Goal: Task Accomplishment & Management: Use online tool/utility

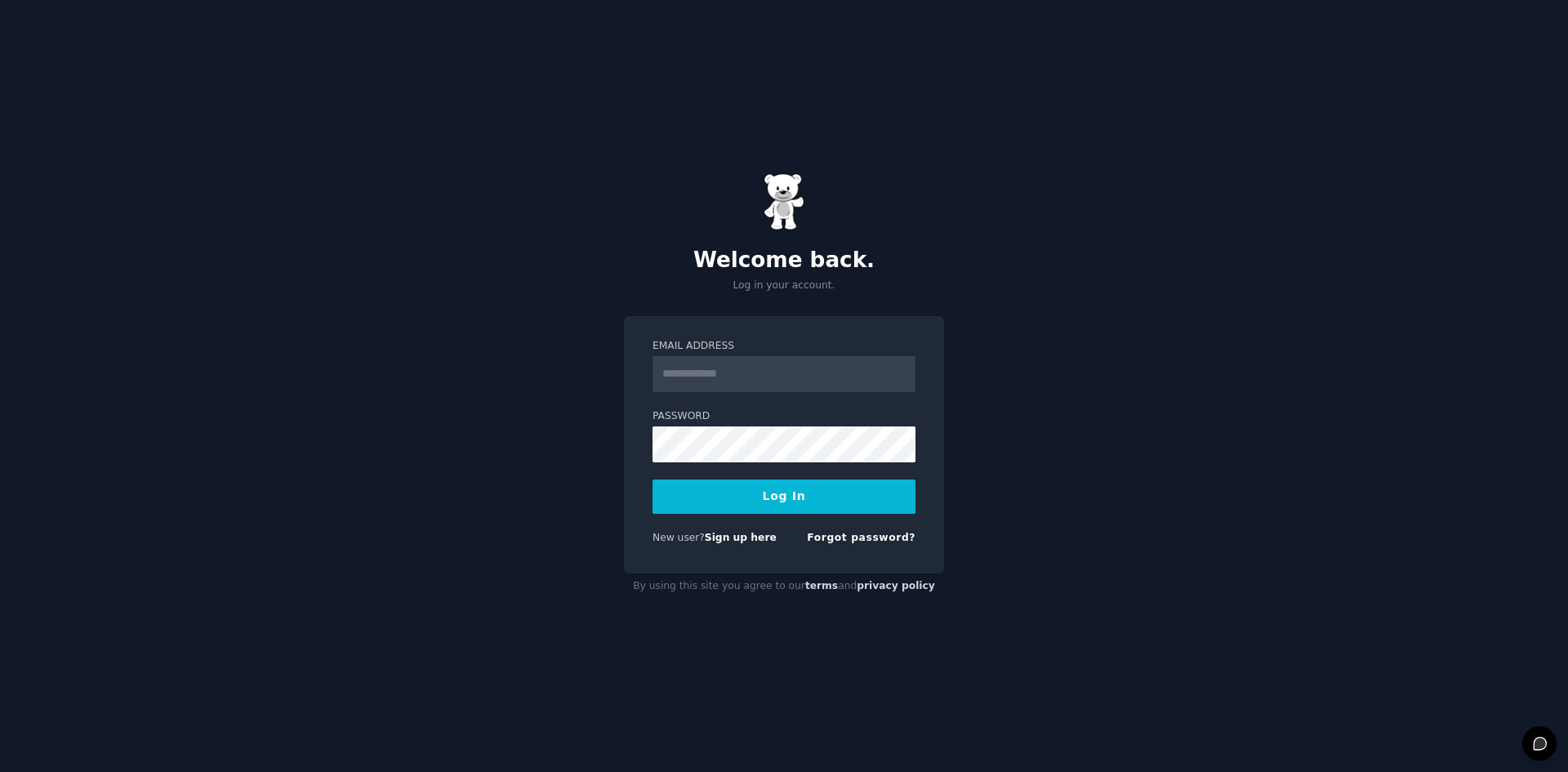
click at [779, 374] on input "Email Address" at bounding box center [784, 374] width 263 height 36
type input "**********"
click at [760, 491] on button "Log In" at bounding box center [784, 496] width 263 height 34
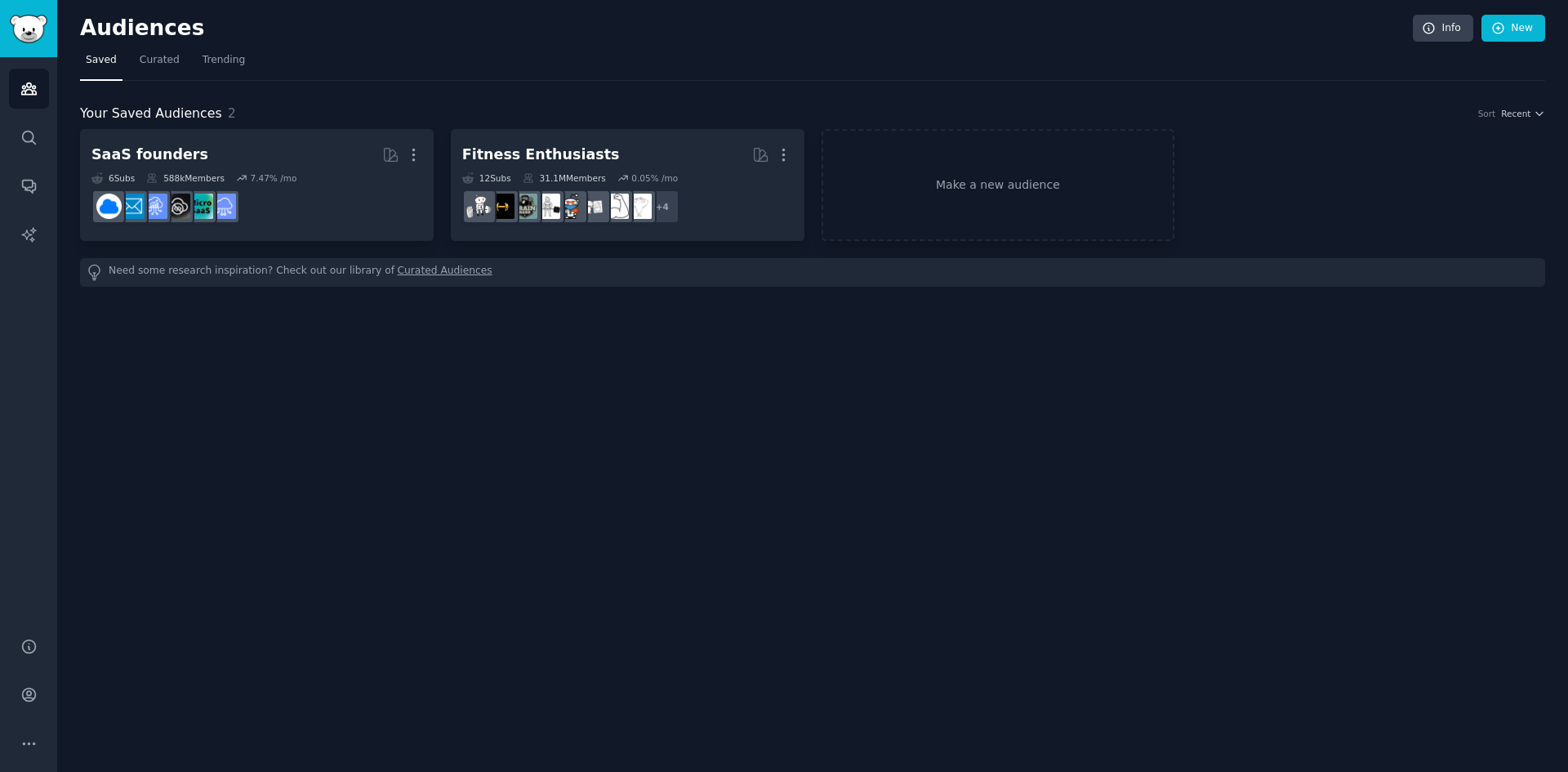
click at [203, 62] on span "Trending" at bounding box center [224, 61] width 42 height 15
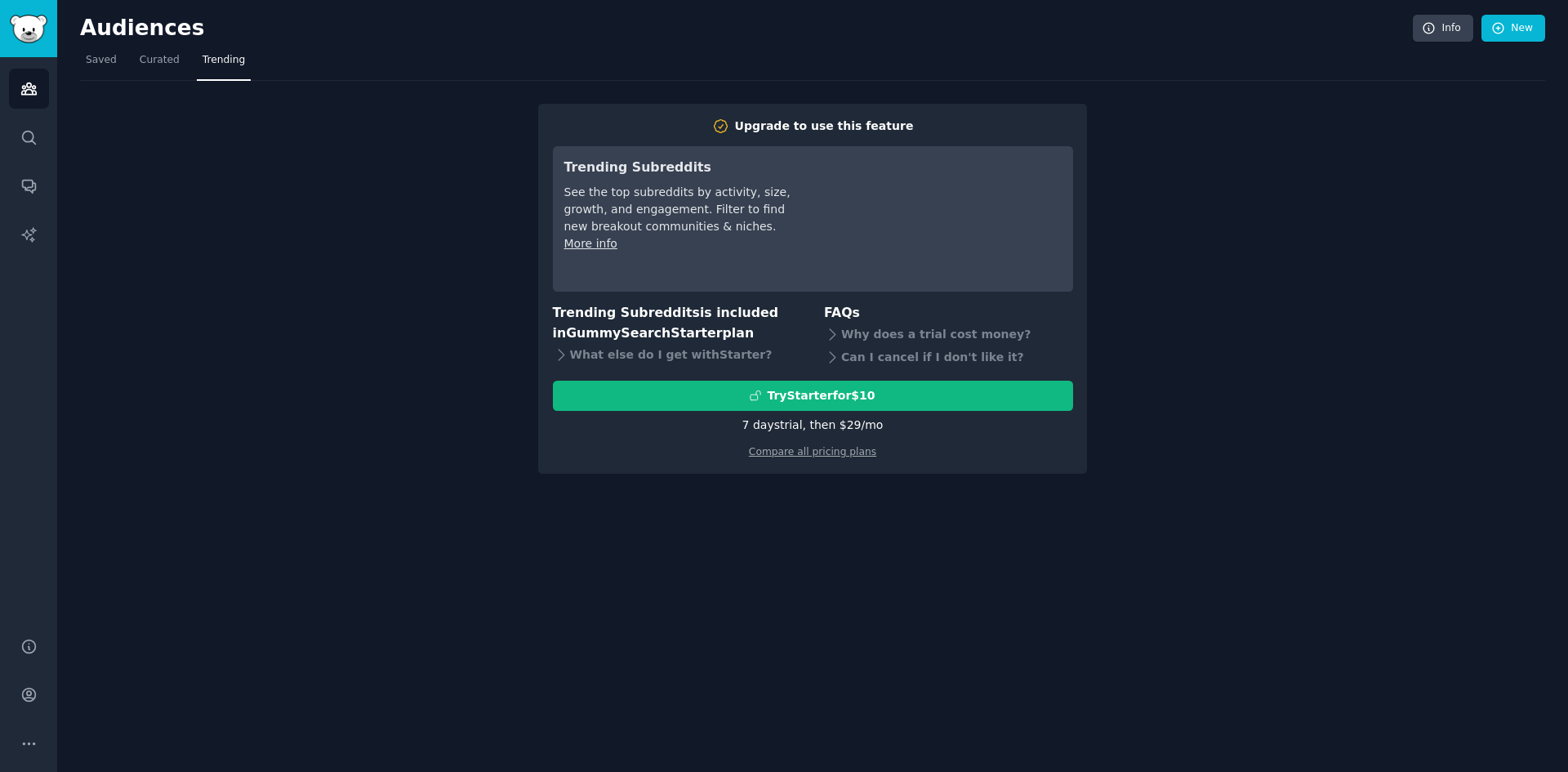
click at [811, 452] on link "Compare all pricing plans" at bounding box center [812, 452] width 127 height 12
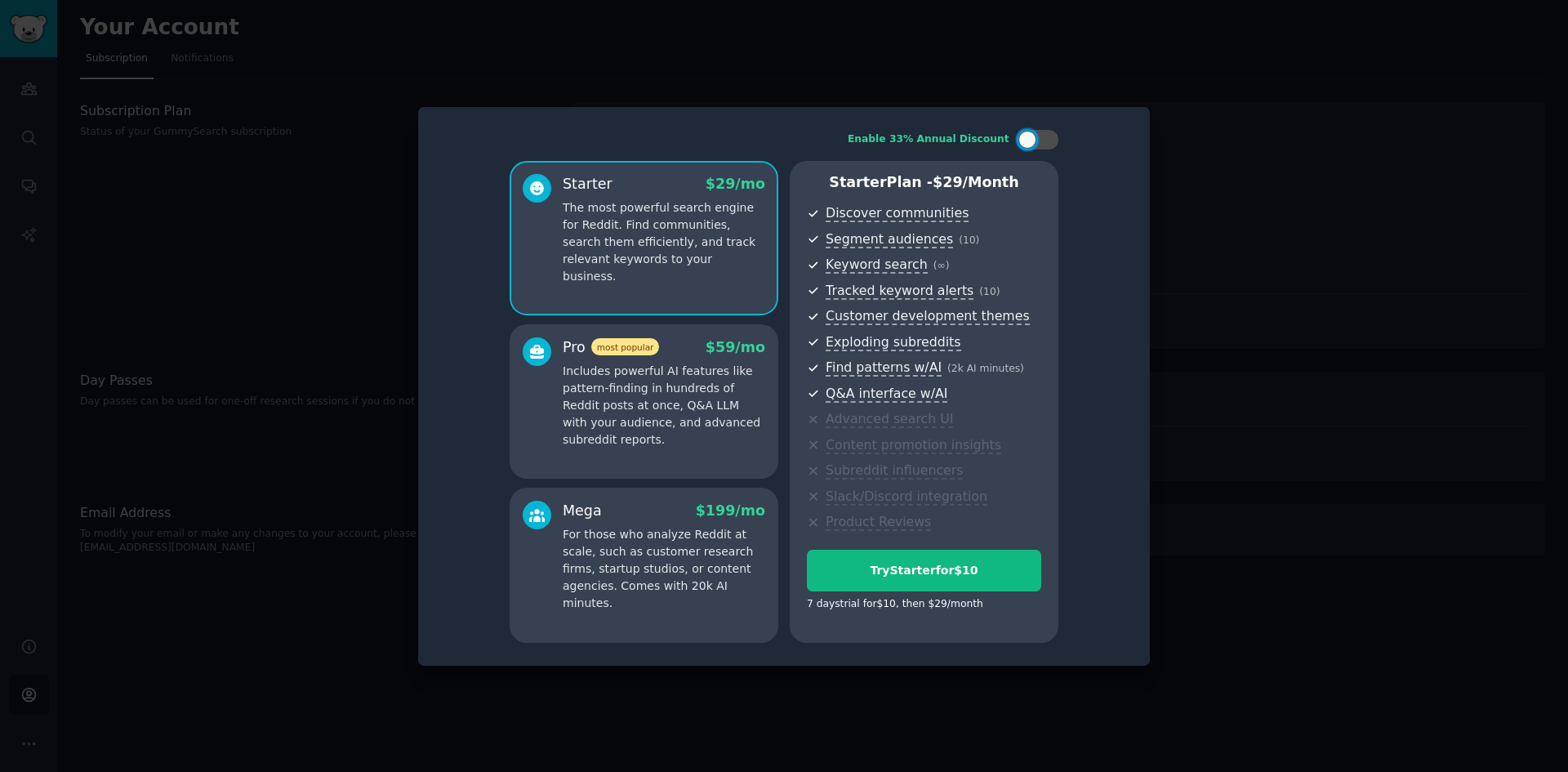
click at [689, 407] on p "Includes powerful AI features like pattern-finding in hundreds of Reddit posts …" at bounding box center [664, 405] width 203 height 86
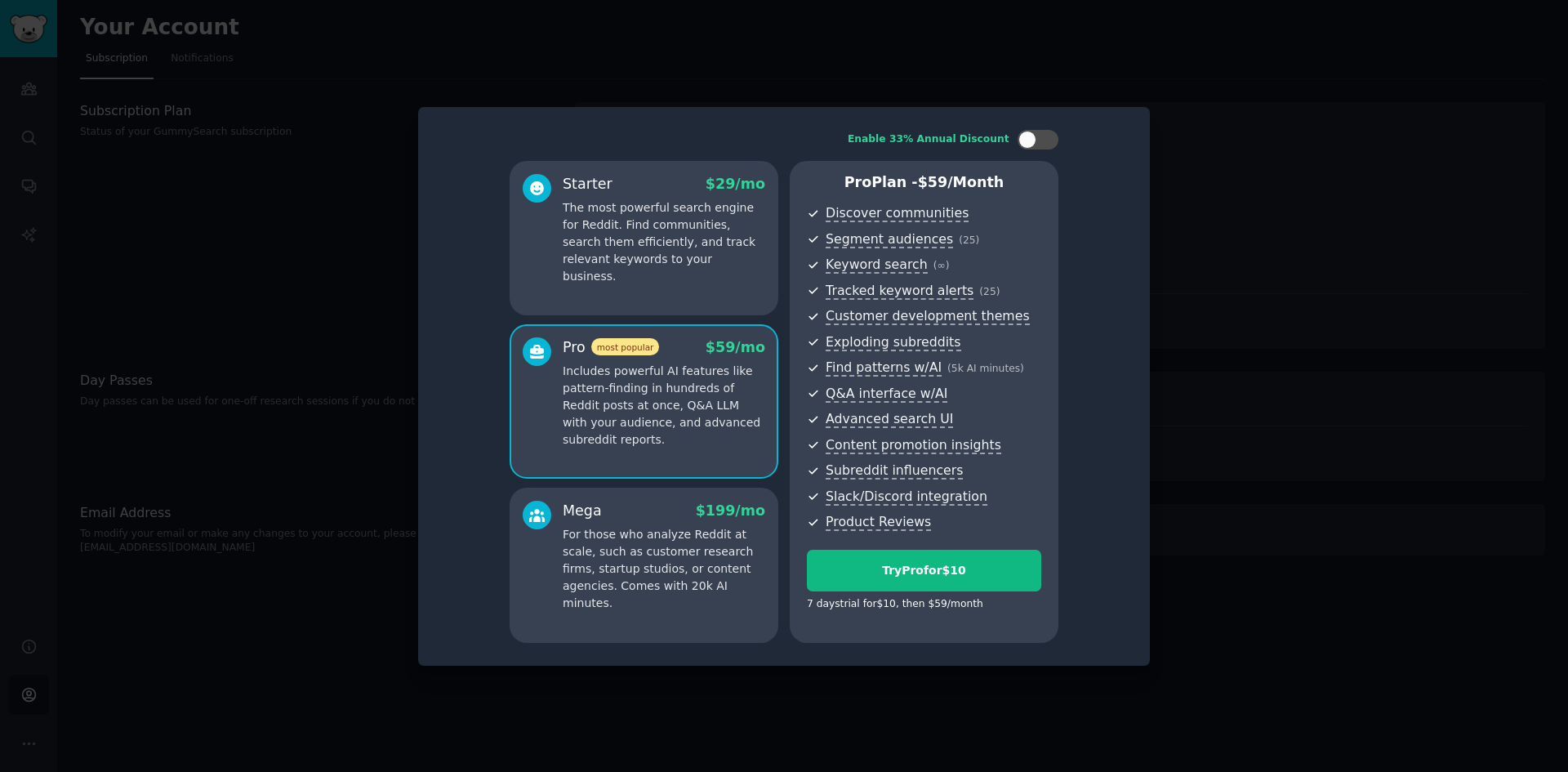
click at [675, 293] on div "Starter $ 29 /mo The most powerful search engine for Reddit. Find communities, …" at bounding box center [643, 238] width 268 height 155
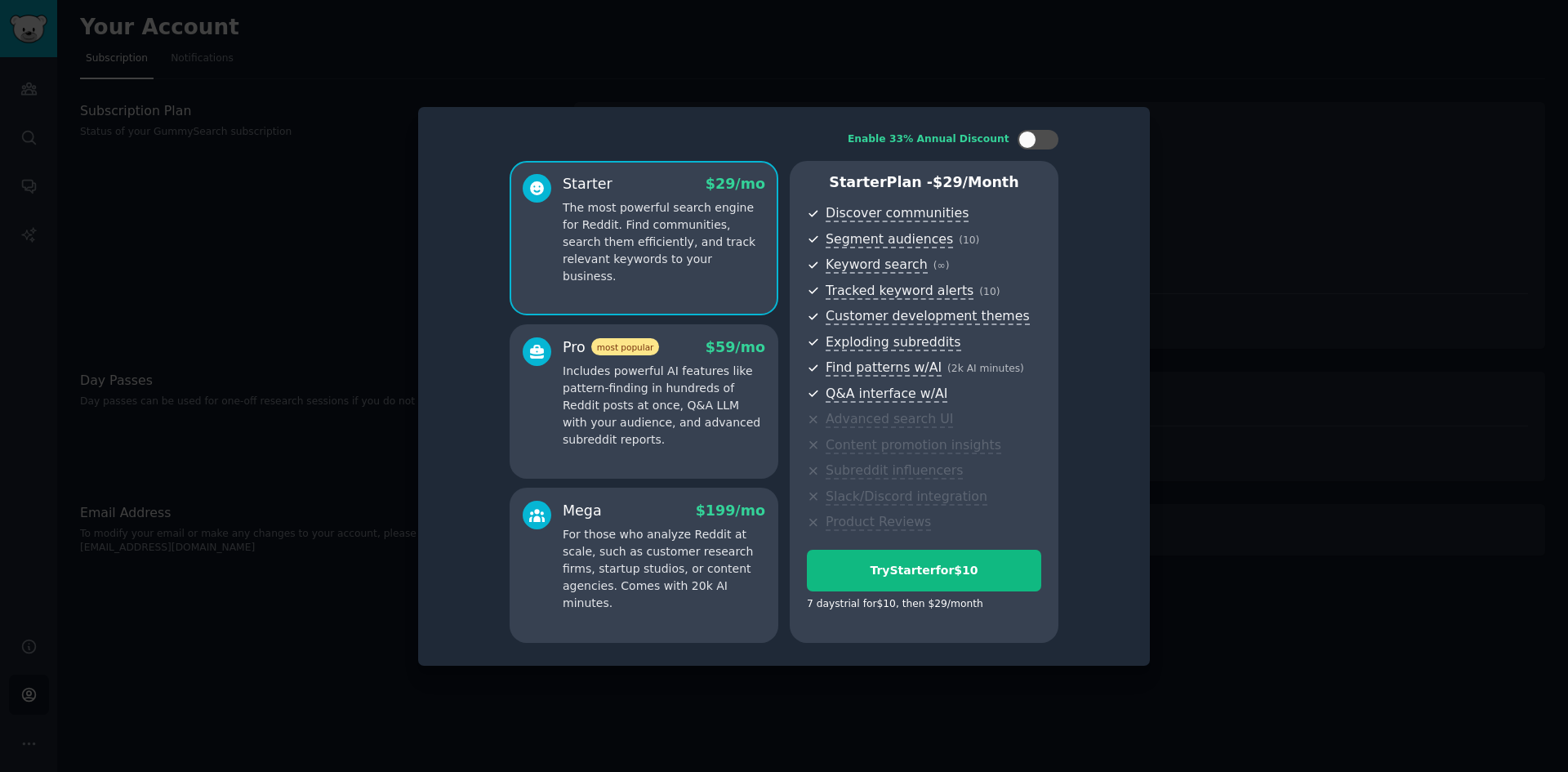
click at [689, 407] on p "Includes powerful AI features like pattern-finding in hundreds of Reddit posts …" at bounding box center [664, 405] width 203 height 86
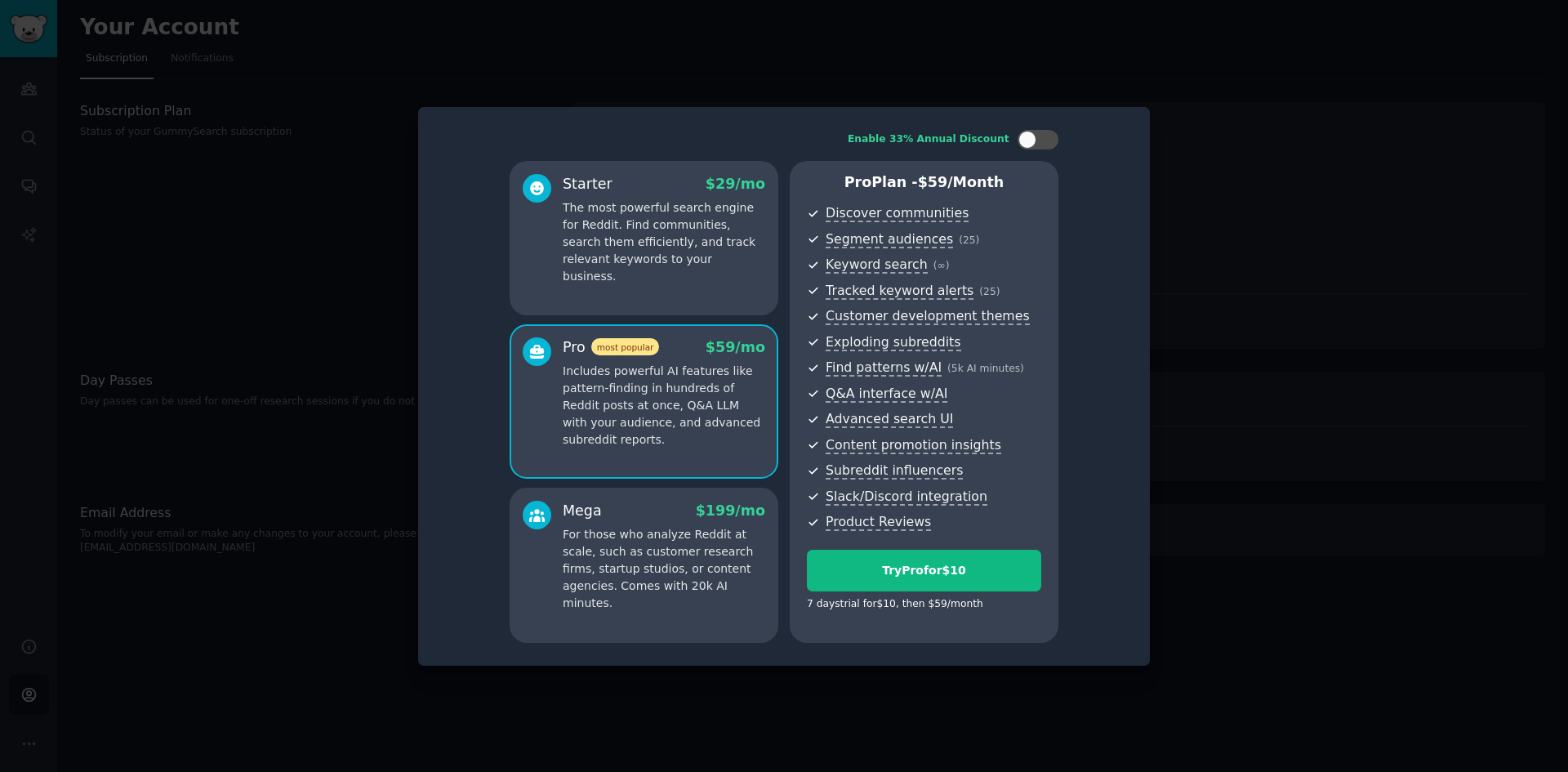
click at [633, 541] on p "For those who analyze Reddit at scale, such as customer research firms, startup…" at bounding box center [664, 568] width 203 height 86
click at [645, 450] on div "Pro most popular $ 59 /mo Includes powerful AI features like pattern-finding in…" at bounding box center [643, 401] width 268 height 155
click at [651, 534] on p "For those who analyze Reddit at scale, such as customer research firms, startup…" at bounding box center [664, 568] width 203 height 86
click at [656, 450] on div "Pro most popular $ 59 /mo Includes powerful AI features like pattern-finding in…" at bounding box center [643, 401] width 268 height 155
click at [656, 549] on p "For those who analyze Reddit at scale, such as customer research firms, startup…" at bounding box center [664, 568] width 203 height 86
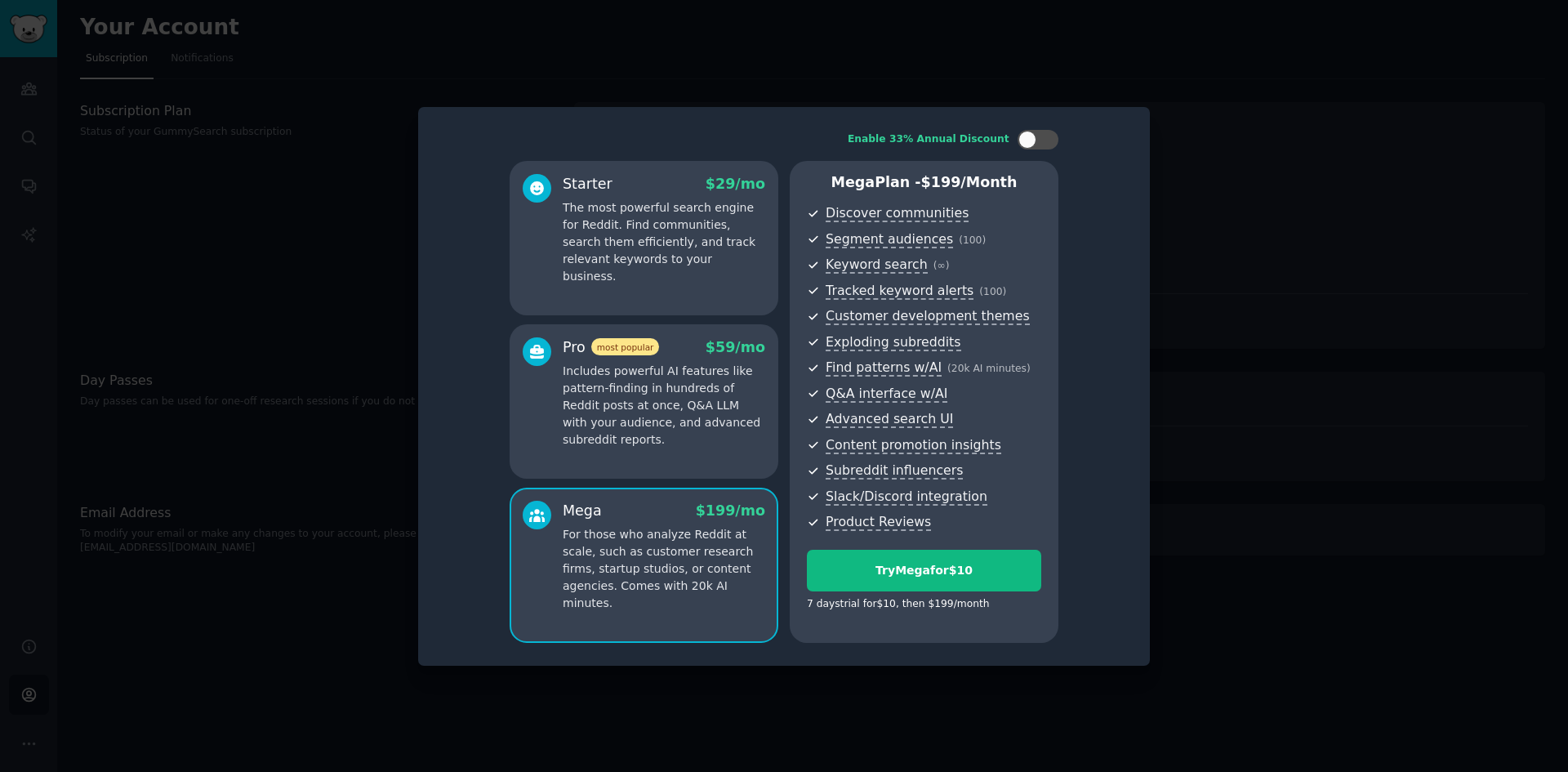
click at [656, 448] on div "Pro most popular $ 59 /mo Includes powerful AI features like pattern-finding in…" at bounding box center [643, 401] width 268 height 155
click at [655, 547] on p "For those who analyze Reddit at scale, such as customer research firms, startup…" at bounding box center [664, 568] width 203 height 86
click at [653, 440] on p "Includes powerful AI features like pattern-finding in hundreds of Reddit posts …" at bounding box center [664, 405] width 203 height 86
click at [647, 543] on p "For those who analyze Reddit at scale, such as customer research firms, startup…" at bounding box center [664, 568] width 203 height 86
click at [645, 437] on p "Includes powerful AI features like pattern-finding in hundreds of Reddit posts …" at bounding box center [664, 405] width 203 height 86
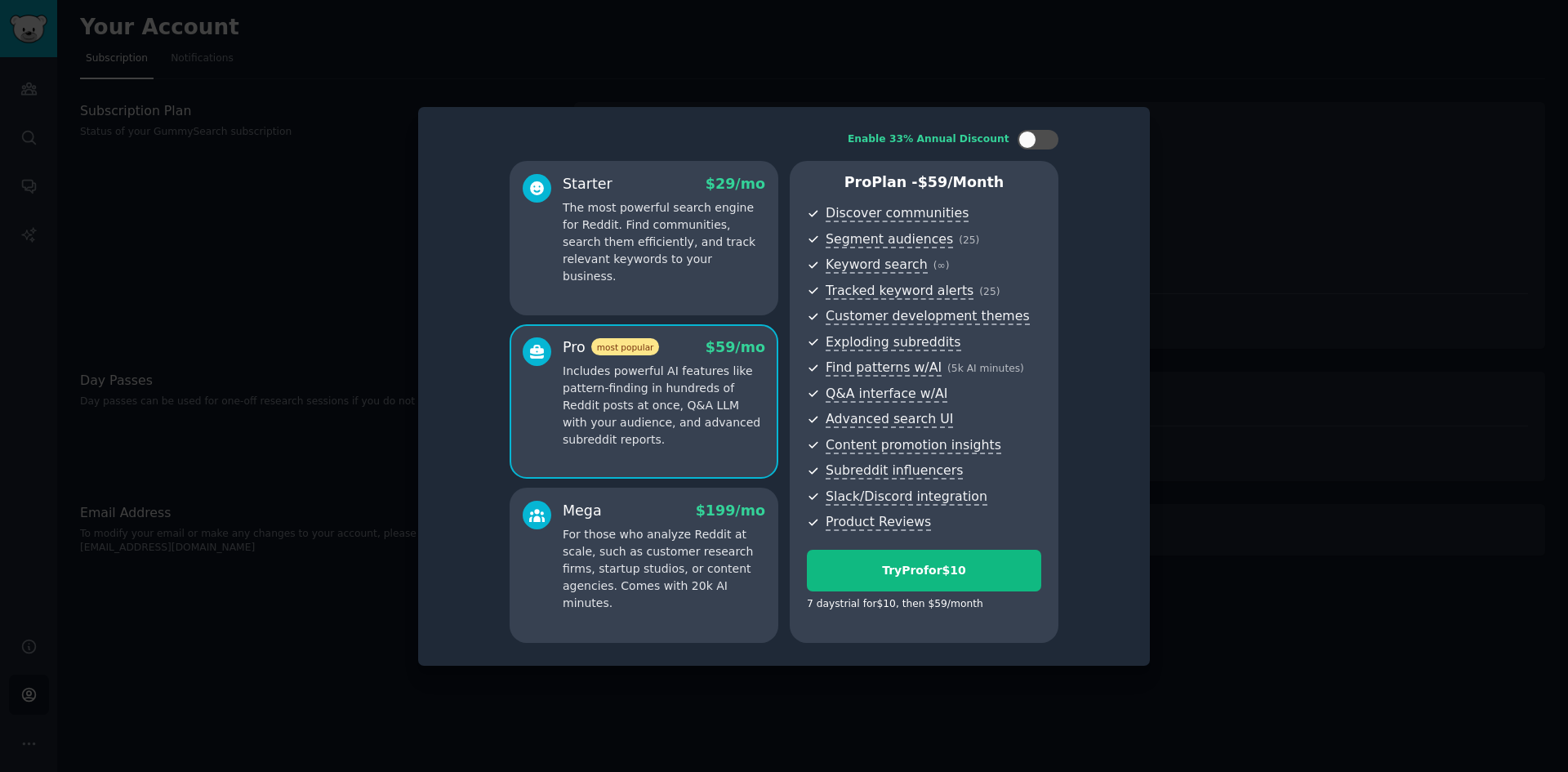
click at [655, 543] on p "For those who analyze Reddit at scale, such as customer research firms, startup…" at bounding box center [664, 568] width 203 height 86
click at [646, 437] on p "Includes powerful AI features like pattern-finding in hundreds of Reddit posts …" at bounding box center [664, 405] width 203 height 86
click at [646, 568] on p "For those who analyze Reddit at scale, such as customer research firms, startup…" at bounding box center [664, 568] width 203 height 86
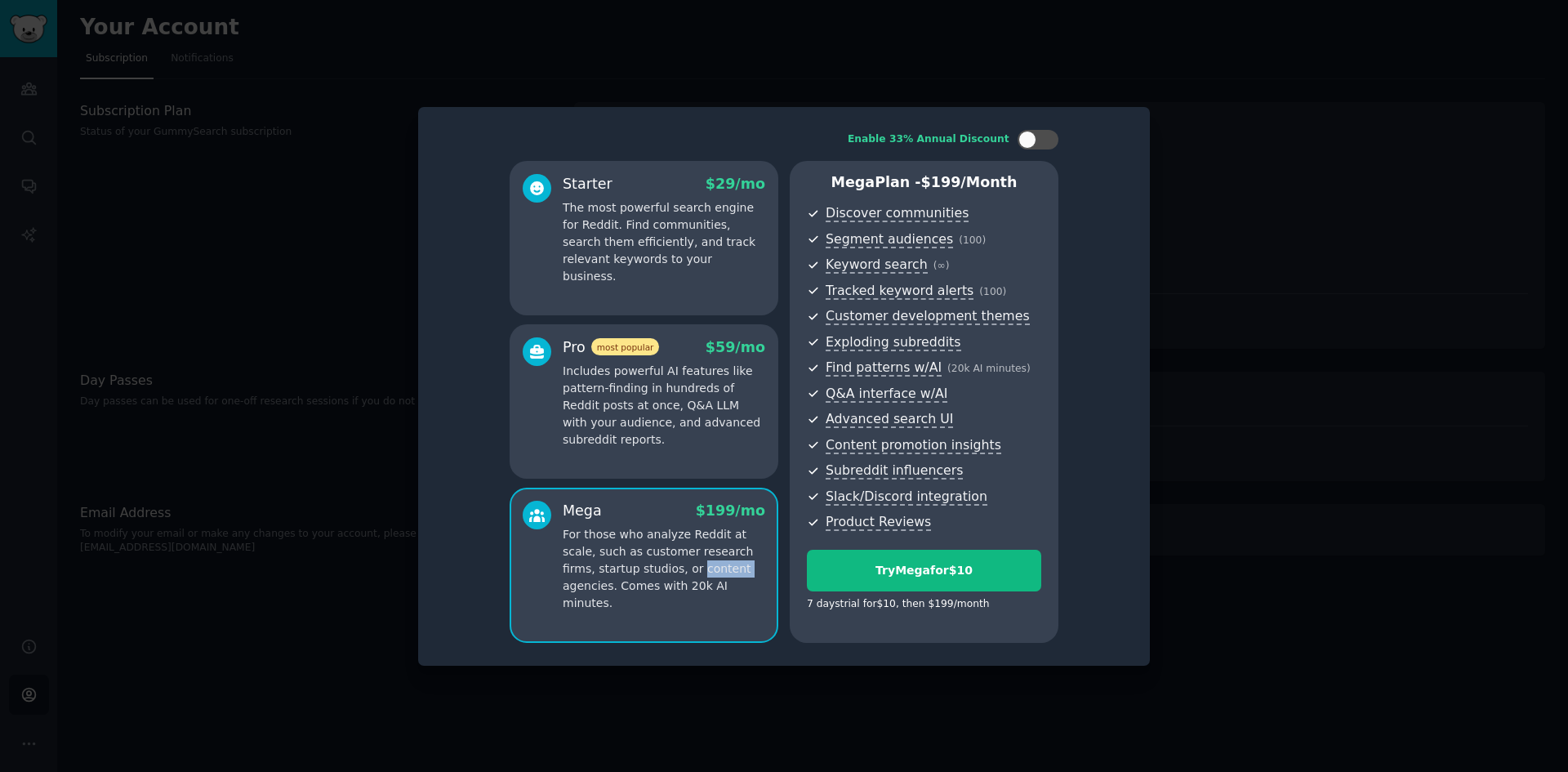
click at [646, 567] on p "For those who analyze Reddit at scale, such as customer research firms, startup…" at bounding box center [664, 568] width 203 height 86
click at [1024, 142] on div at bounding box center [1028, 140] width 18 height 18
click at [1034, 140] on div at bounding box center [1030, 140] width 12 height 8
checkbox input "false"
click at [311, 334] on div at bounding box center [784, 386] width 1568 height 772
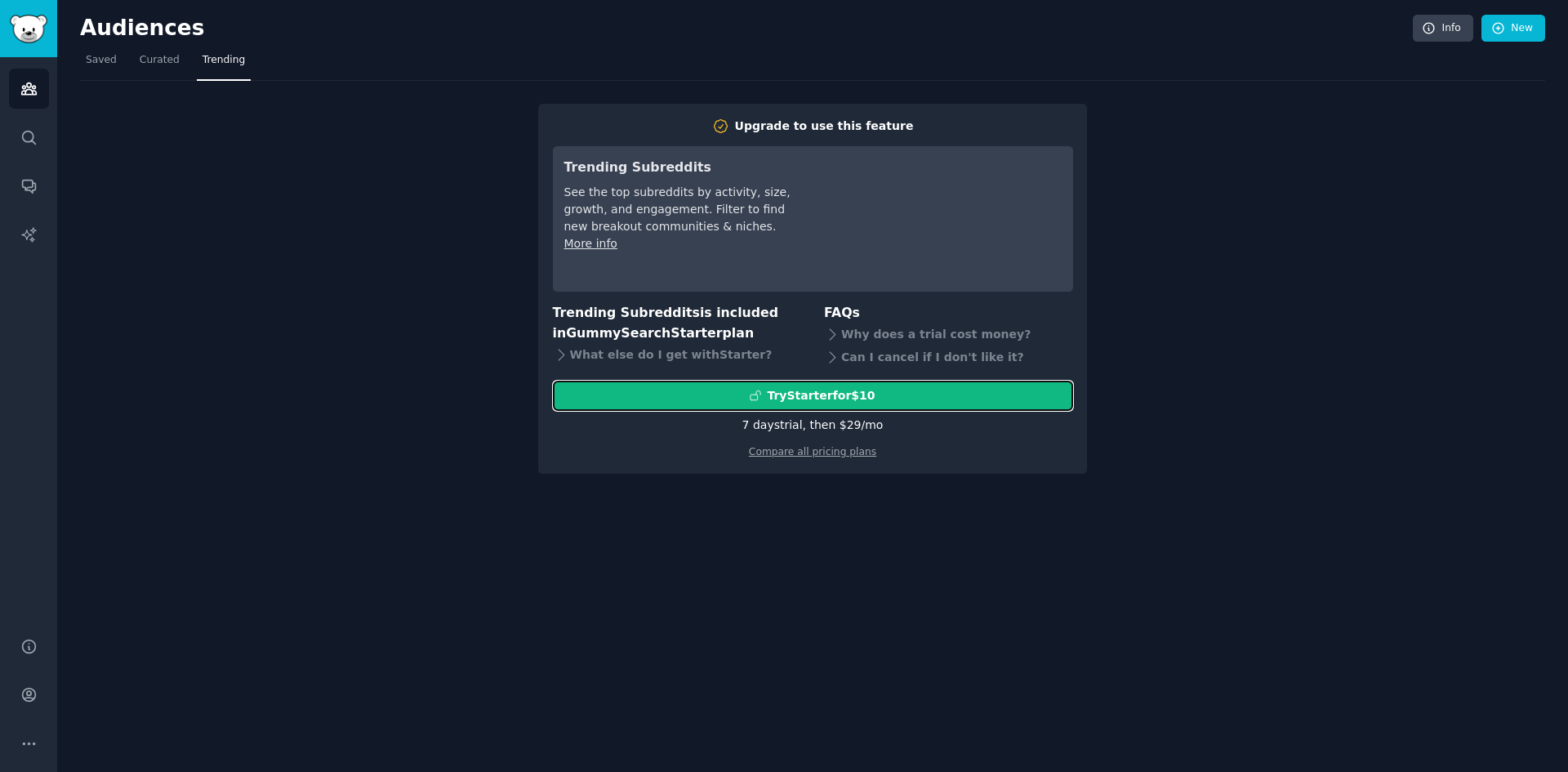
click at [833, 399] on div "Try Starter for $10" at bounding box center [821, 396] width 108 height 17
click at [820, 430] on div "7 days trial, then $ 29 /mo" at bounding box center [813, 425] width 141 height 17
click at [849, 387] on div "Try Starter for $10" at bounding box center [821, 396] width 108 height 17
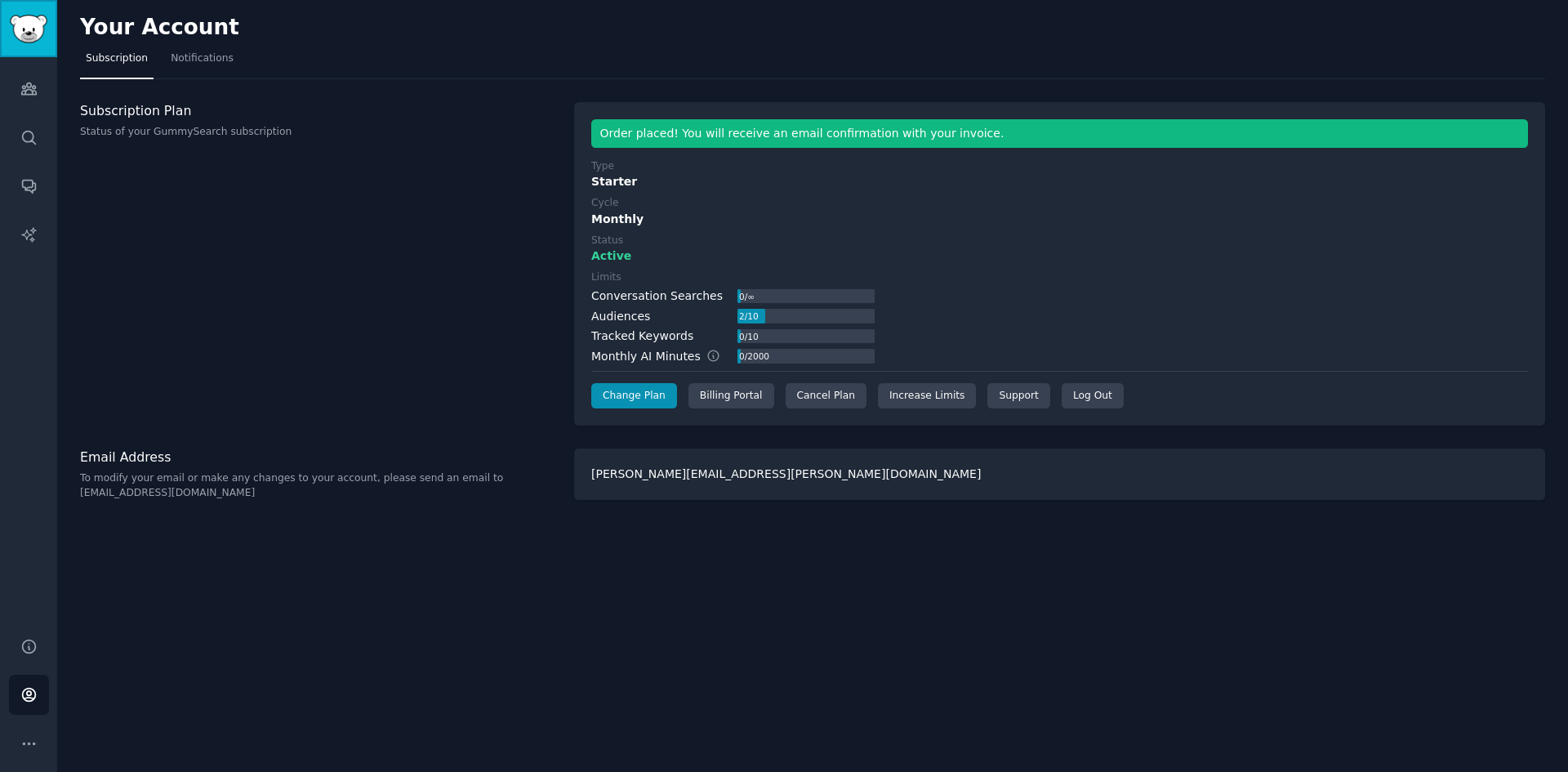
click at [32, 35] on img "Sidebar" at bounding box center [28, 29] width 37 height 28
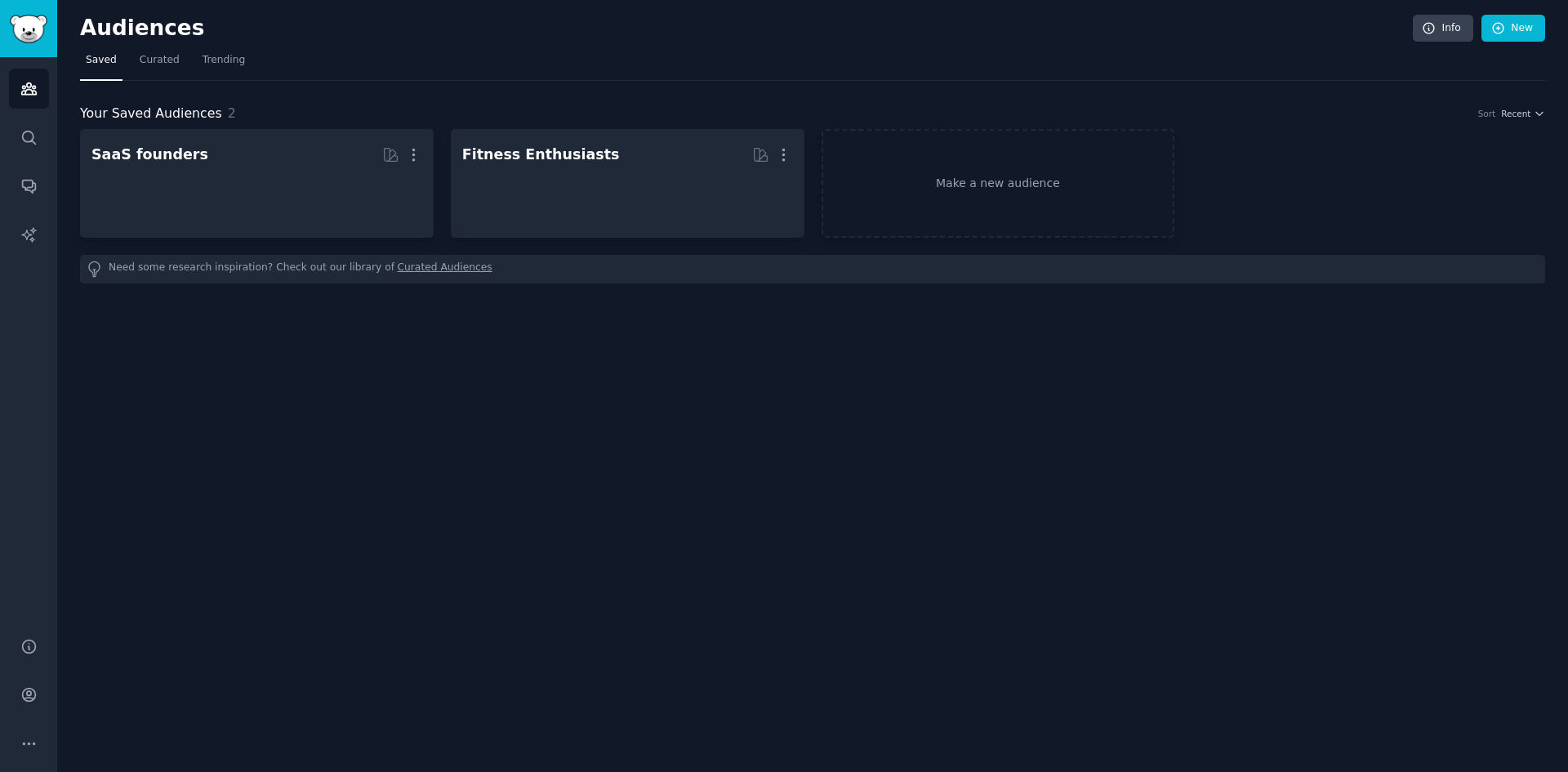
click at [213, 61] on span "Trending" at bounding box center [224, 61] width 42 height 15
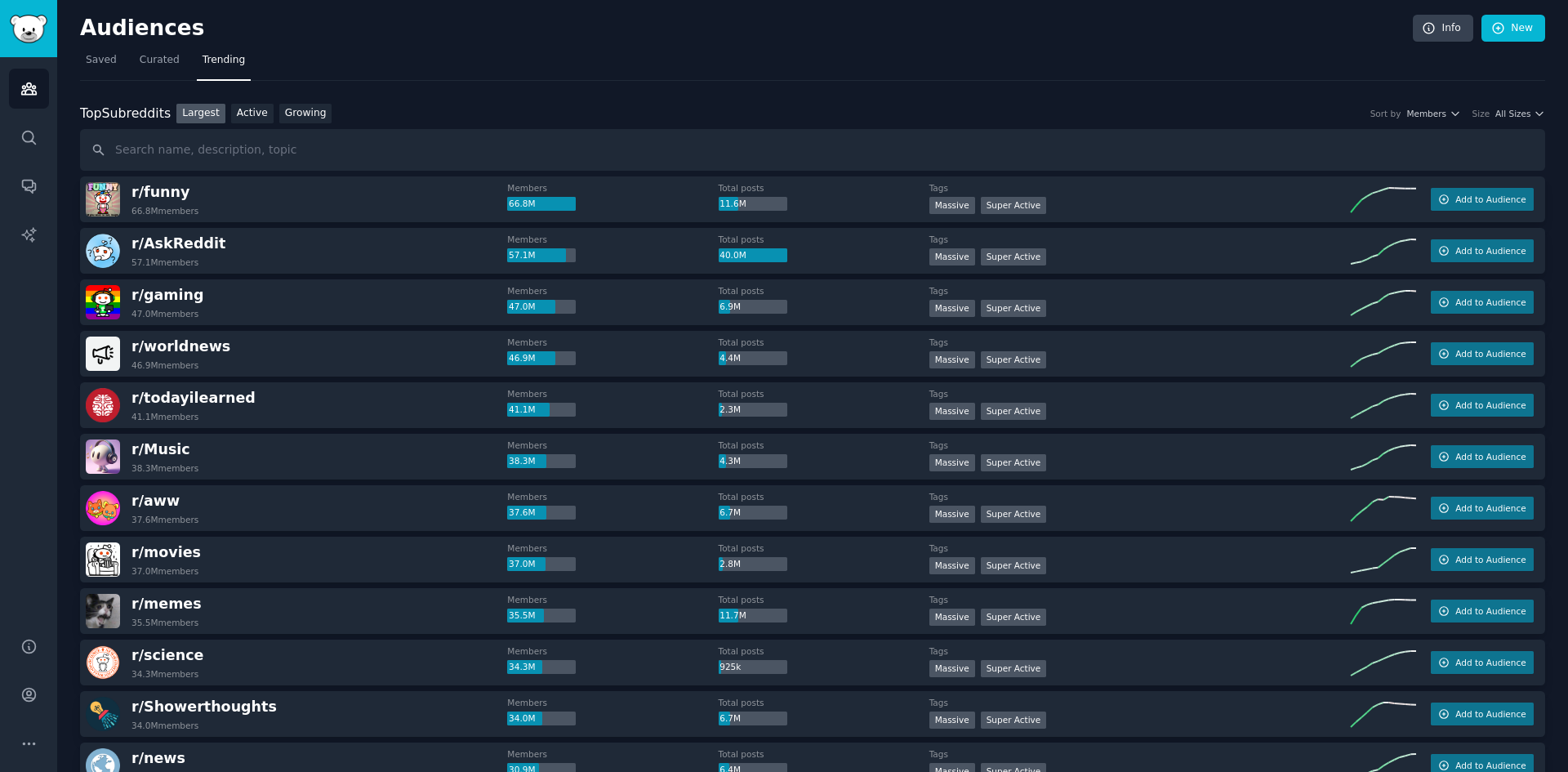
click at [283, 109] on link "Growing" at bounding box center [306, 114] width 53 height 21
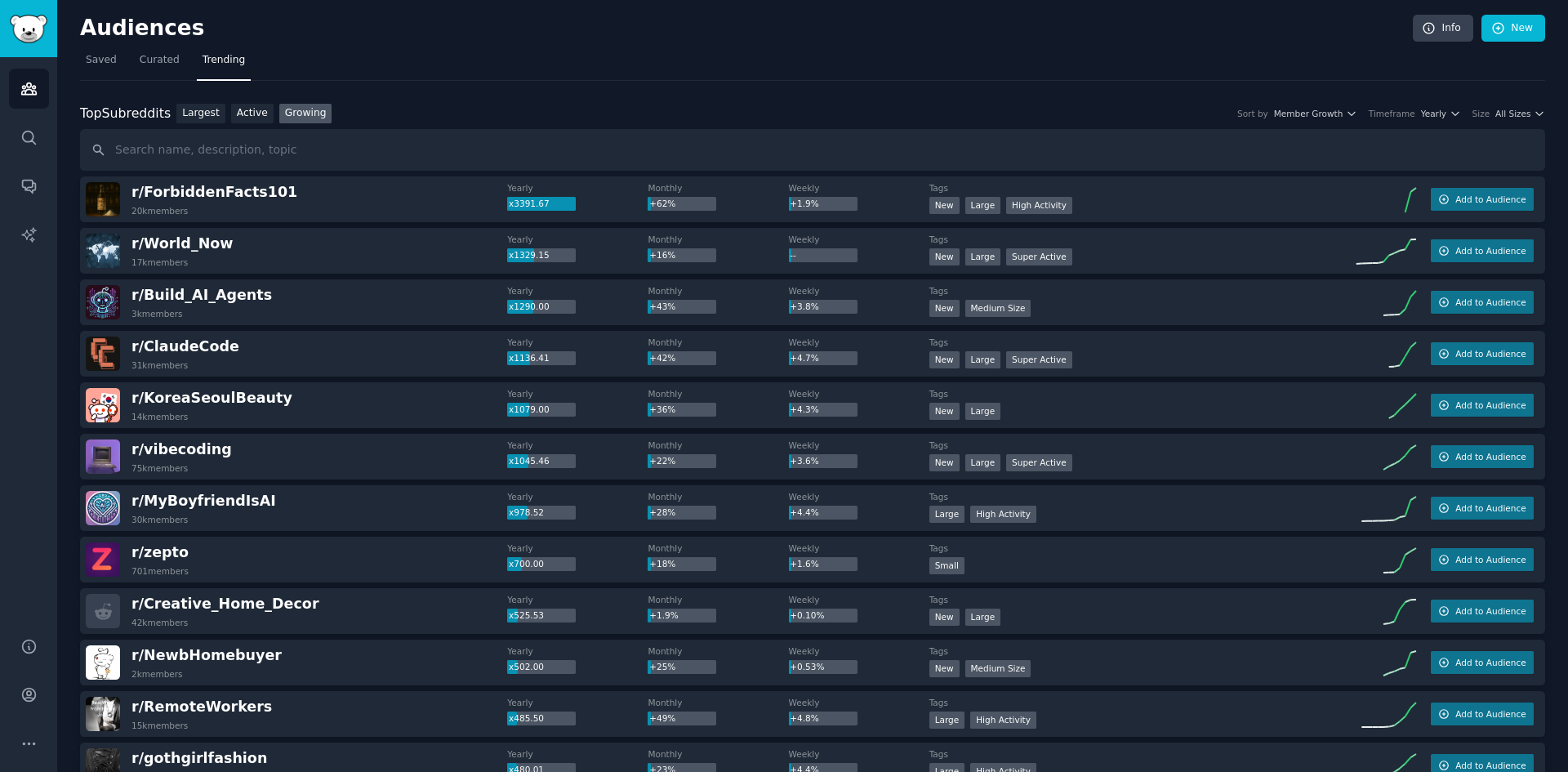
click at [1534, 116] on icon "button" at bounding box center [1540, 114] width 12 height 12
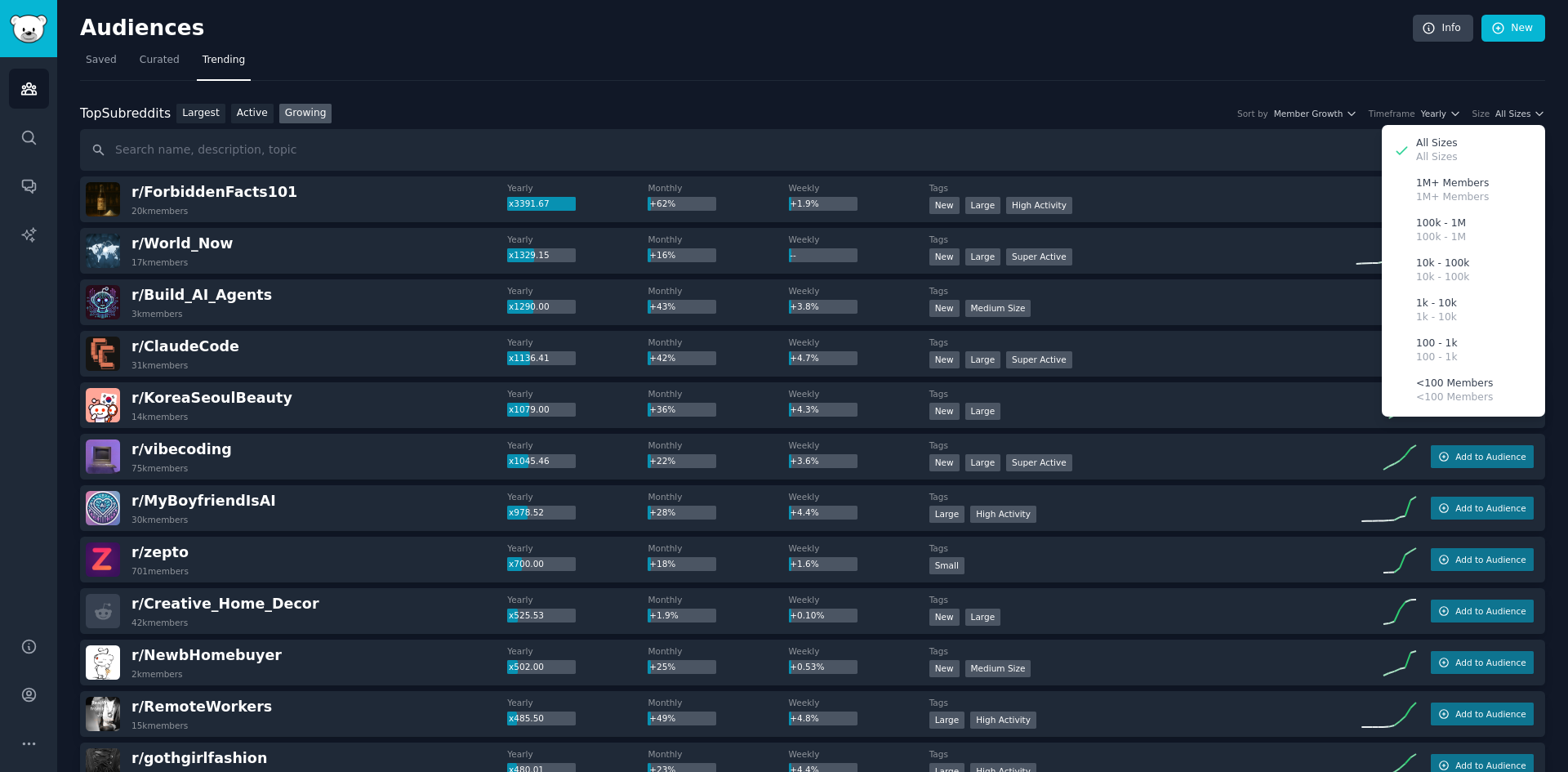
click at [1482, 270] on div "10k - 100k 10k - 100k" at bounding box center [1463, 271] width 152 height 40
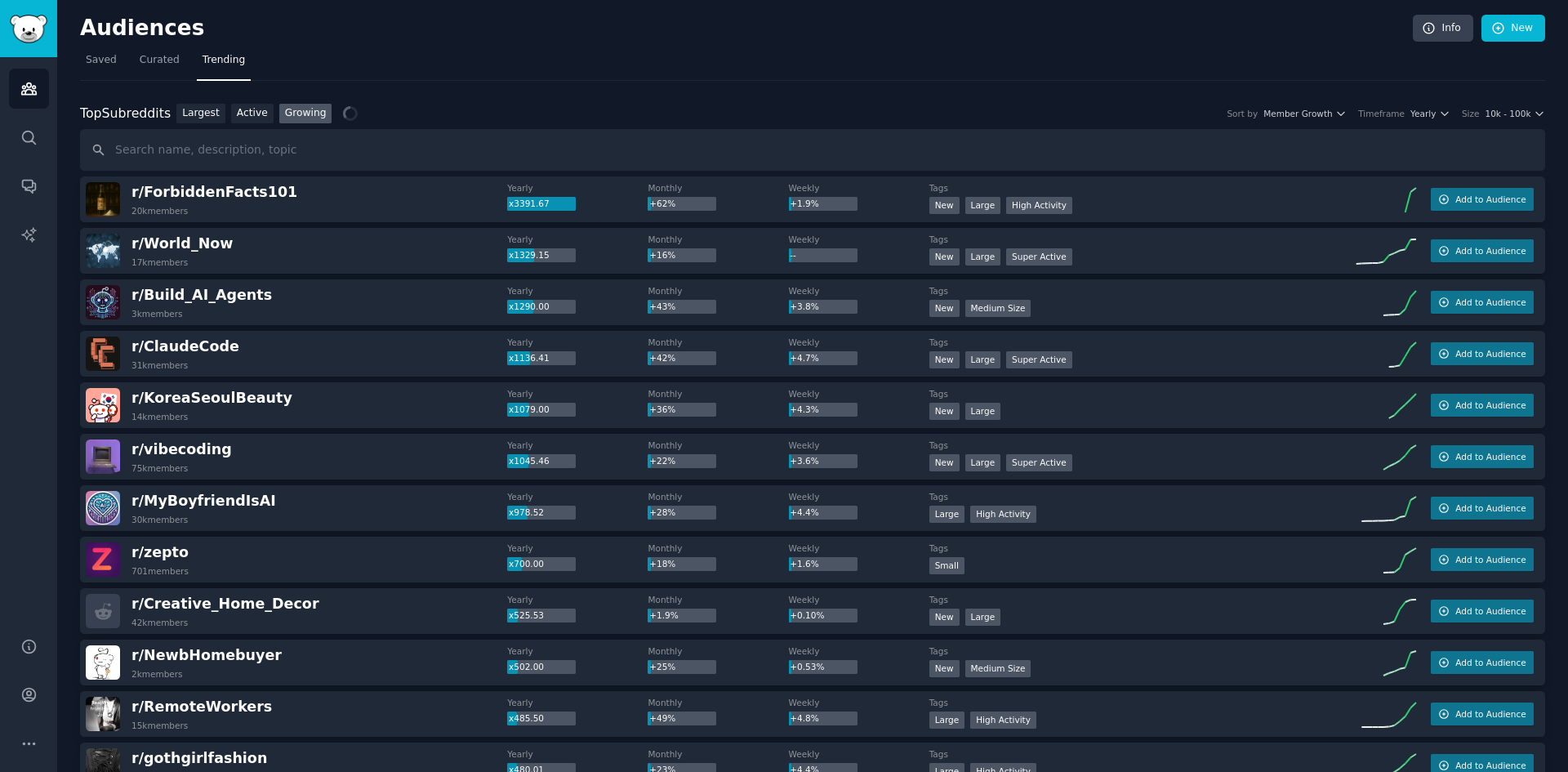
click at [1347, 111] on icon "button" at bounding box center [1341, 114] width 12 height 12
click at [1536, 115] on icon "button" at bounding box center [1540, 114] width 7 height 3
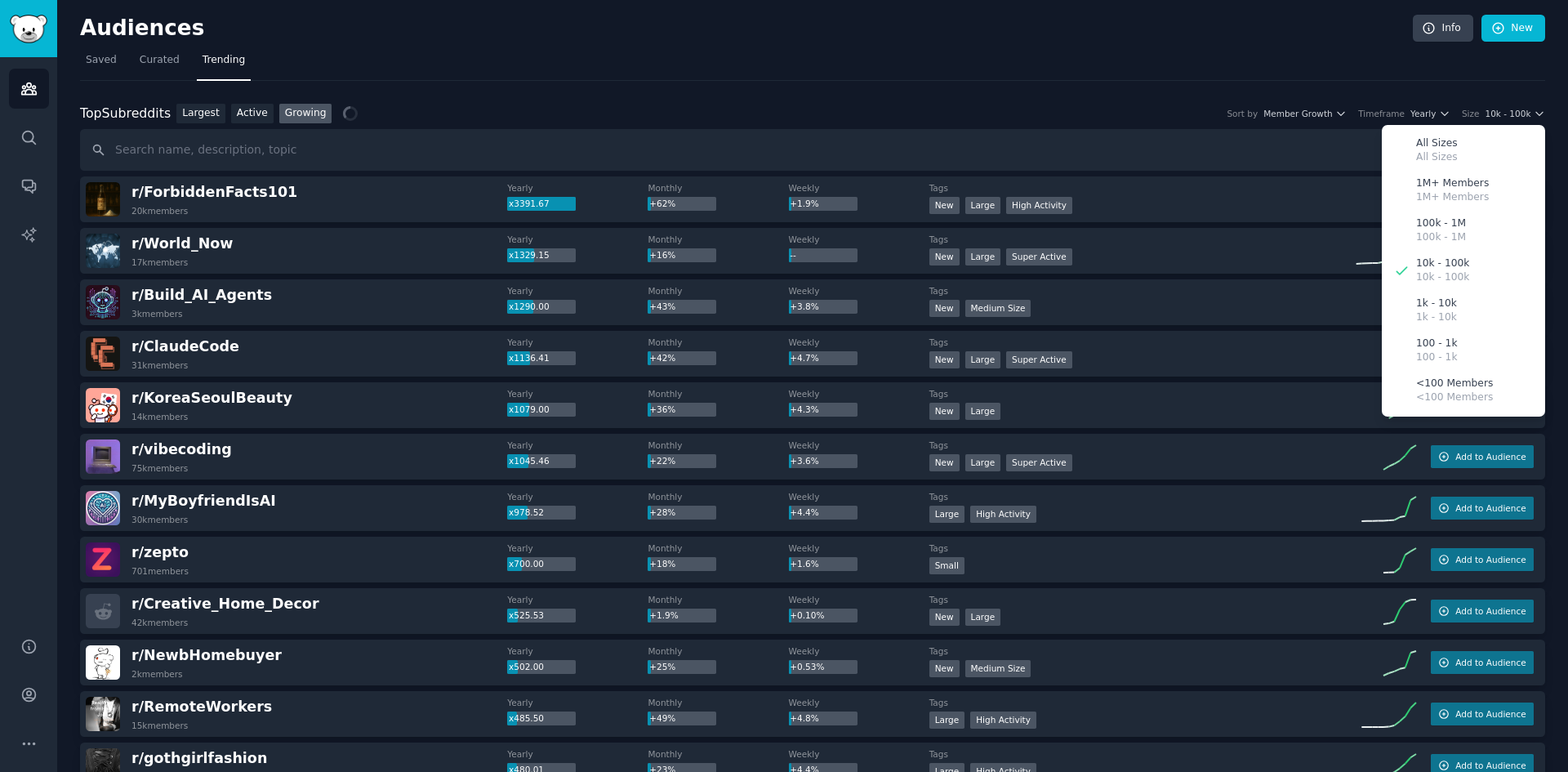
click at [1482, 263] on div "10k - 100k 10k - 100k" at bounding box center [1463, 271] width 152 height 40
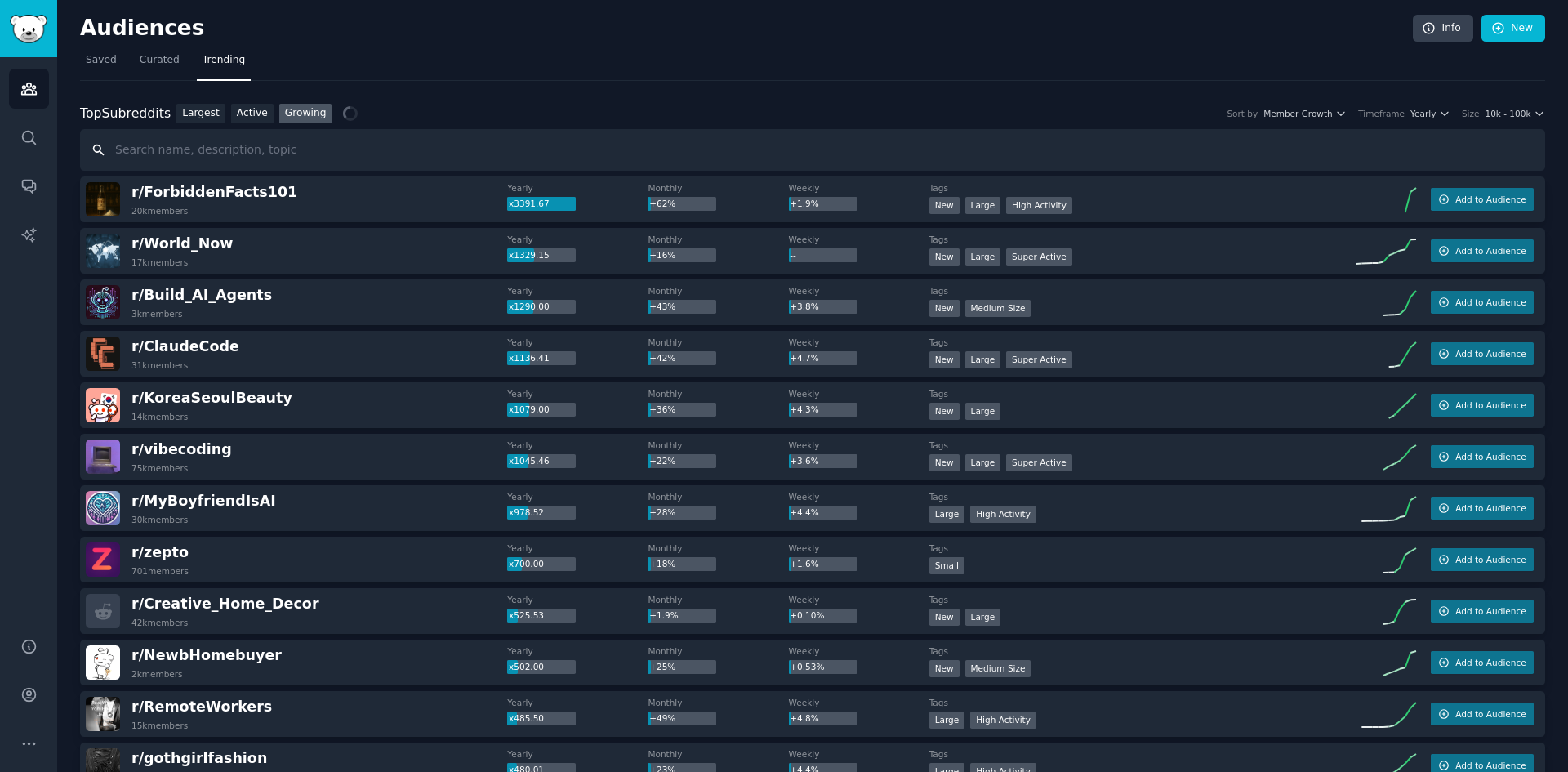
click at [863, 146] on input "text" at bounding box center [812, 150] width 1465 height 42
click at [198, 119] on link "Largest" at bounding box center [200, 114] width 49 height 21
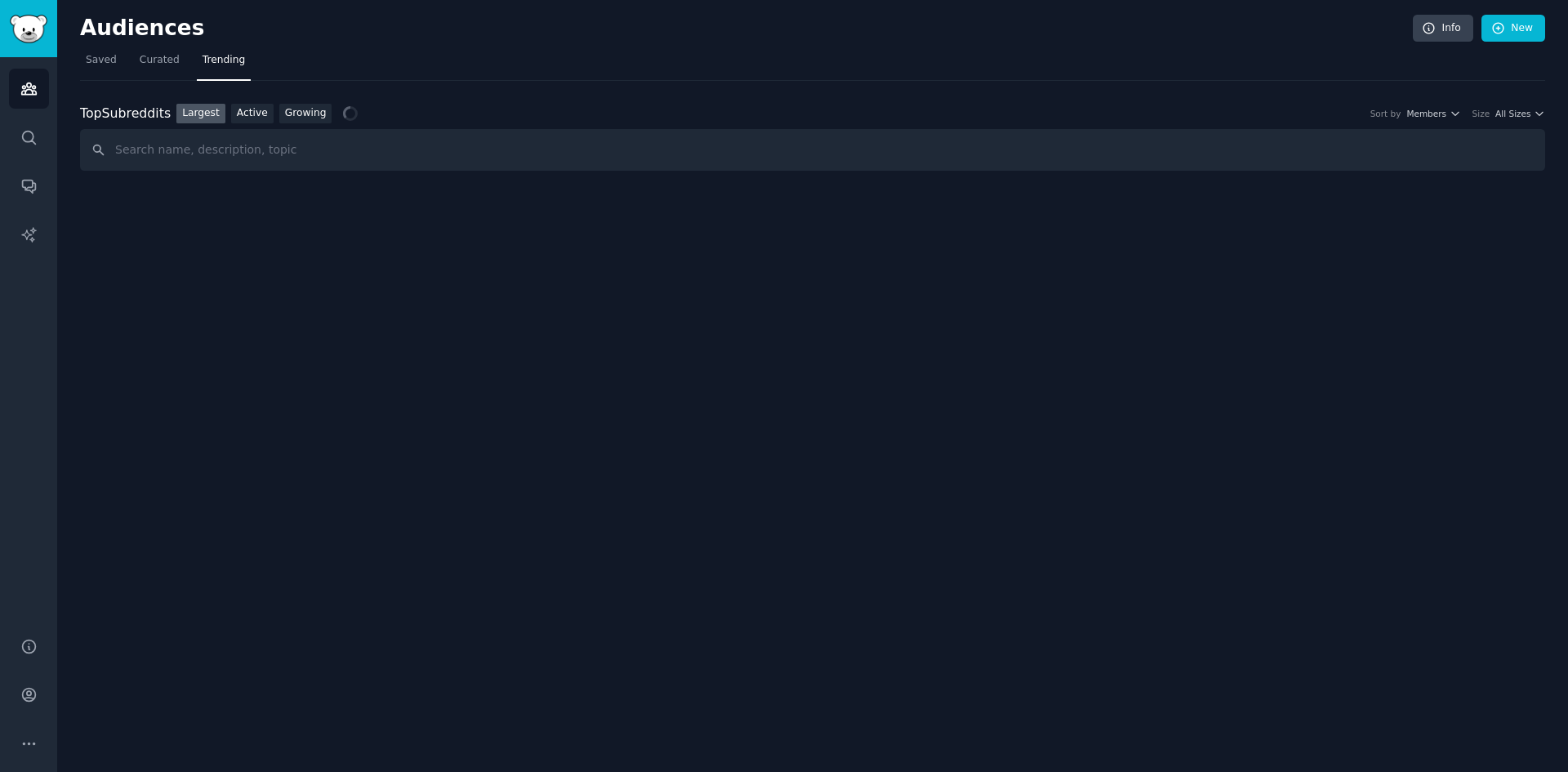
click at [287, 112] on link "Growing" at bounding box center [306, 114] width 53 height 21
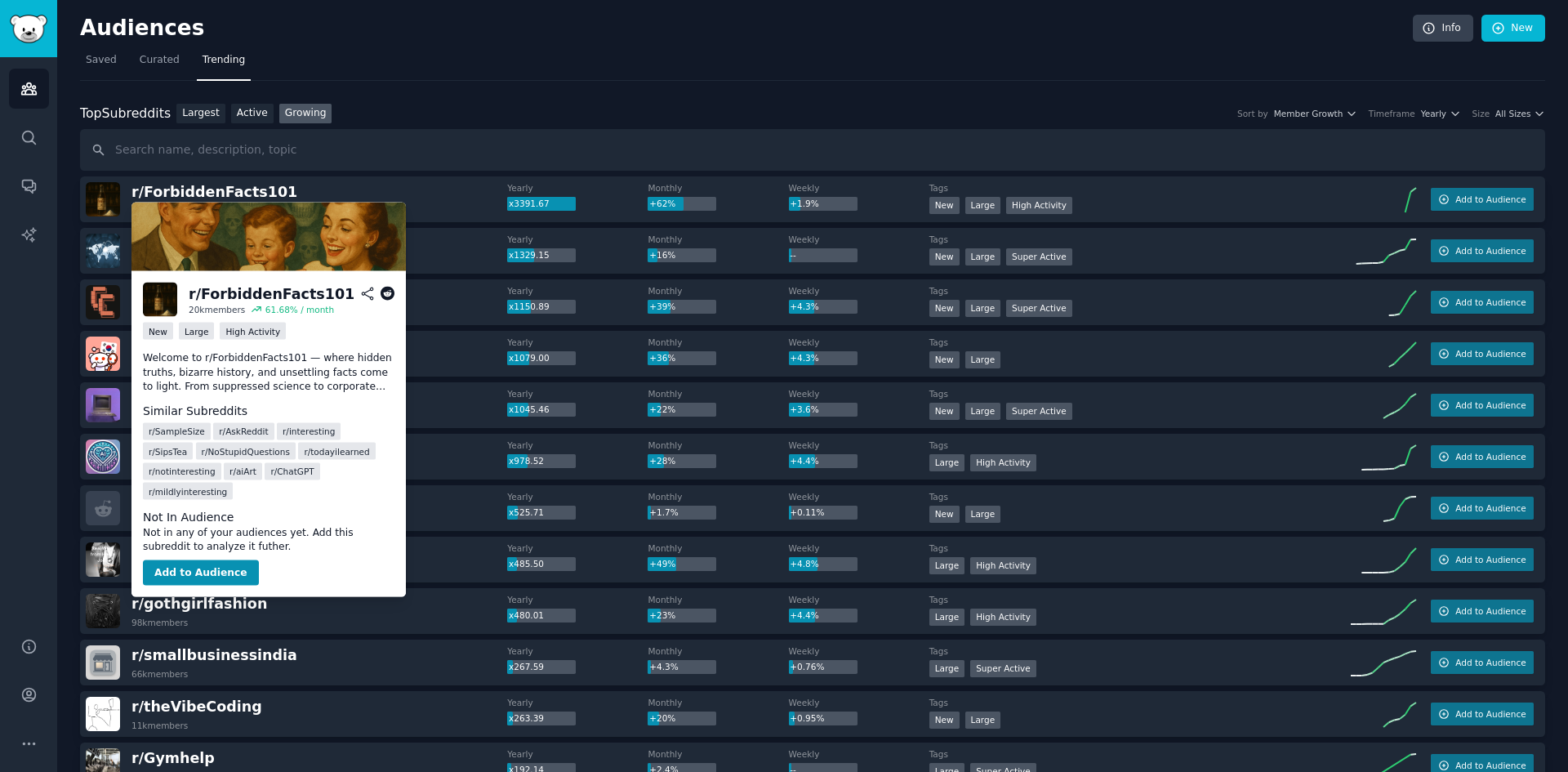
click at [229, 194] on span "r/ ForbiddenFacts101" at bounding box center [214, 192] width 166 height 17
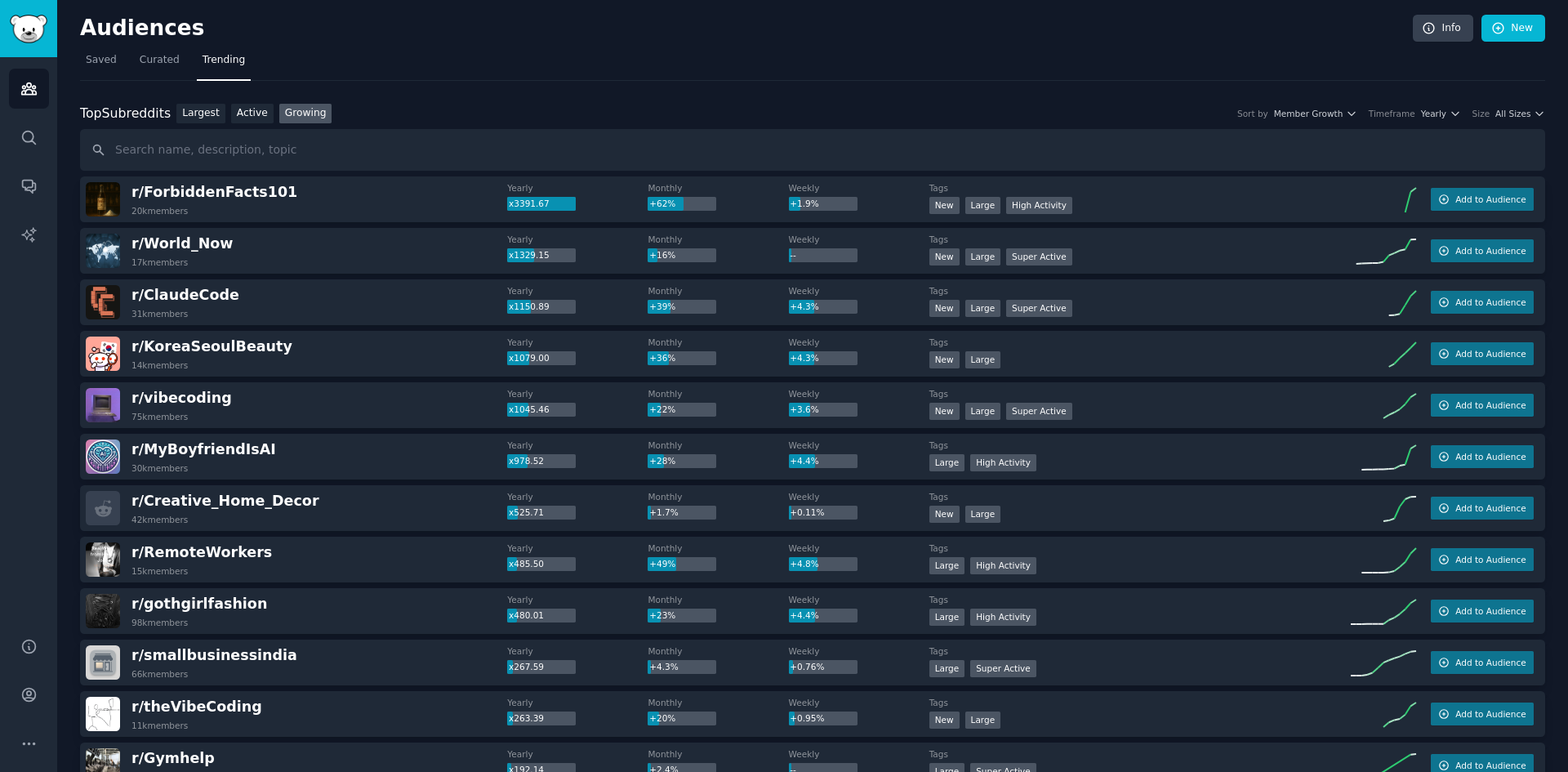
click at [241, 190] on span "r/ ForbiddenFacts101" at bounding box center [214, 192] width 166 height 17
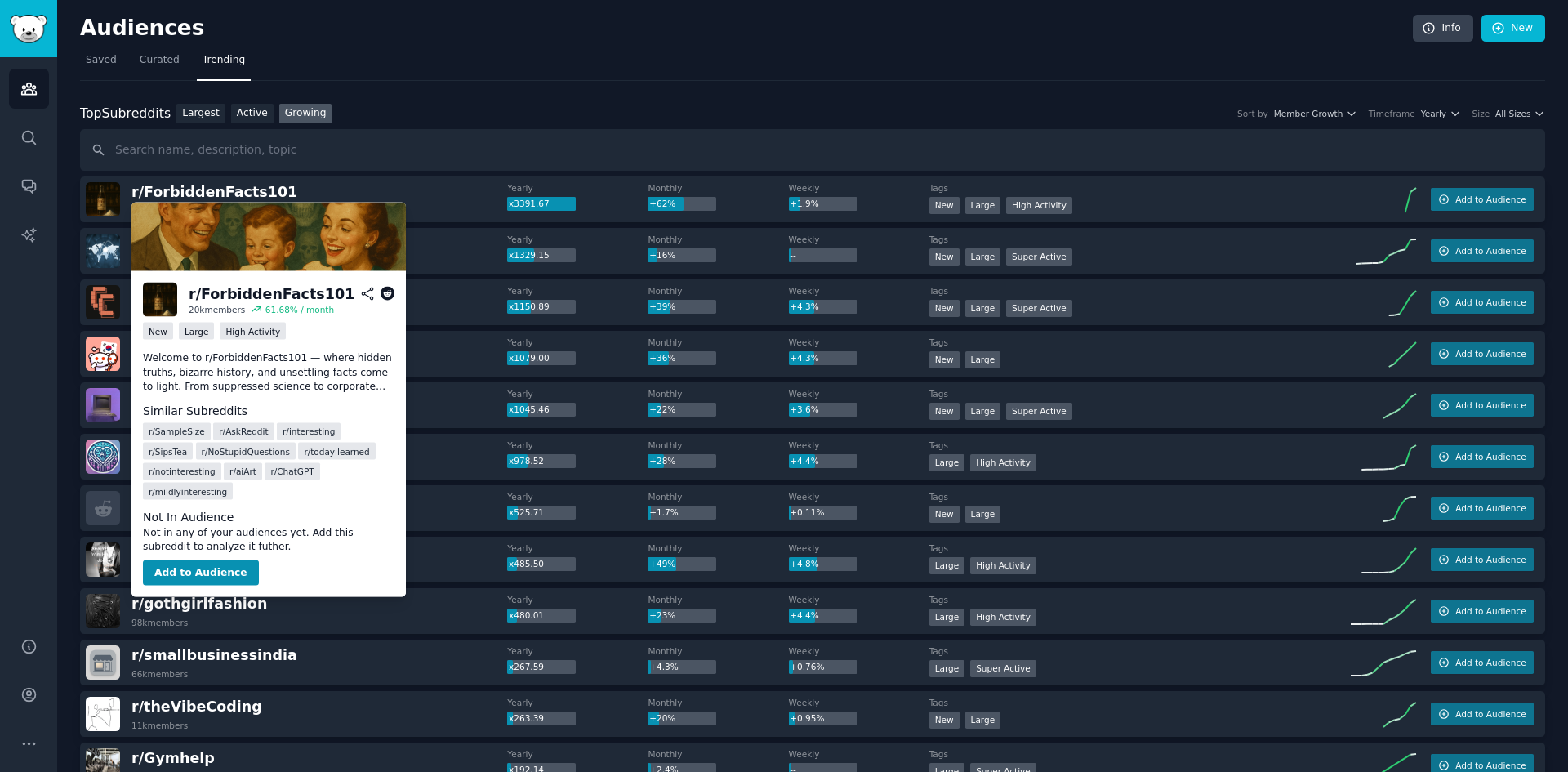
click at [389, 289] on icon at bounding box center [388, 294] width 15 height 15
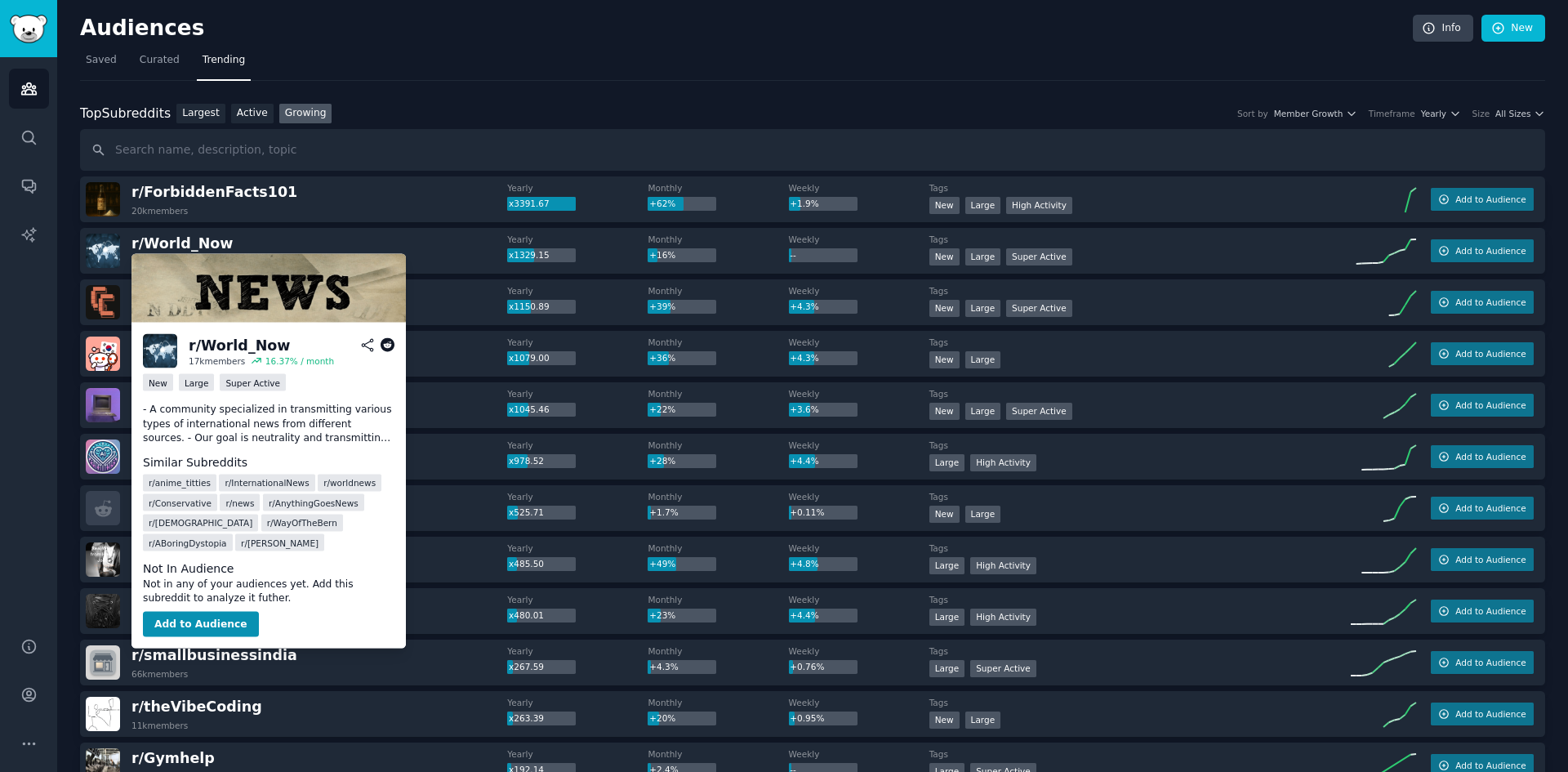
click at [391, 347] on icon at bounding box center [388, 346] width 15 height 15
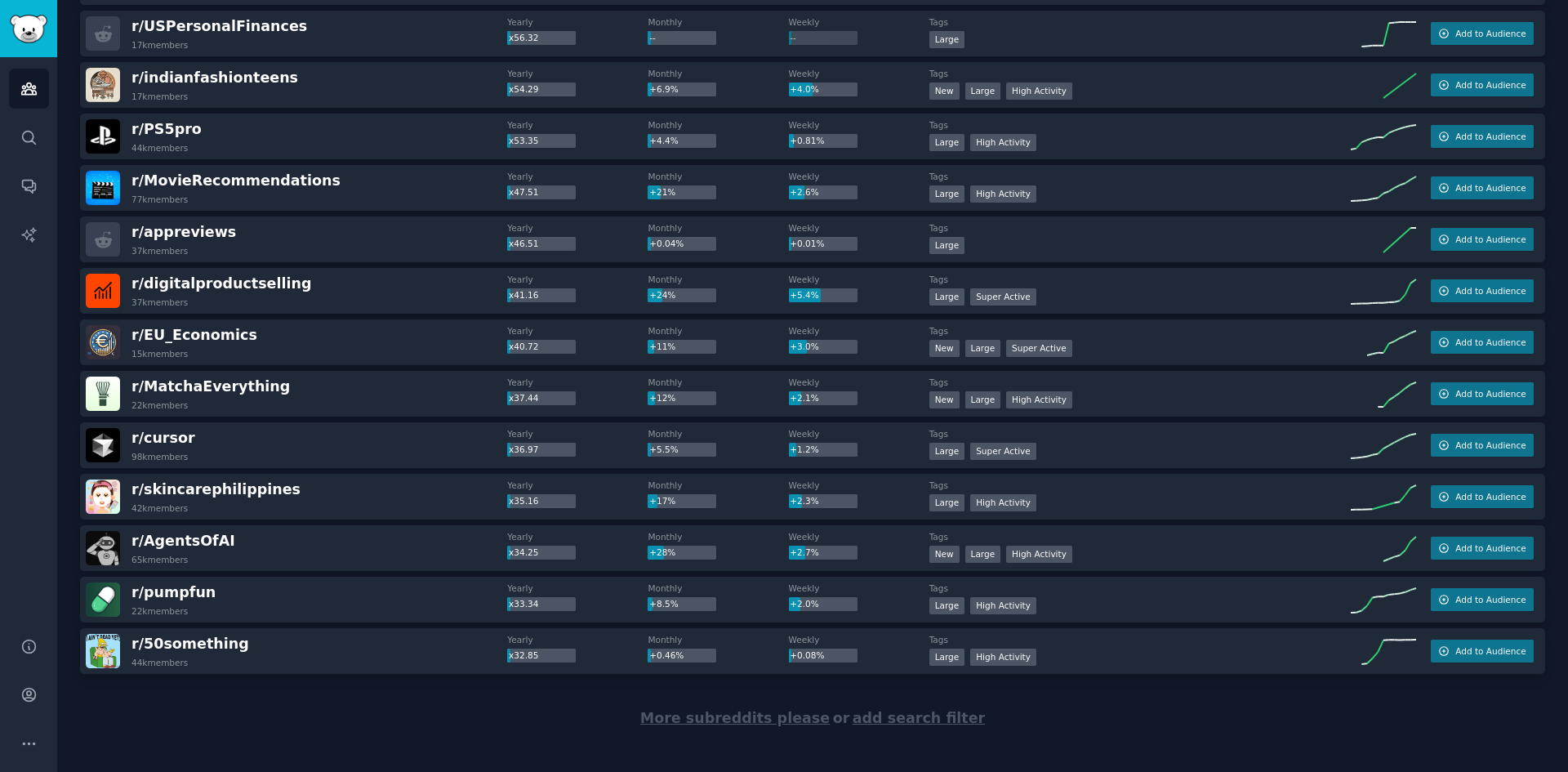
scroll to position [2083, 0]
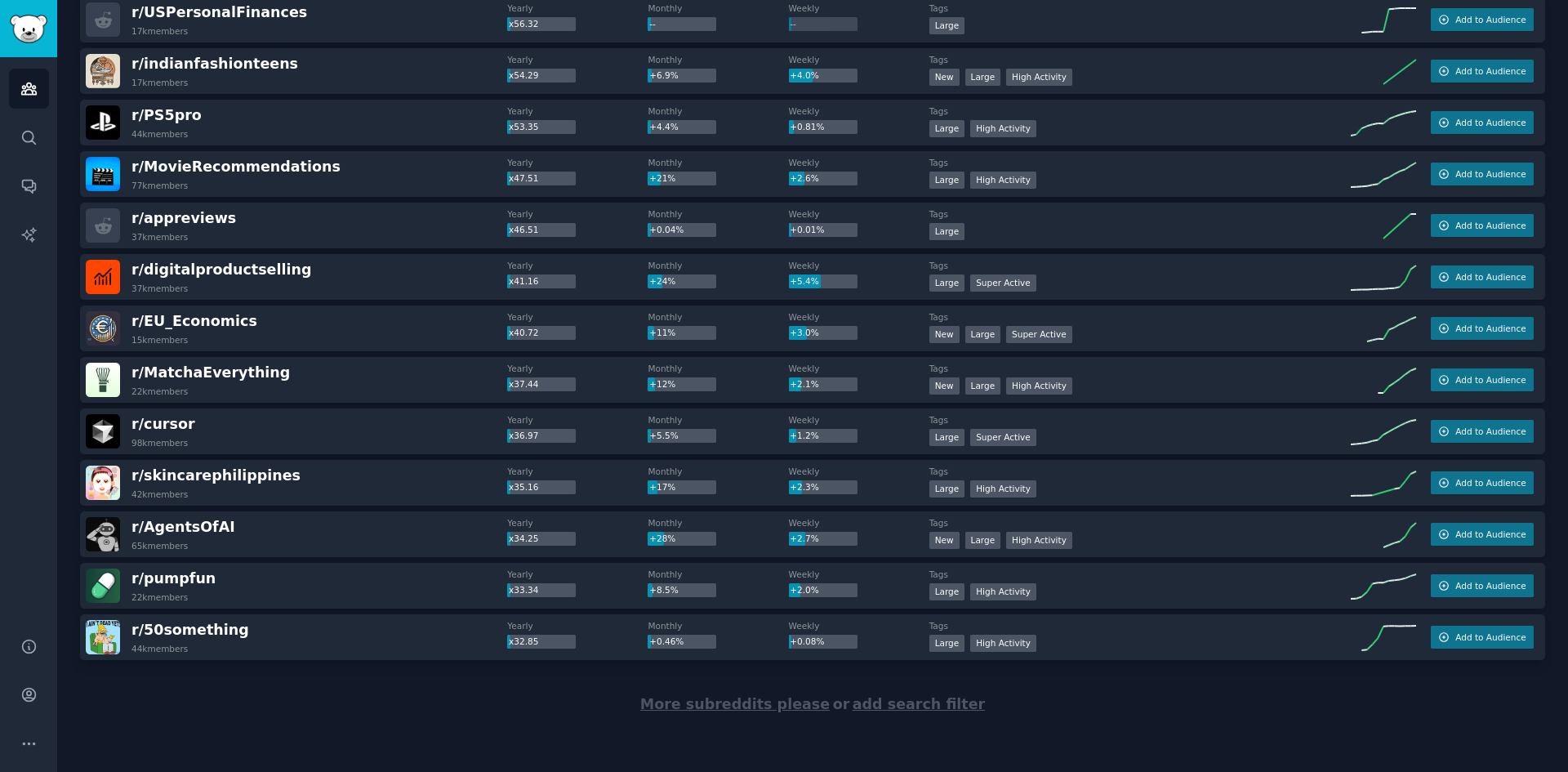
click at [767, 706] on span "More subreddits please" at bounding box center [735, 704] width 189 height 17
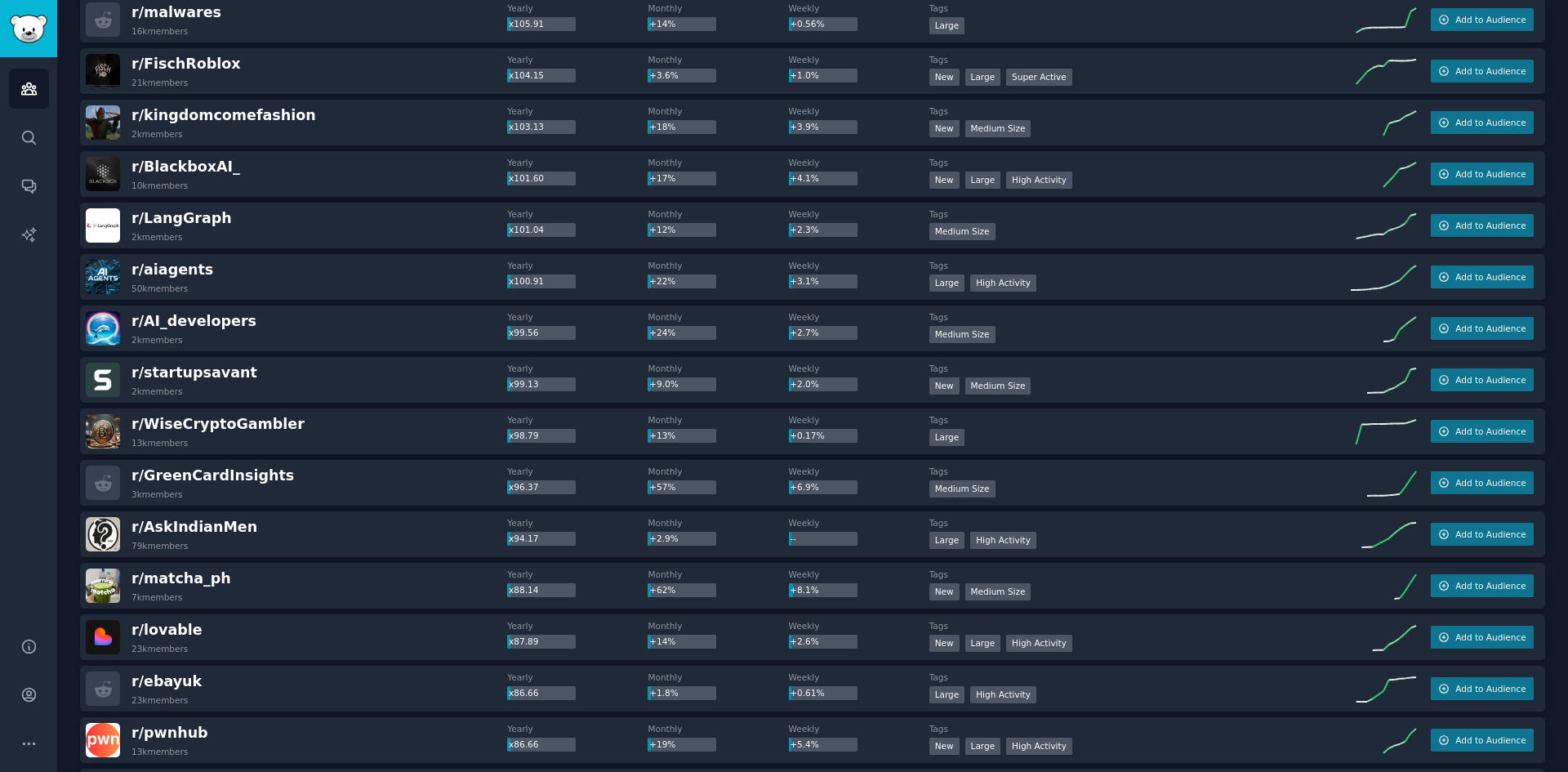
scroll to position [4399, 0]
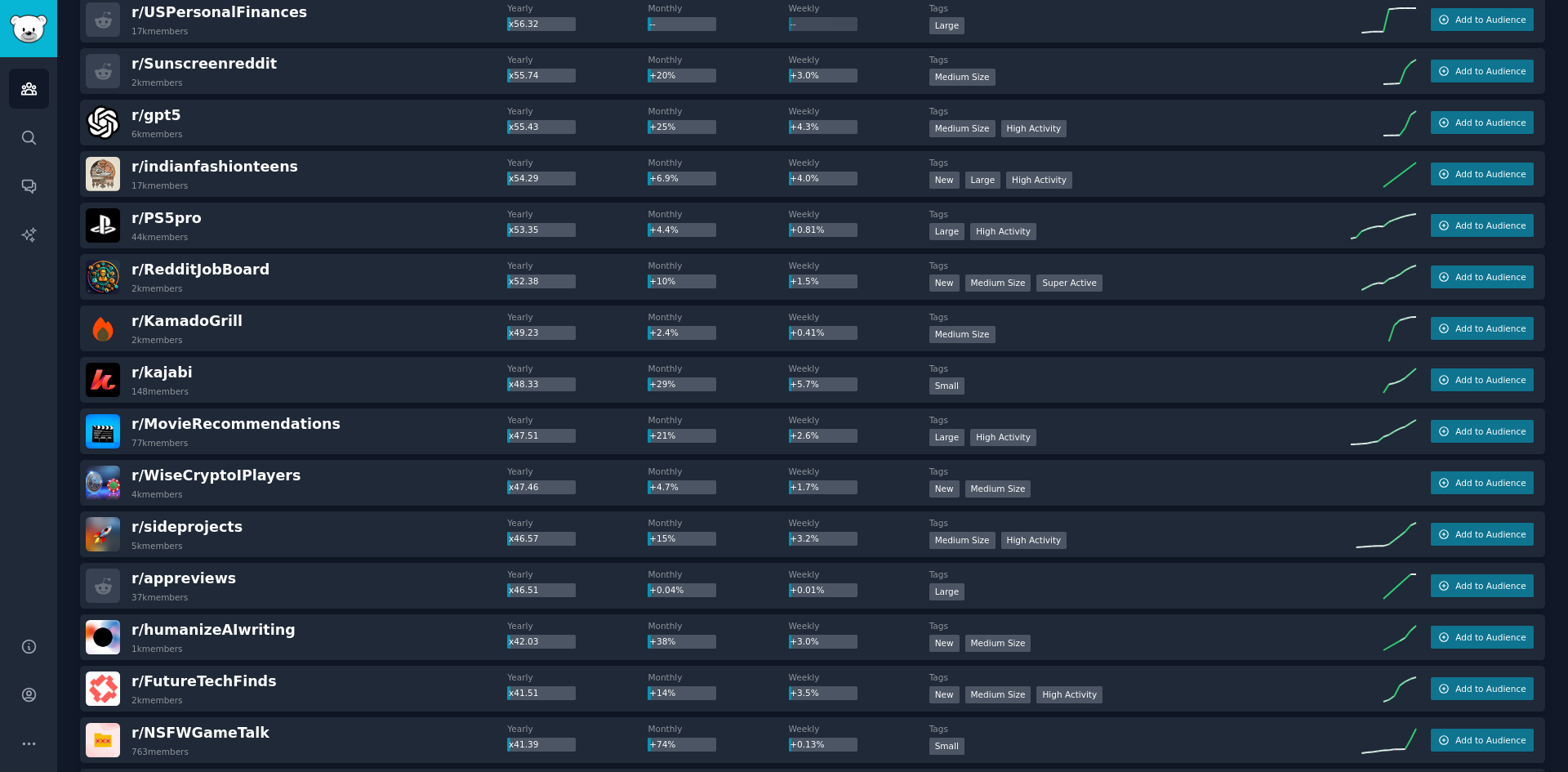
click at [204, 526] on span "r/ sideprojects" at bounding box center [187, 527] width 111 height 17
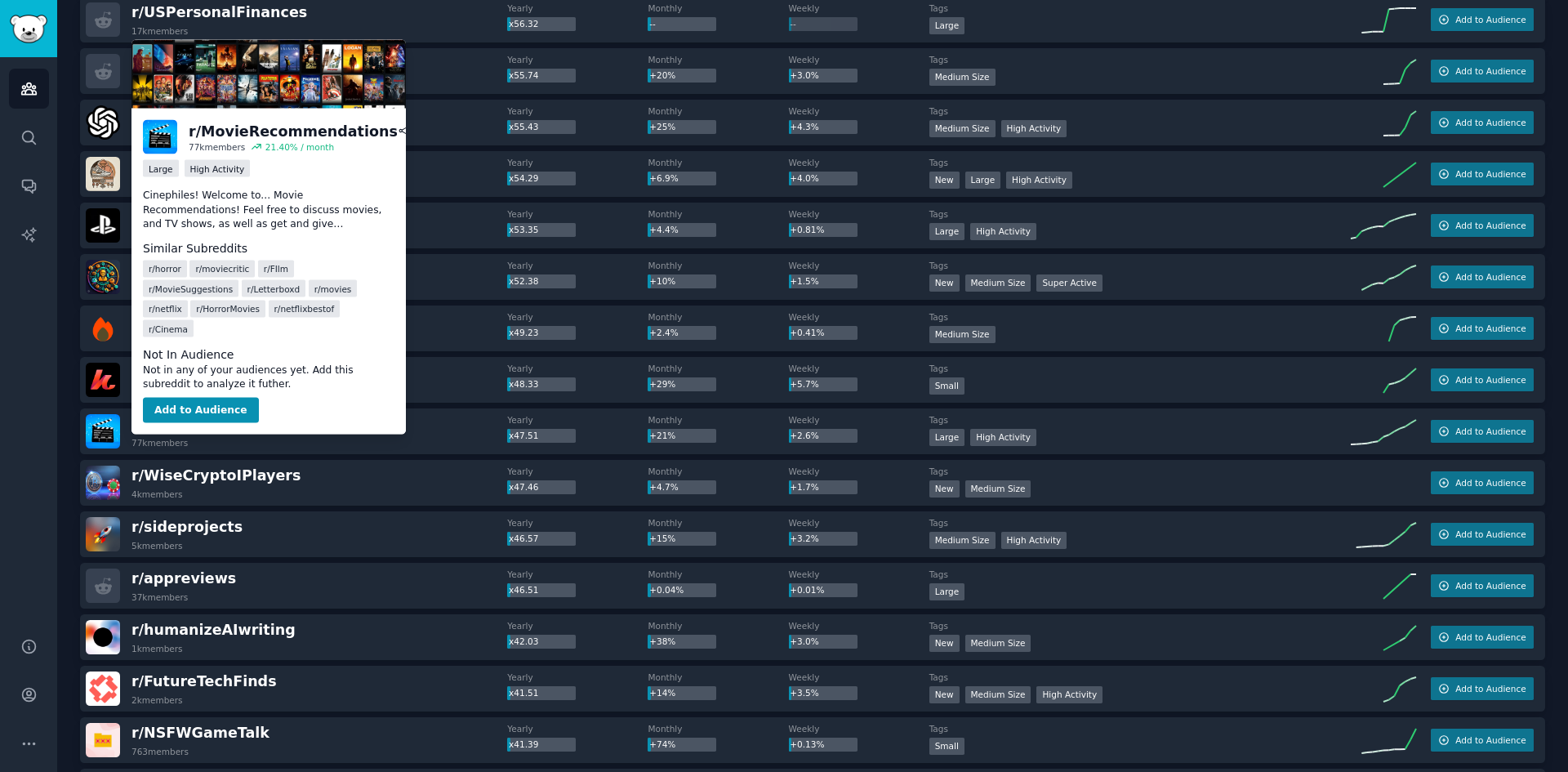
click at [280, 419] on span "r/ MovieRecommendations" at bounding box center [236, 424] width 209 height 17
click at [417, 132] on icon at bounding box center [425, 131] width 15 height 15
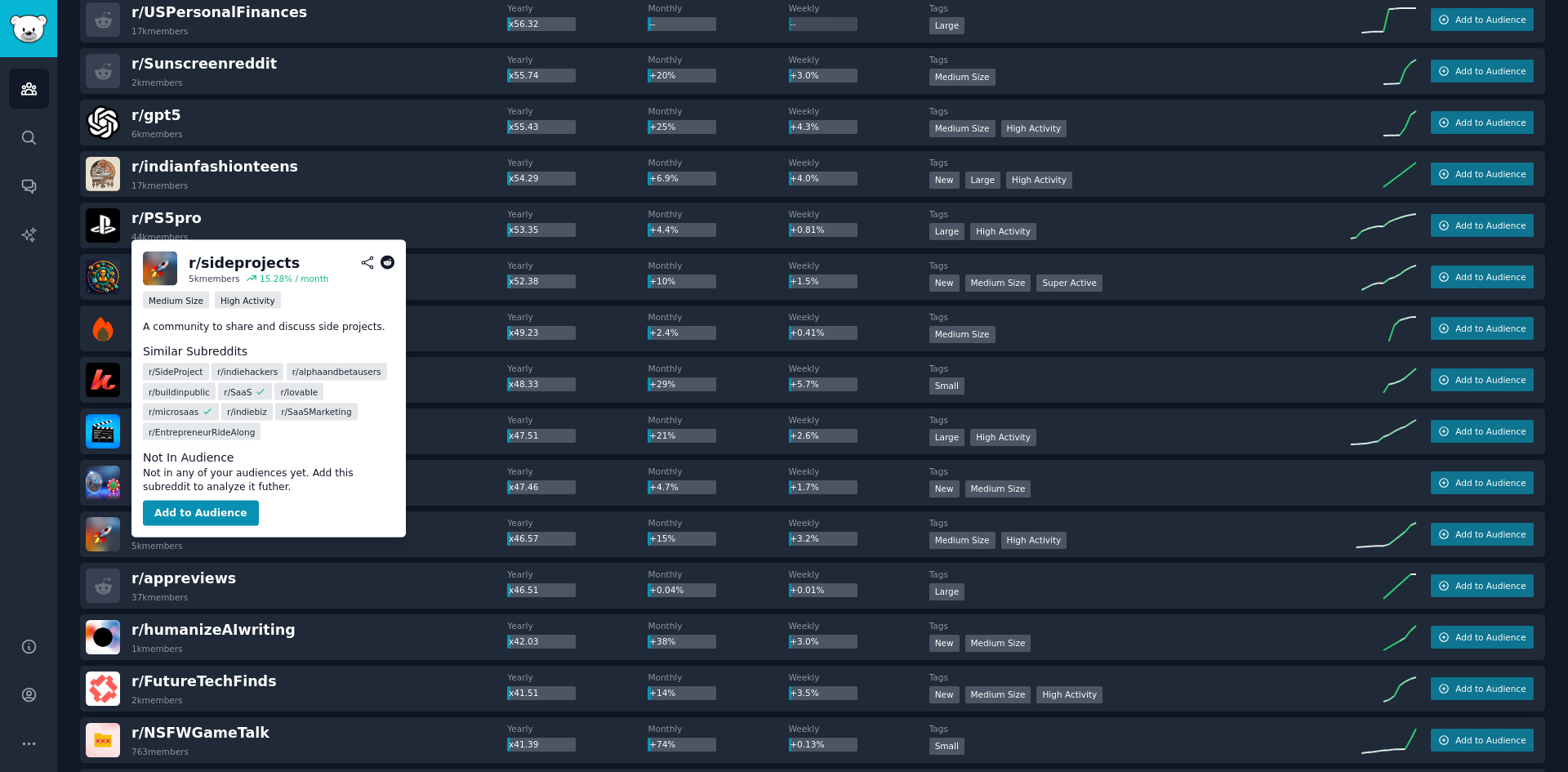
click at [391, 260] on icon at bounding box center [388, 263] width 15 height 15
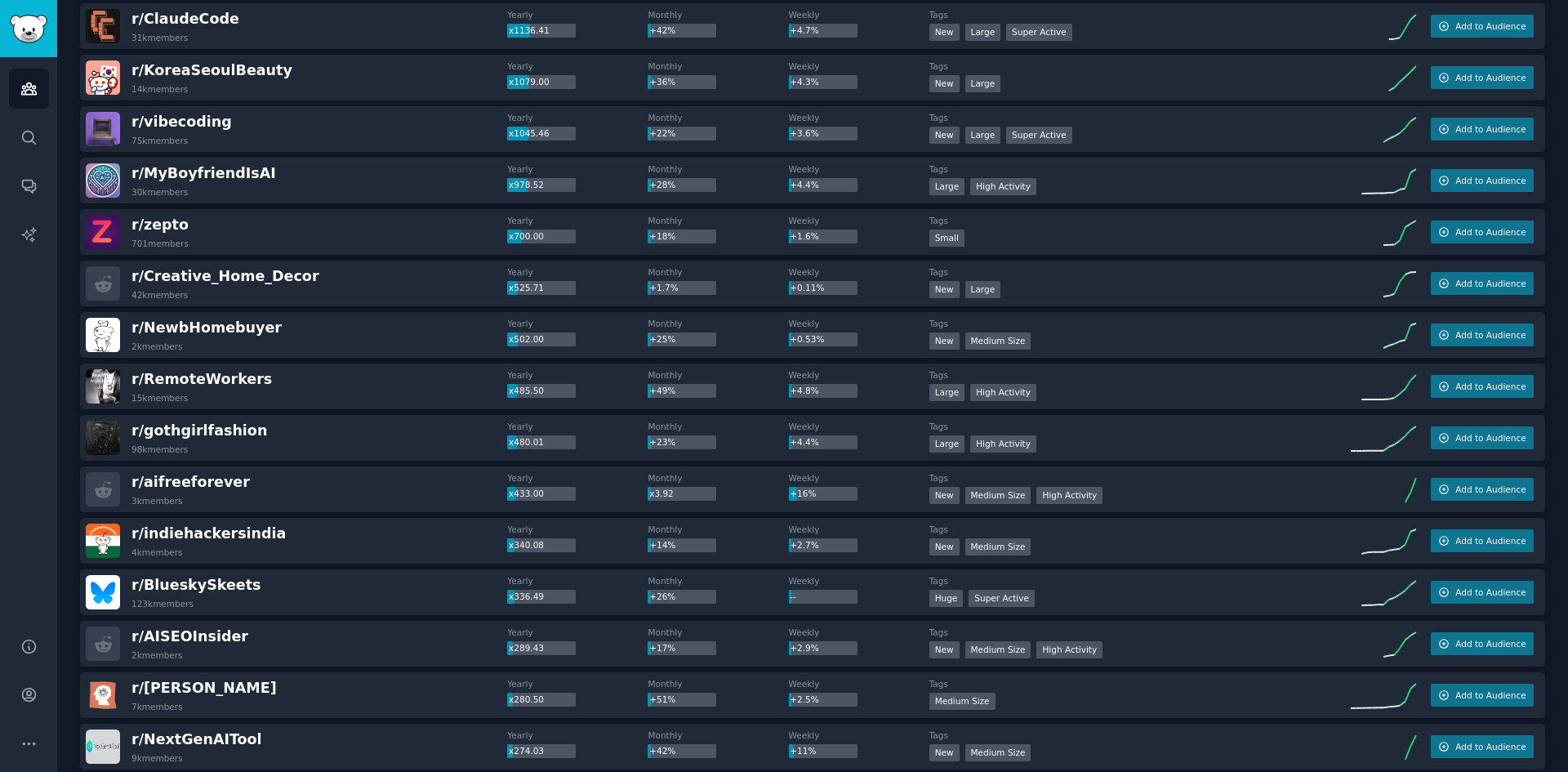
scroll to position [0, 0]
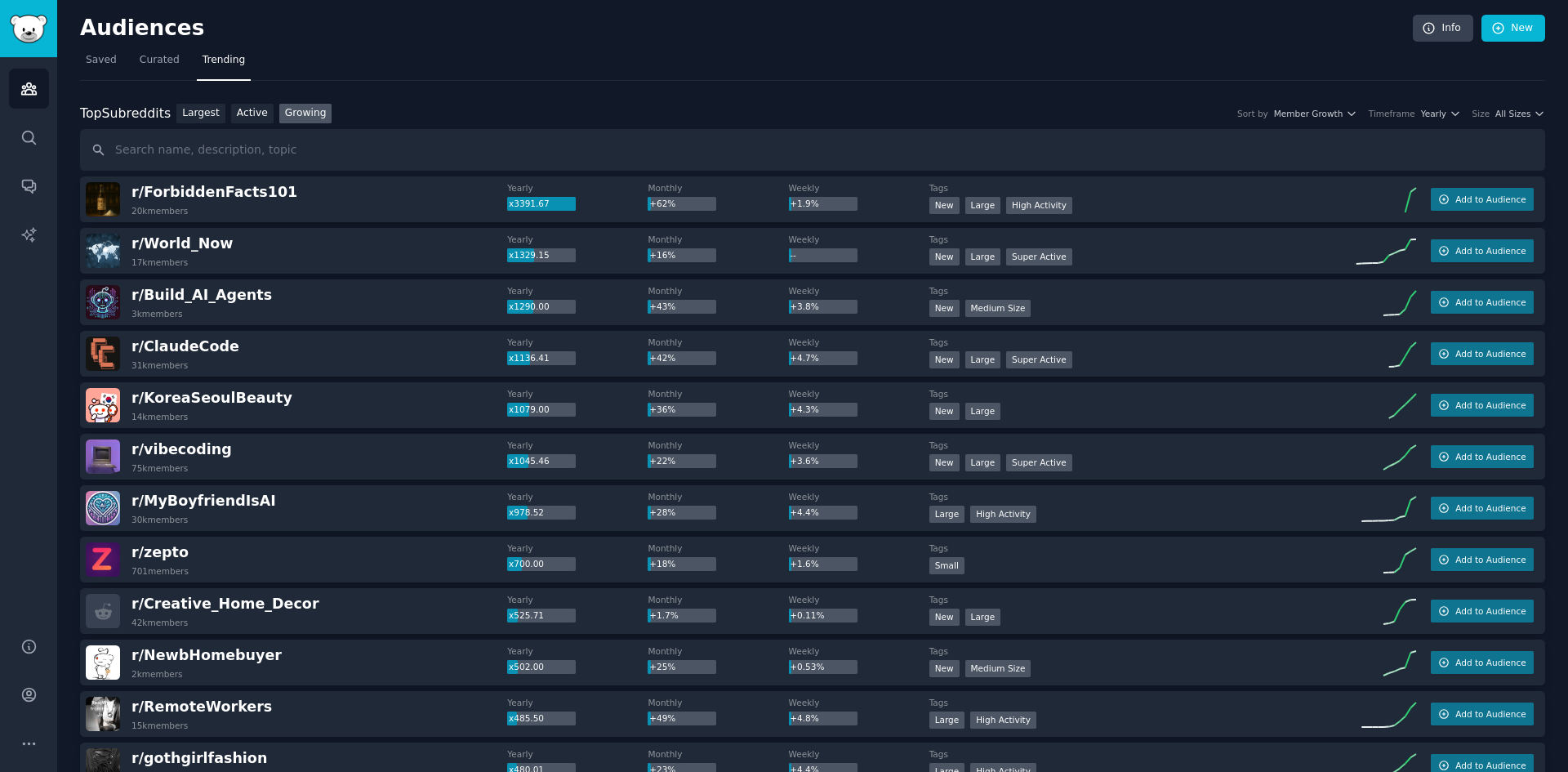
click at [1344, 110] on span "Member Growth" at bounding box center [1309, 114] width 70 height 12
click at [1302, 135] on div "Member Growth" at bounding box center [1276, 145] width 152 height 28
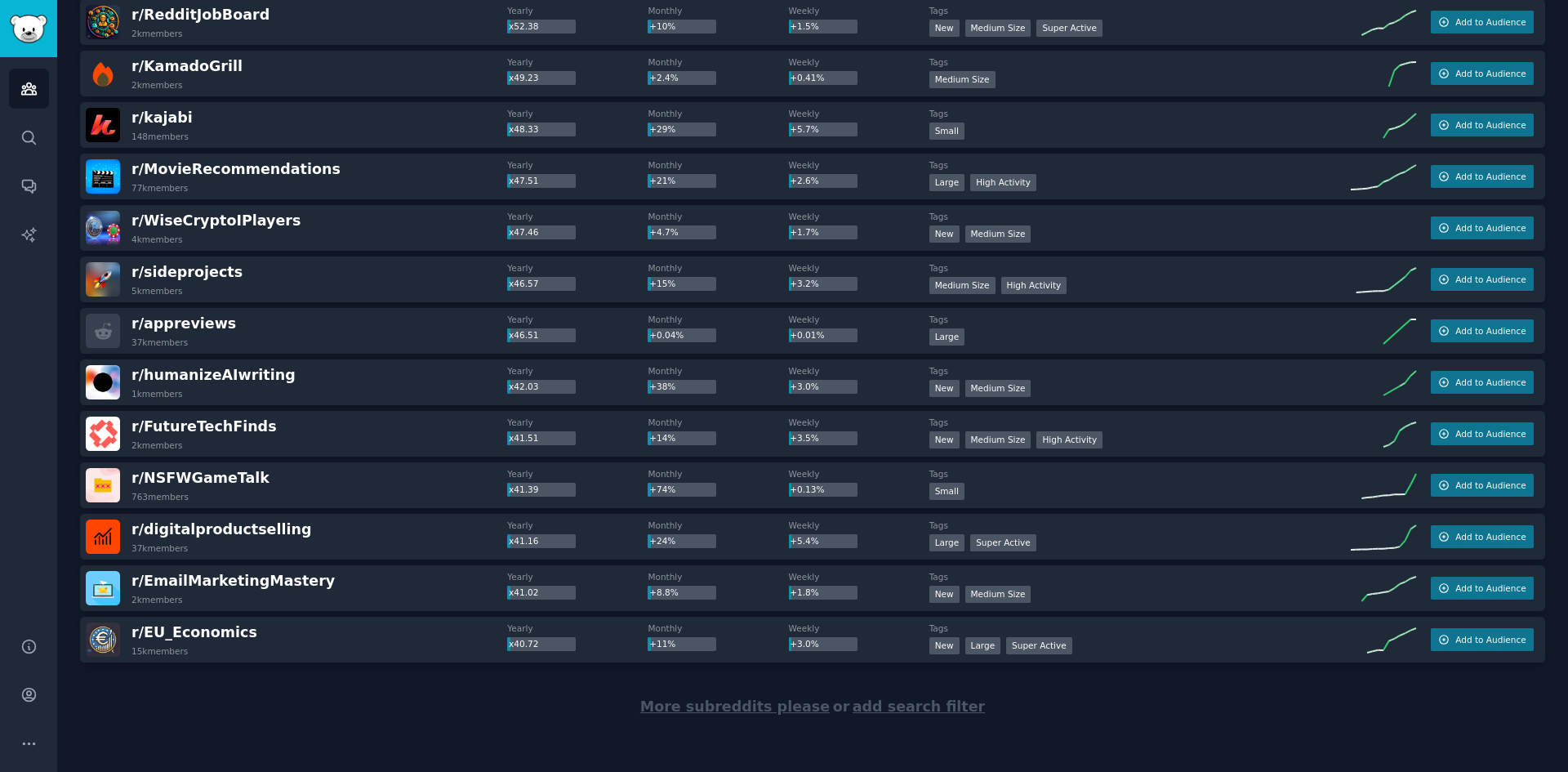
scroll to position [4656, 0]
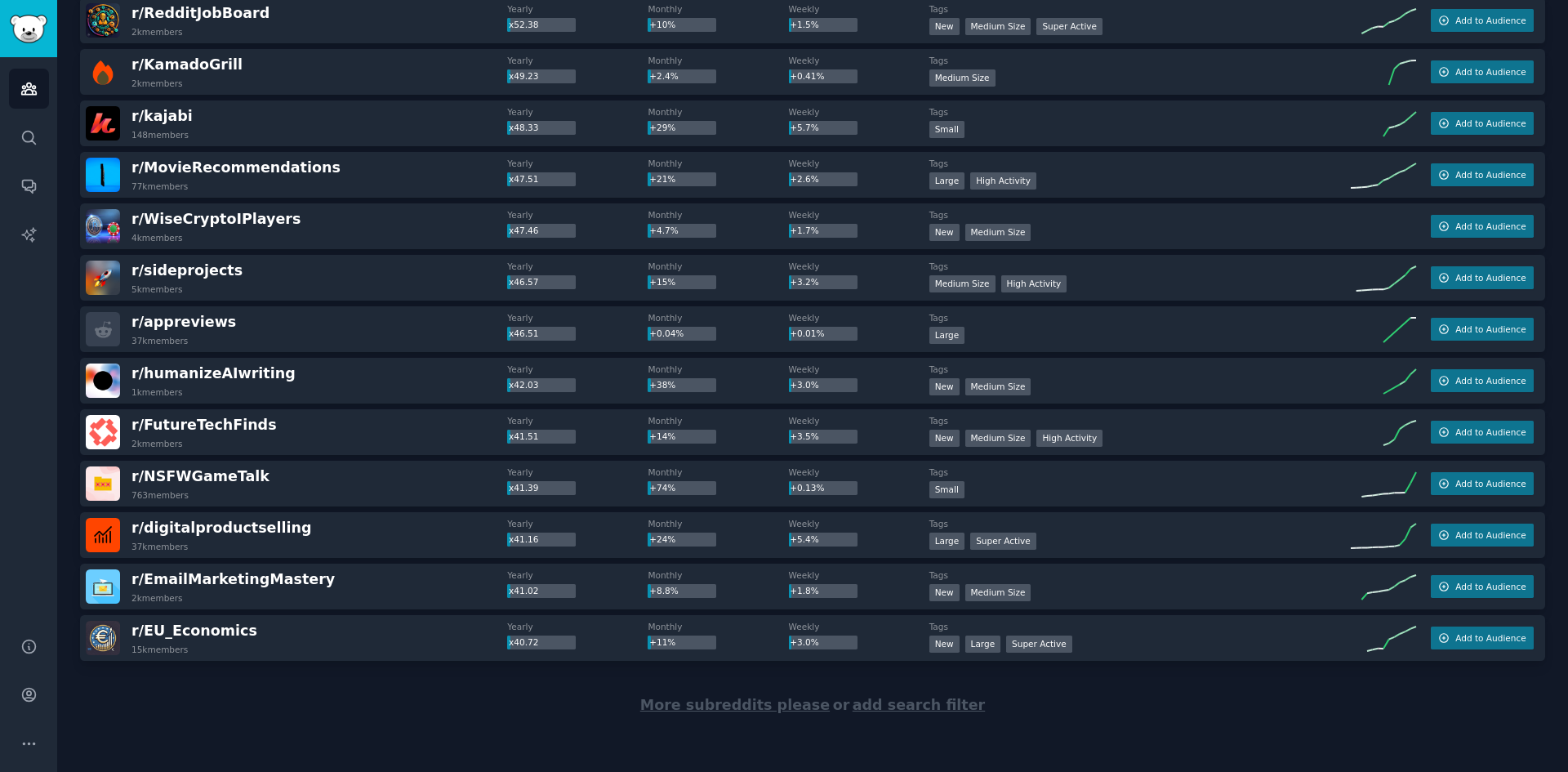
click at [756, 702] on span "More subreddits please" at bounding box center [735, 705] width 189 height 17
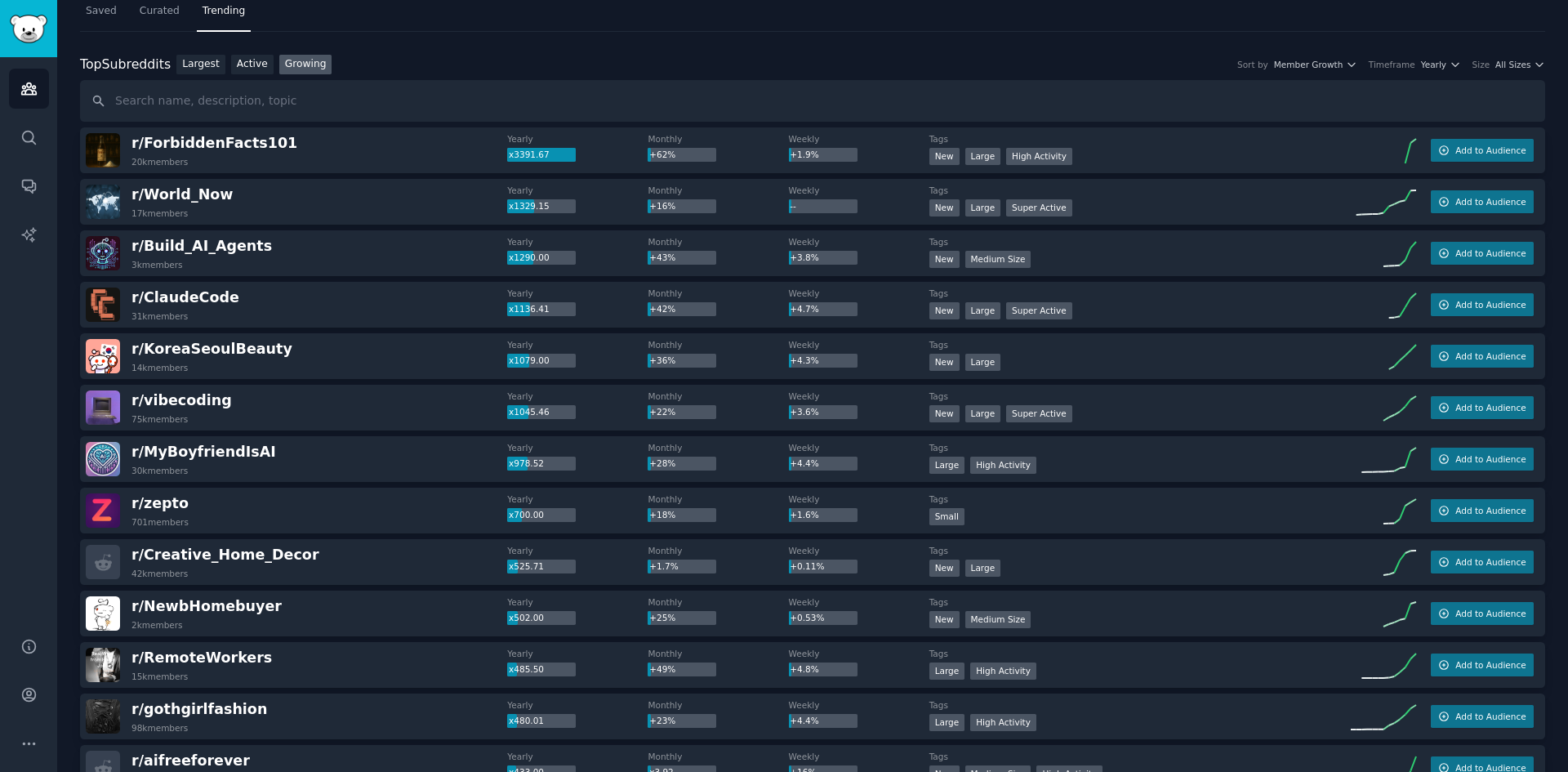
scroll to position [0, 0]
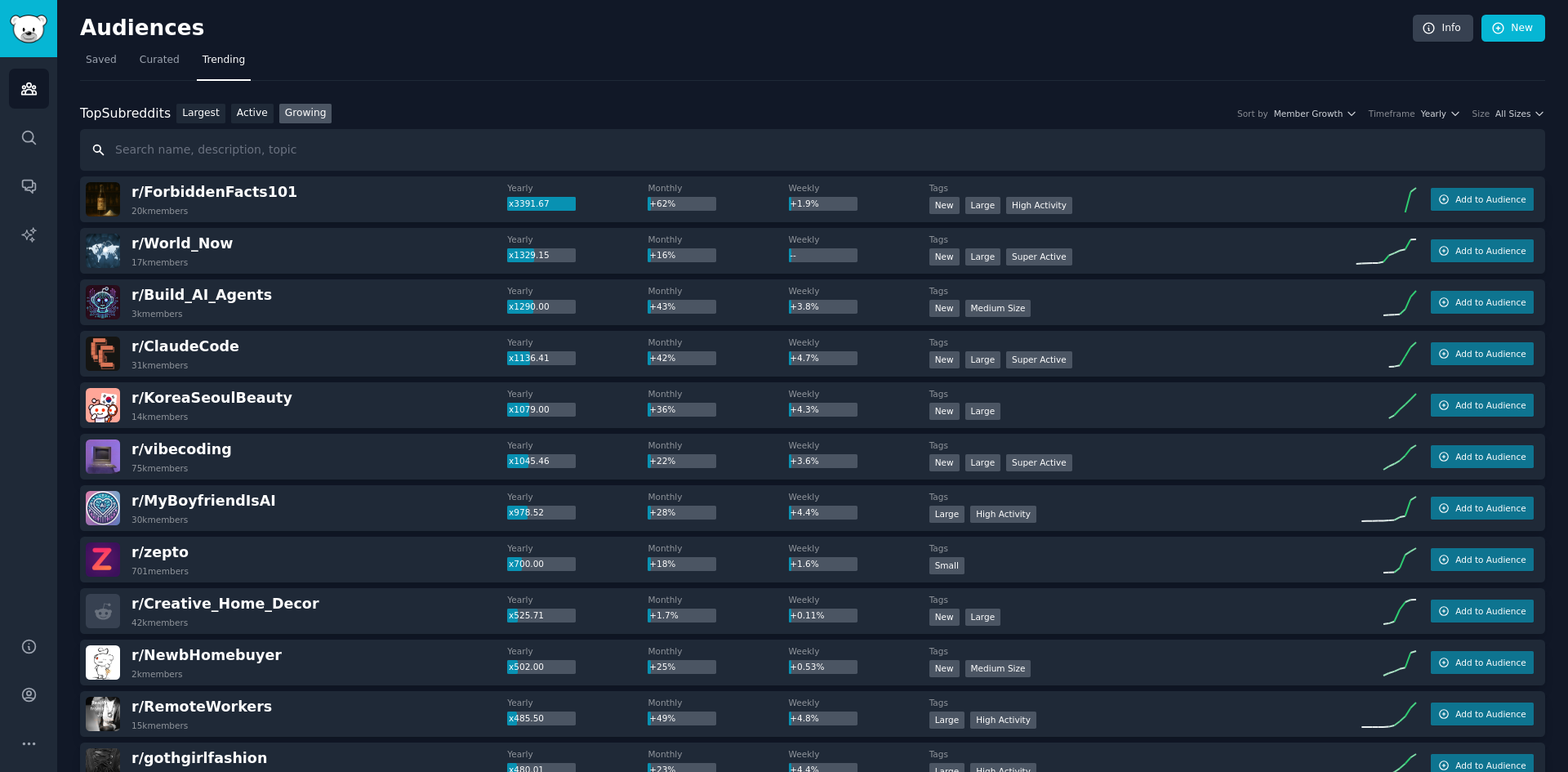
click at [272, 142] on input "text" at bounding box center [812, 150] width 1465 height 42
type input "run"
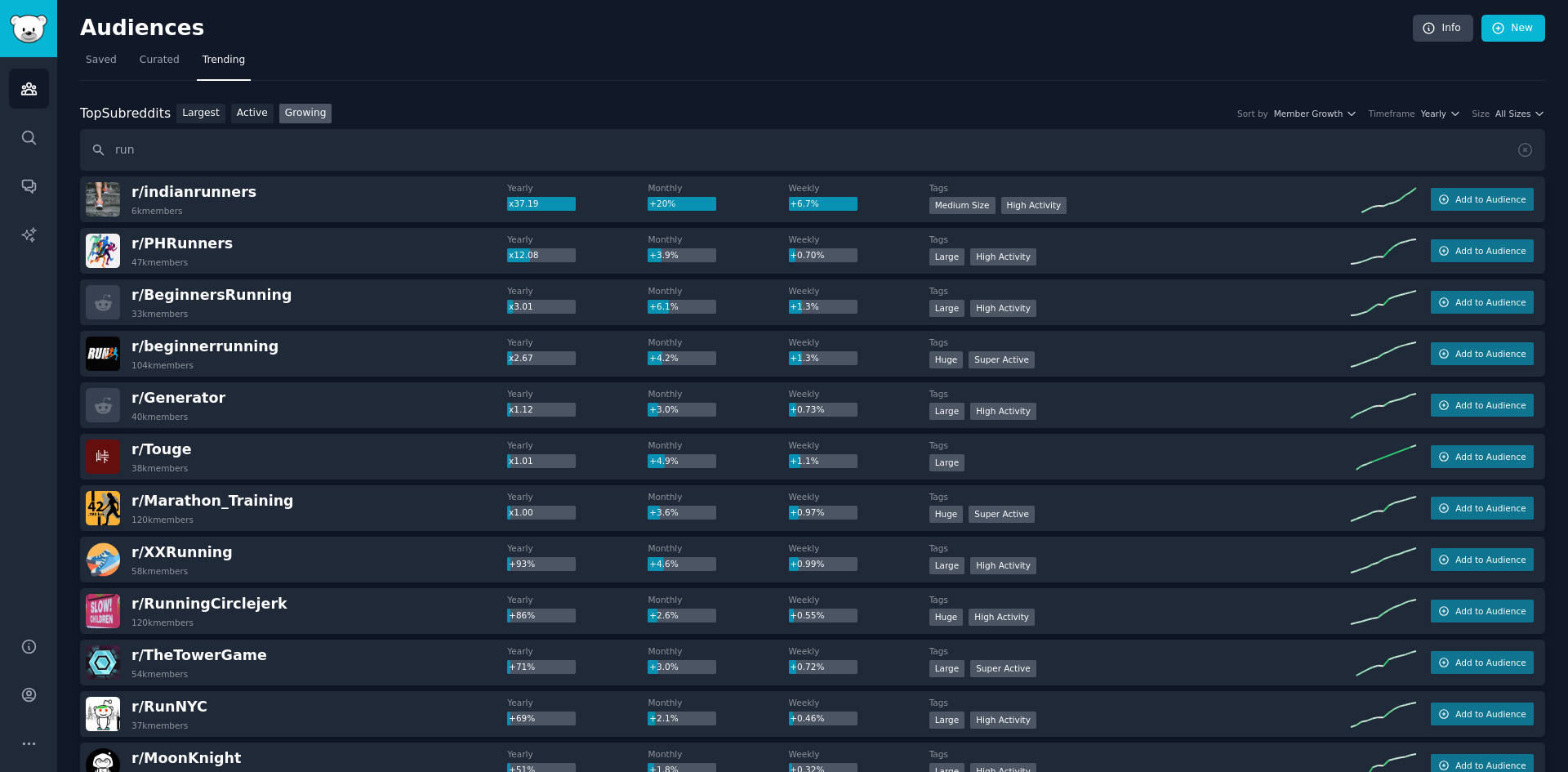
click at [223, 290] on span "r/ BeginnersRunning" at bounding box center [211, 295] width 160 height 17
click at [238, 341] on span "r/ beginnerrunning" at bounding box center [204, 347] width 147 height 17
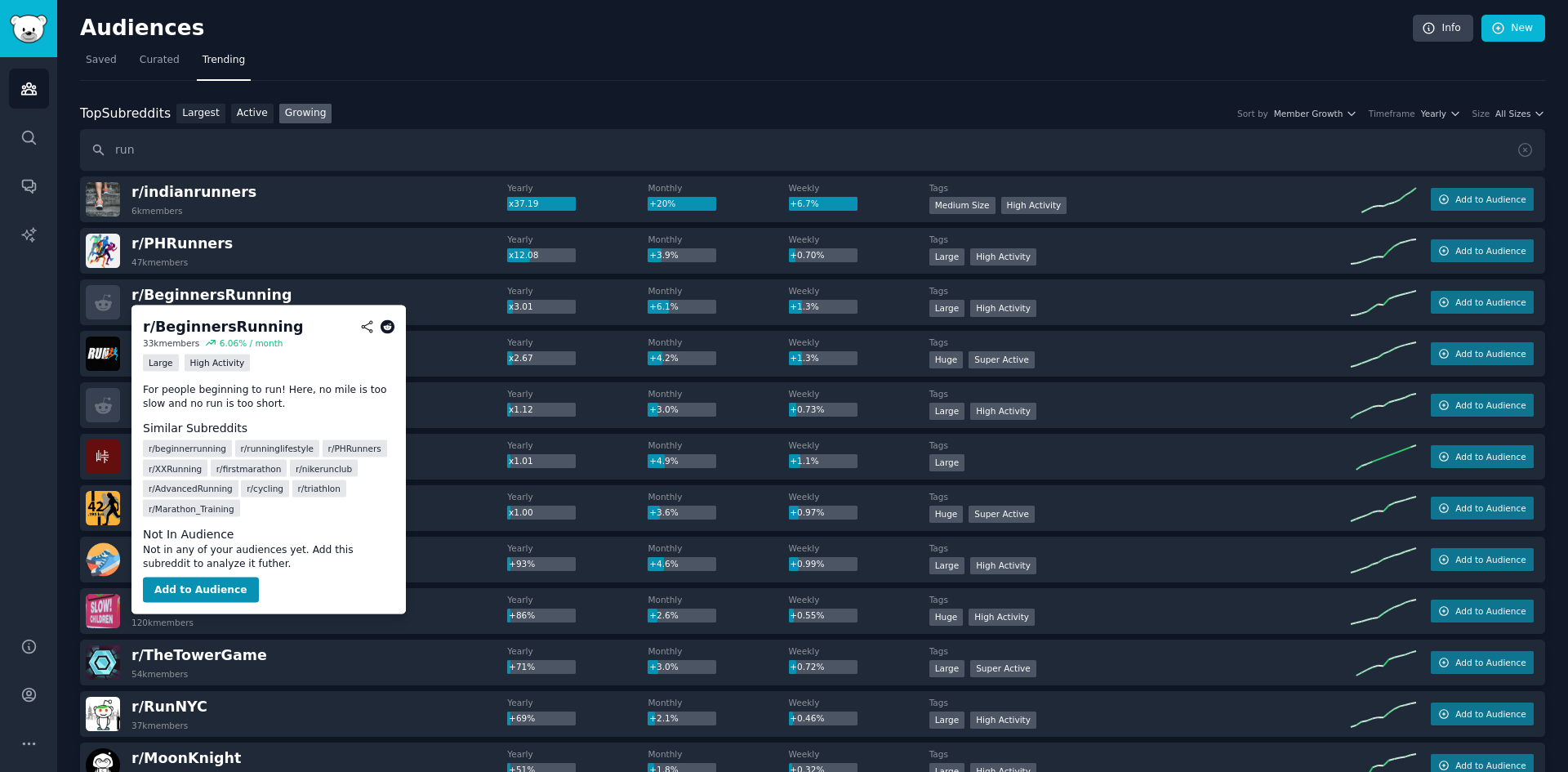
click at [391, 327] on icon at bounding box center [388, 327] width 15 height 15
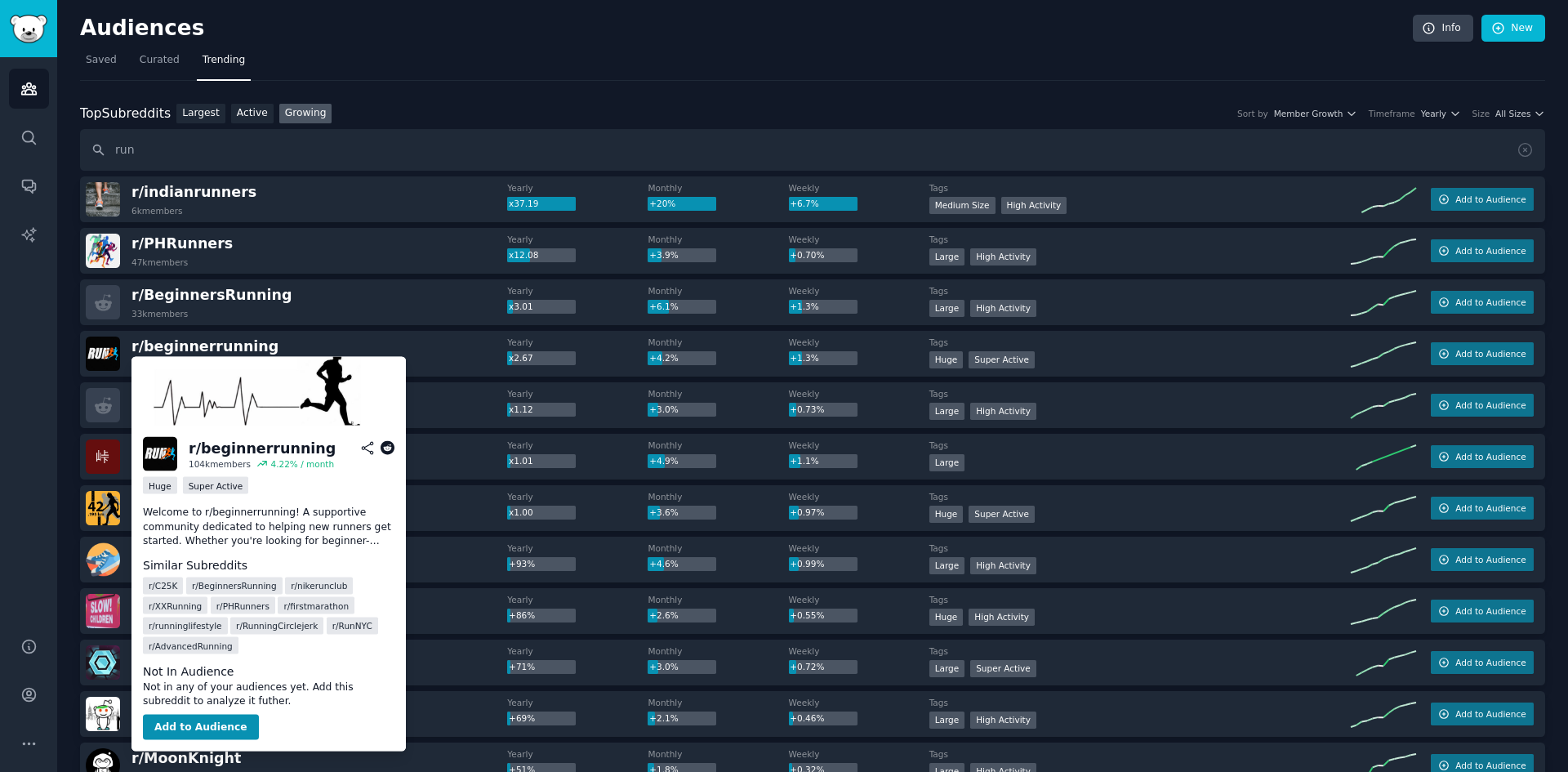
click at [384, 449] on icon at bounding box center [388, 449] width 15 height 15
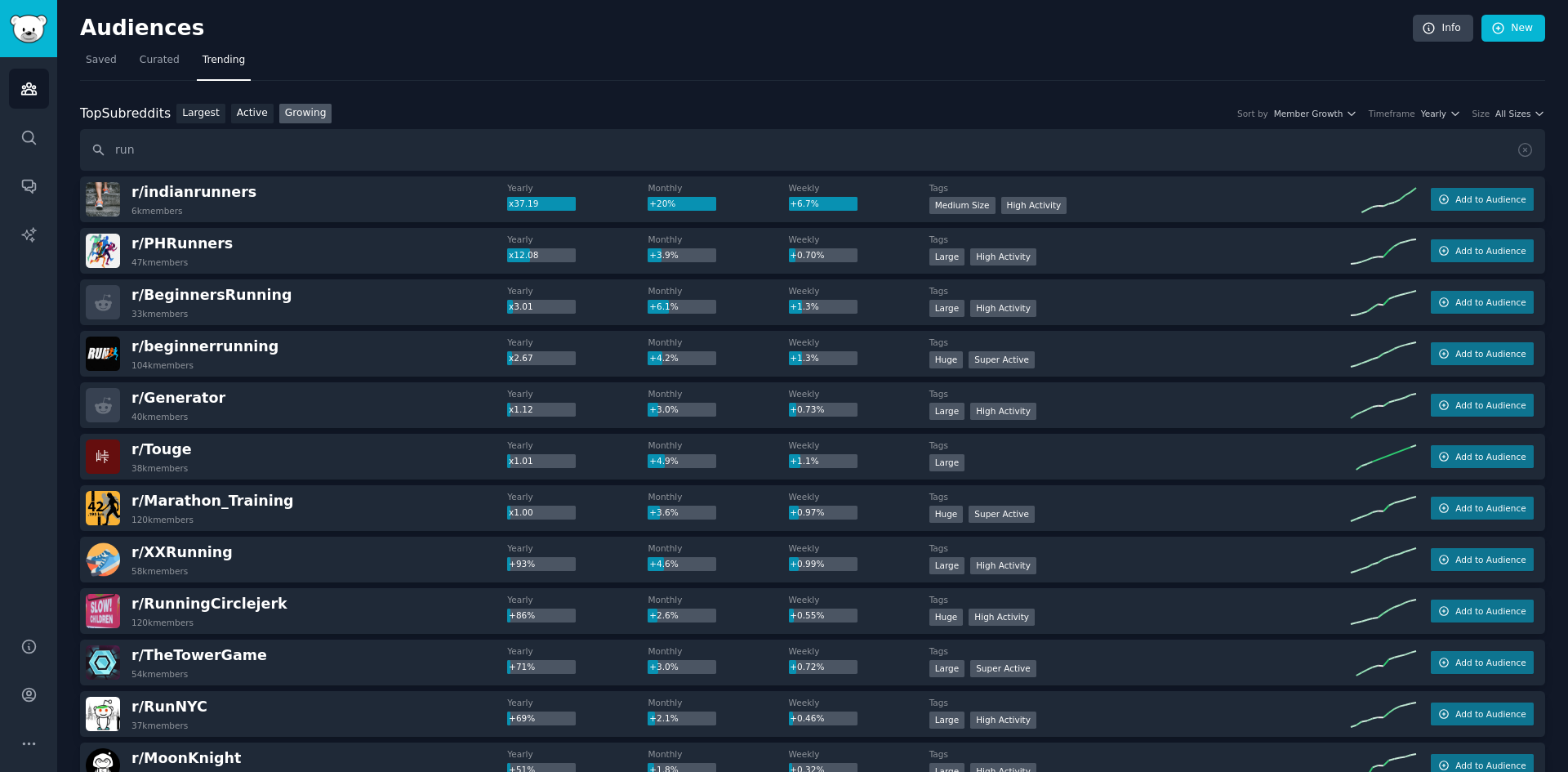
click at [27, 744] on icon "Sidebar" at bounding box center [29, 743] width 12 height 2
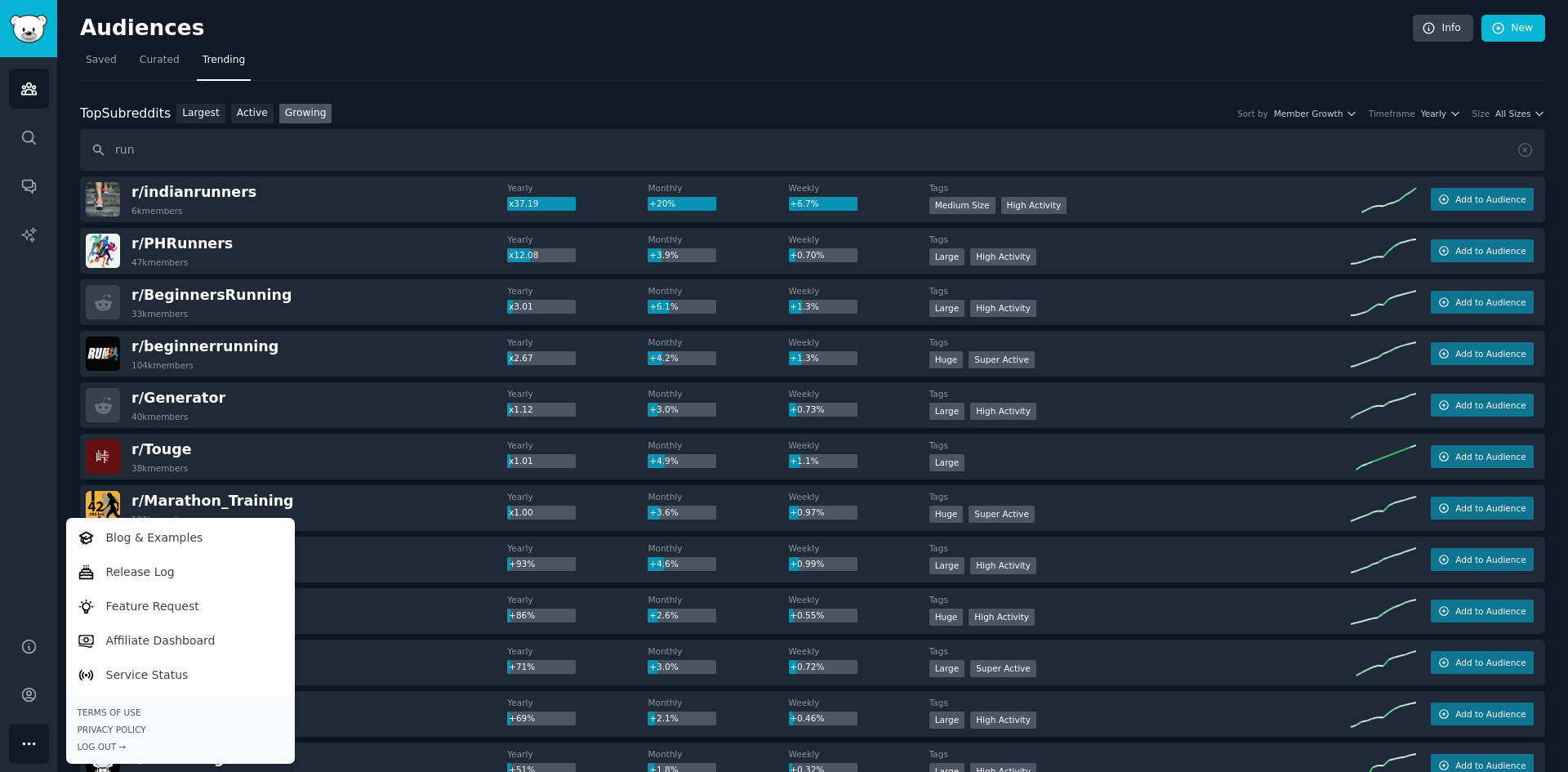
click at [536, 50] on nav "Saved Curated Trending" at bounding box center [812, 64] width 1465 height 33
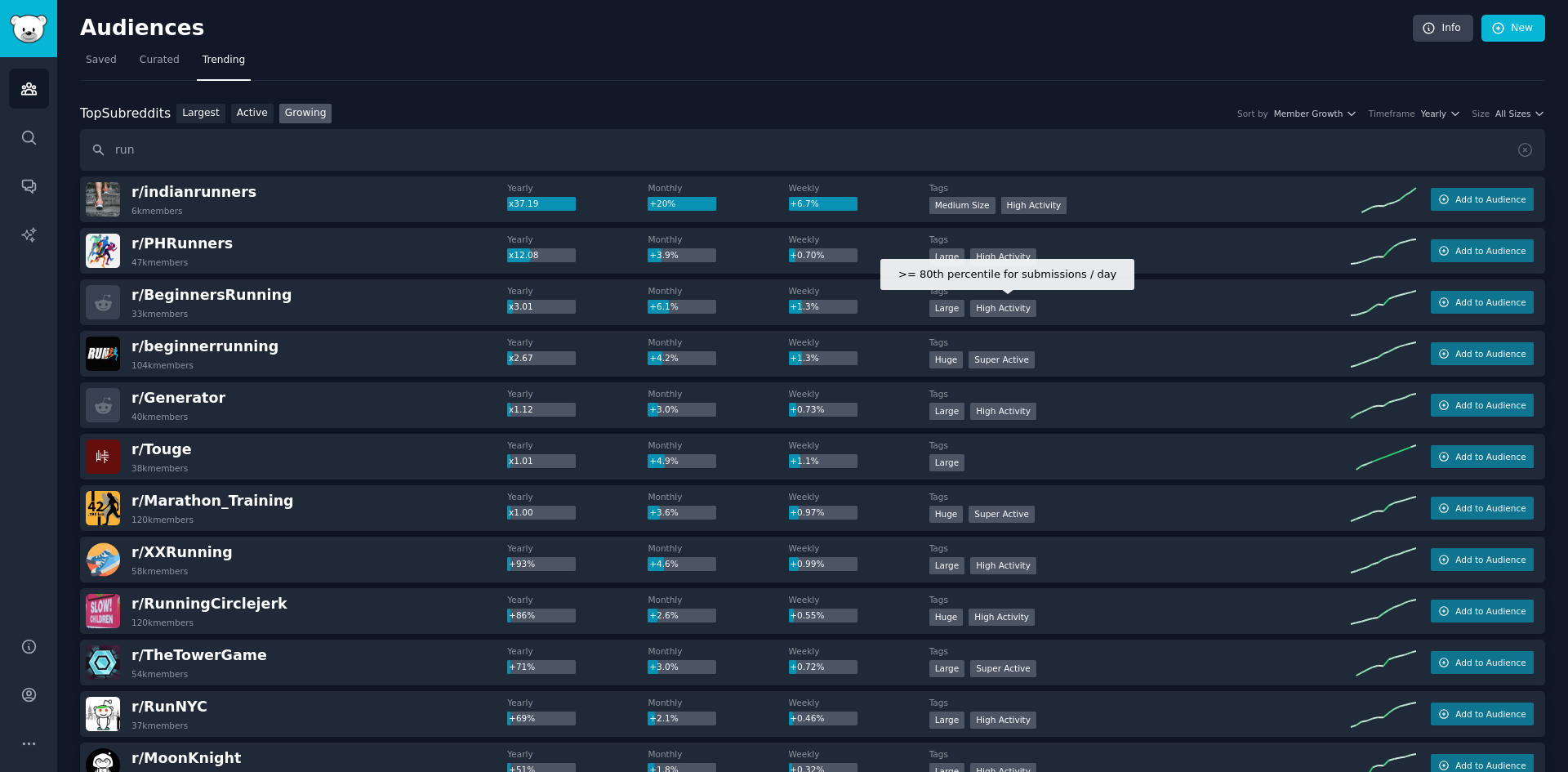
click at [1010, 311] on div "High Activity" at bounding box center [1004, 308] width 66 height 17
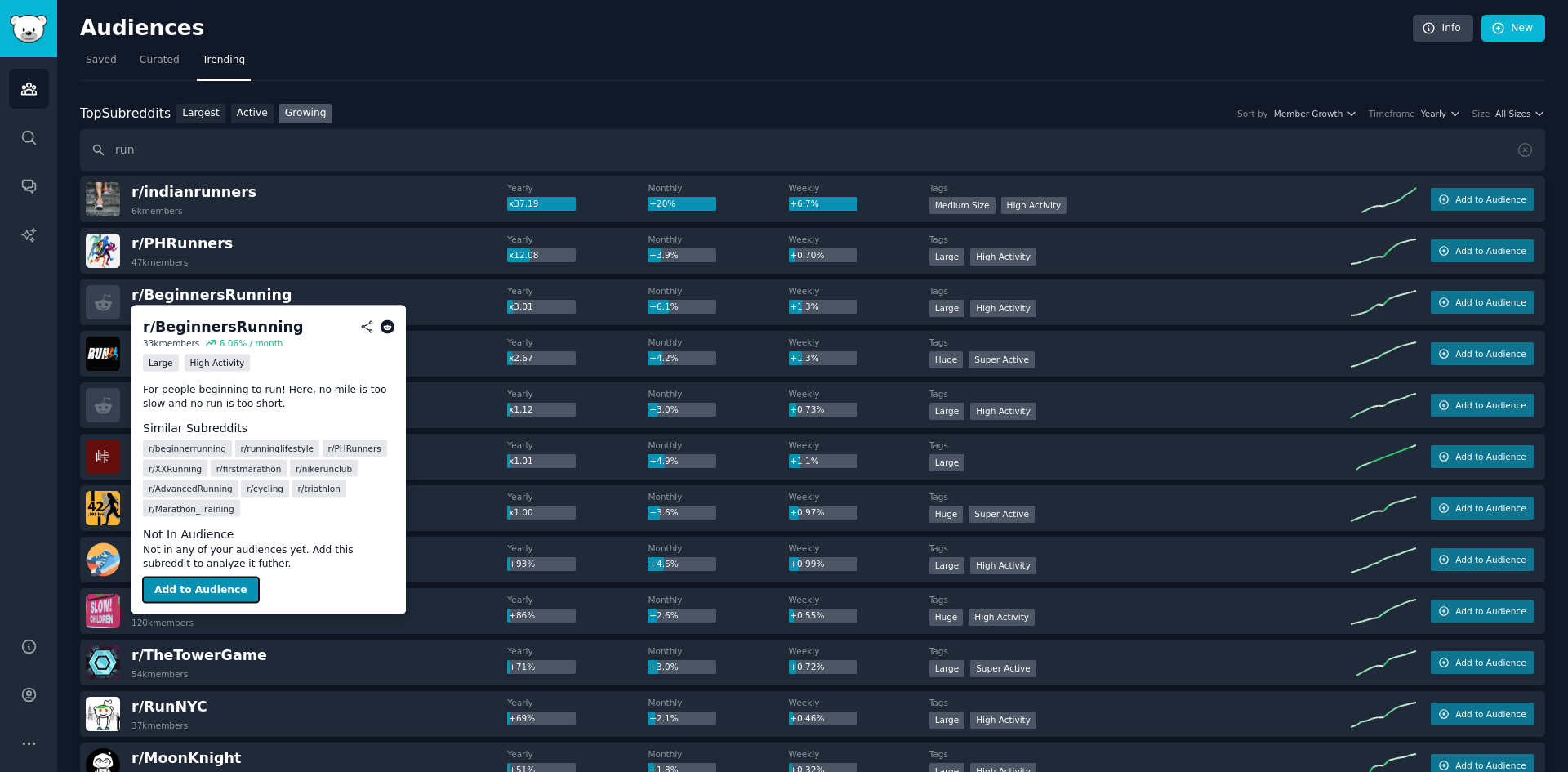
click at [176, 589] on button "Add to Audience" at bounding box center [201, 589] width 116 height 26
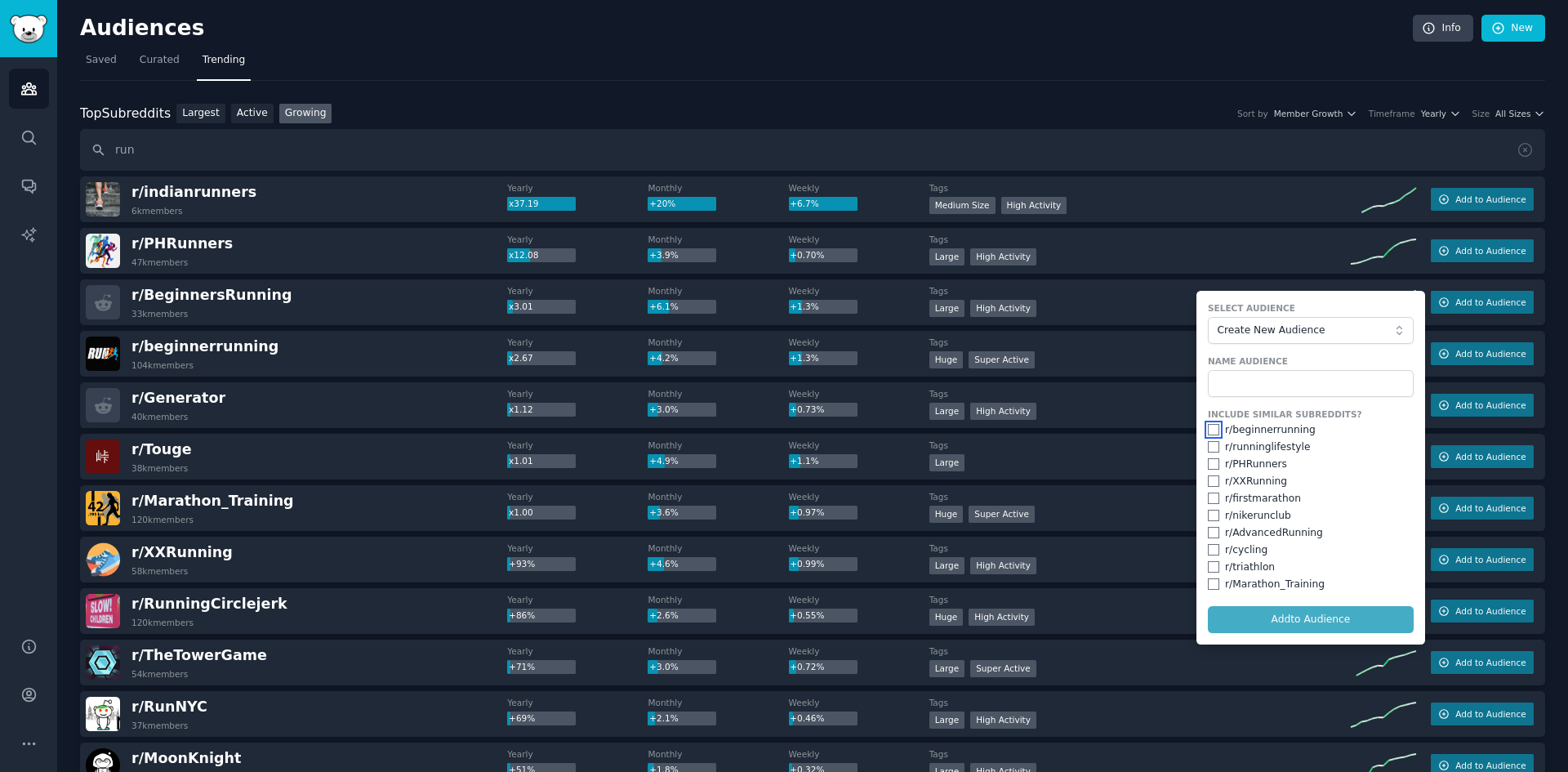
click at [1212, 432] on input "checkbox" at bounding box center [1214, 430] width 12 height 12
checkbox input "true"
click at [1210, 450] on input "checkbox" at bounding box center [1214, 447] width 12 height 12
checkbox input "true"
click at [1210, 495] on input "checkbox" at bounding box center [1214, 499] width 12 height 12
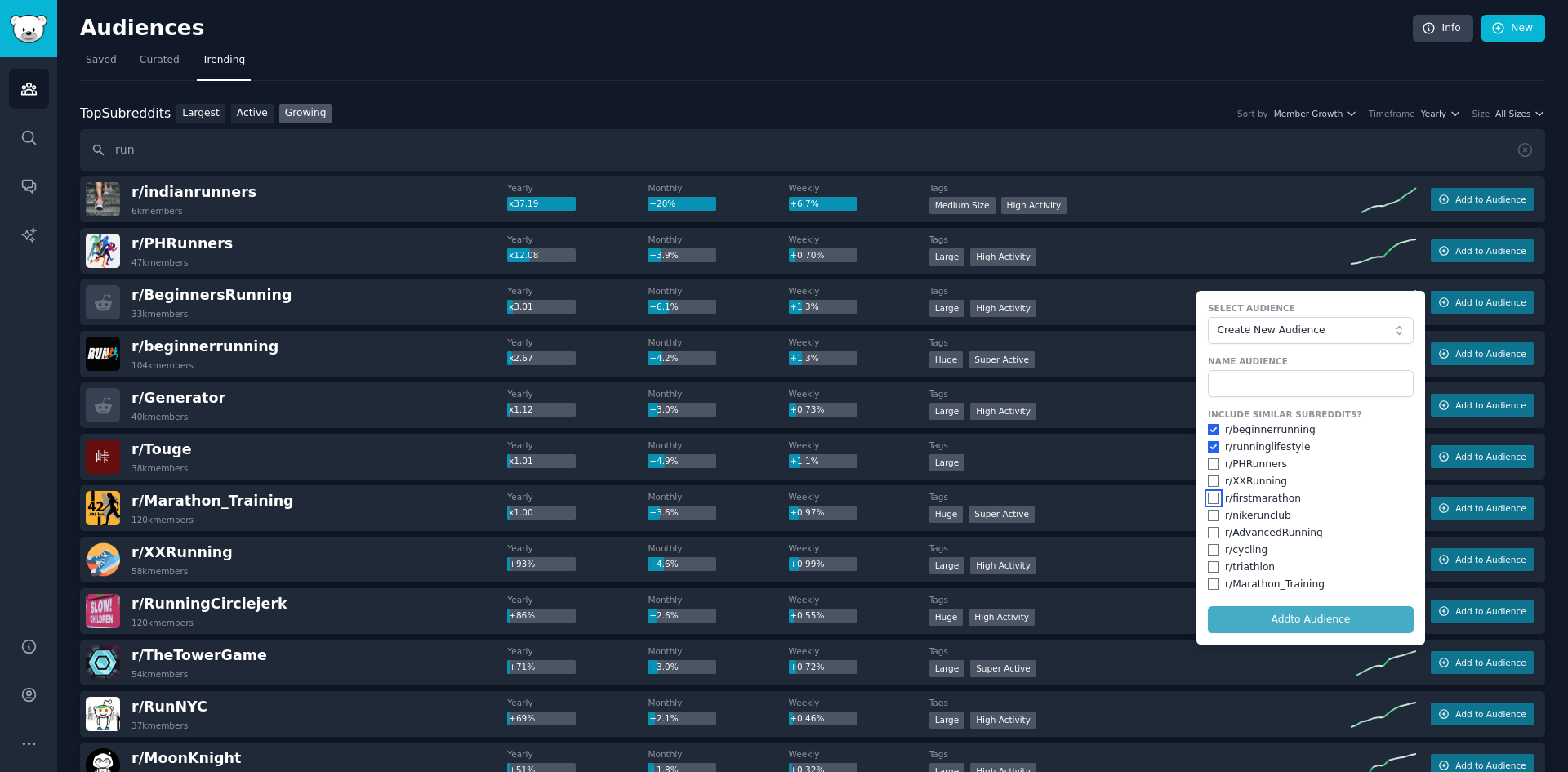
checkbox input "true"
click at [1290, 339] on button "Create New Audience" at bounding box center [1311, 330] width 206 height 27
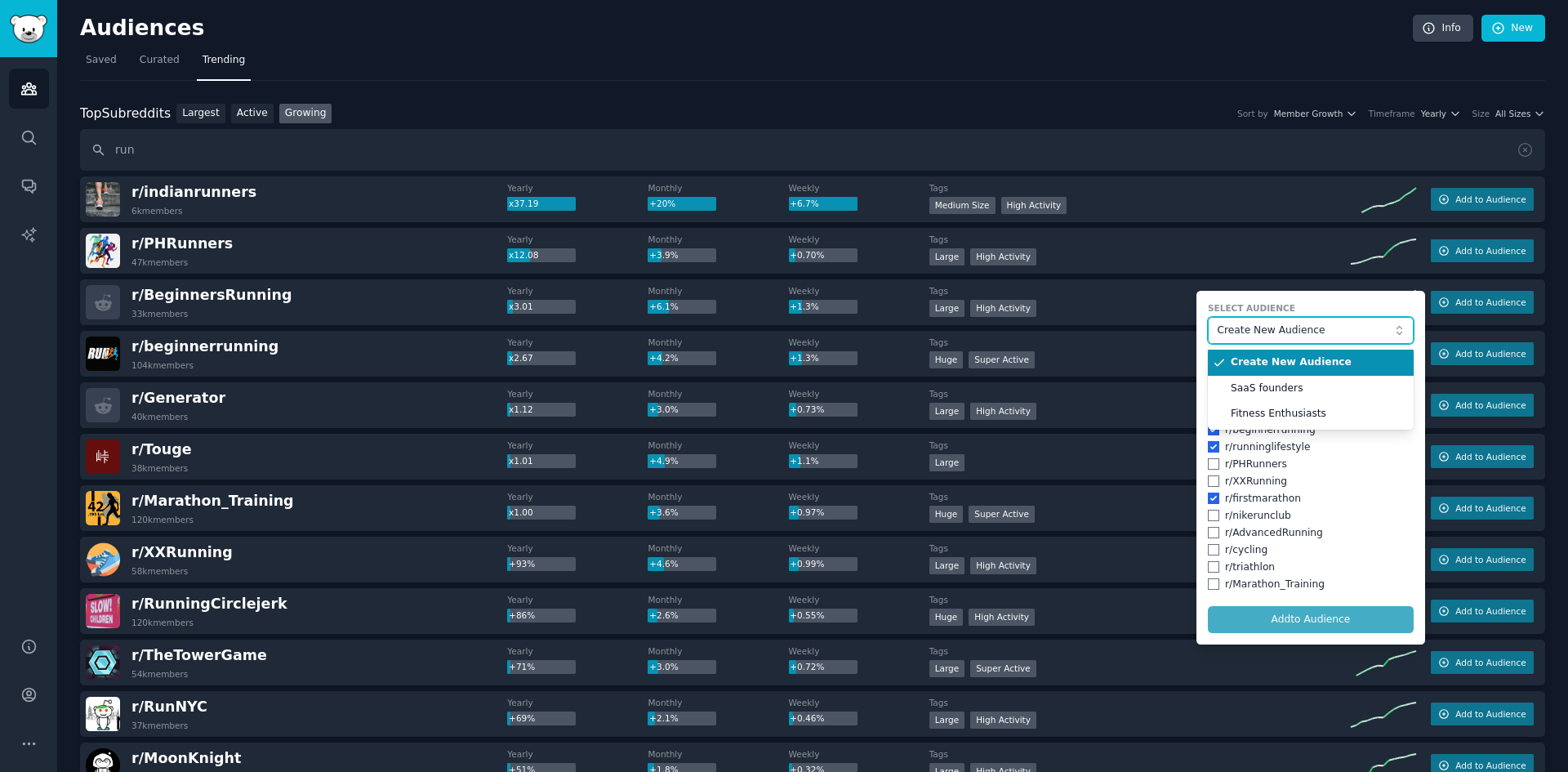
click at [1290, 337] on button "Create New Audience" at bounding box center [1311, 330] width 206 height 27
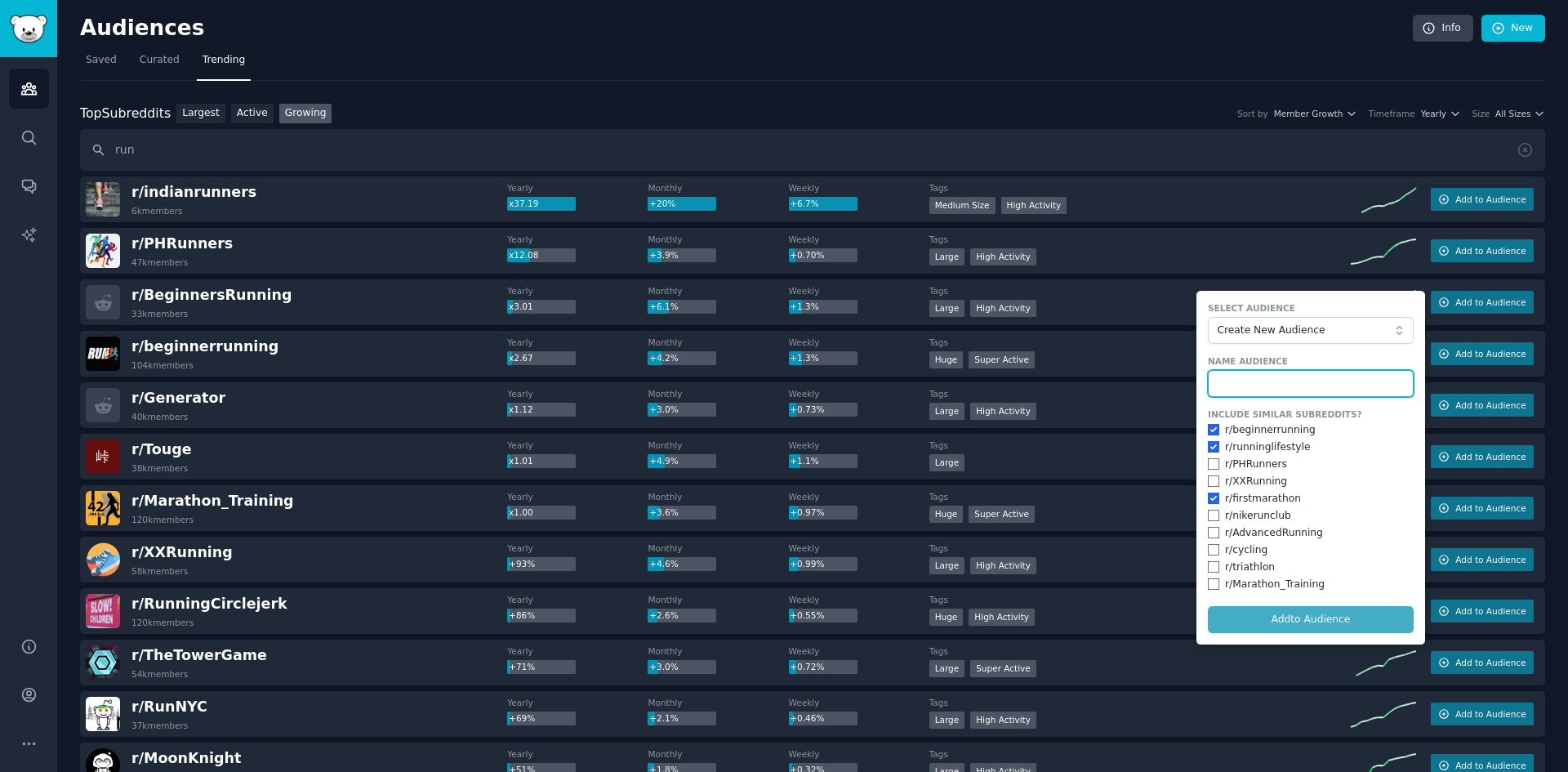
click at [1275, 374] on input "text" at bounding box center [1311, 383] width 206 height 27
type input "Running"
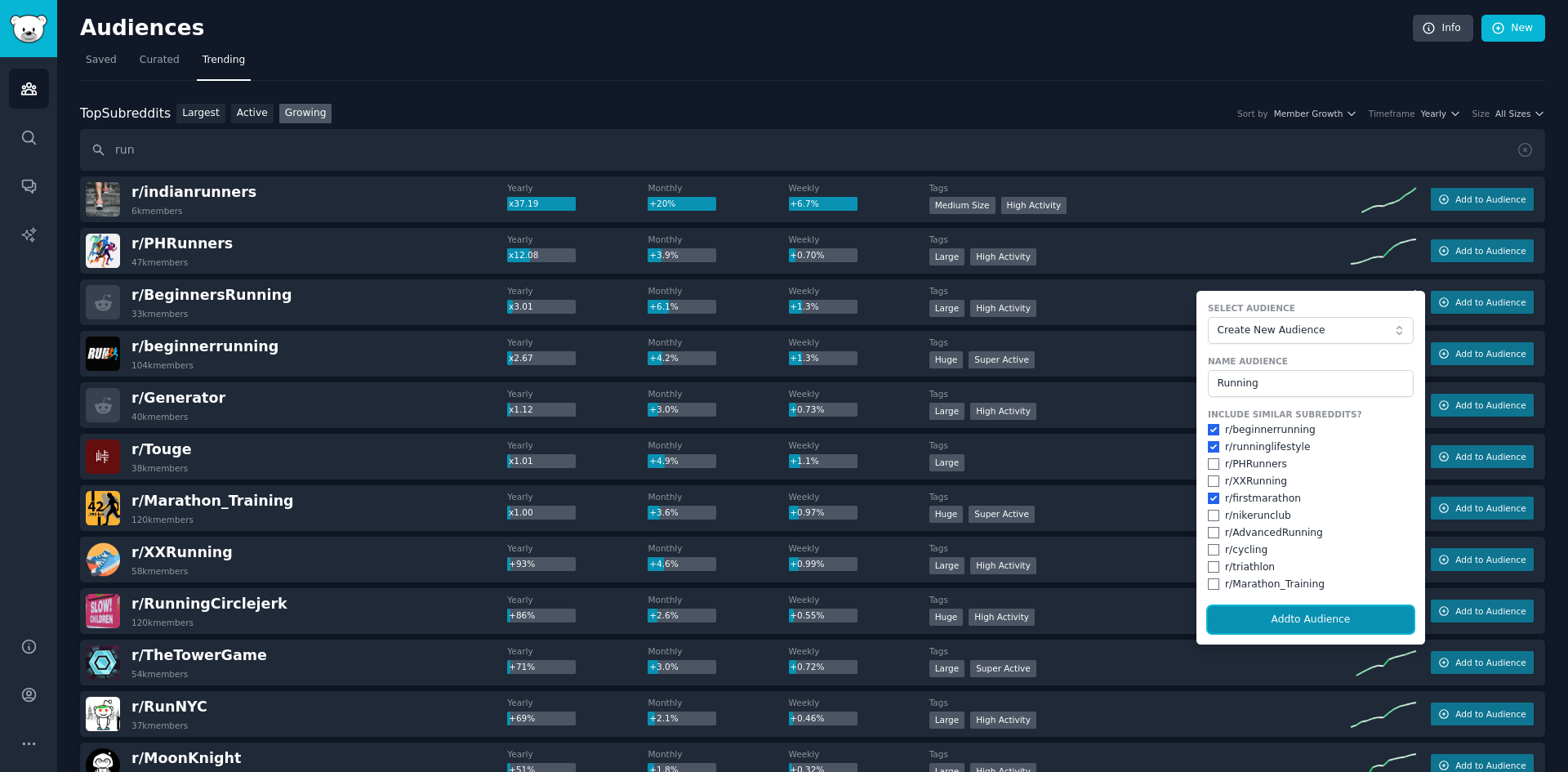
click at [1297, 613] on button "Add to Audience" at bounding box center [1311, 619] width 206 height 27
checkbox input "false"
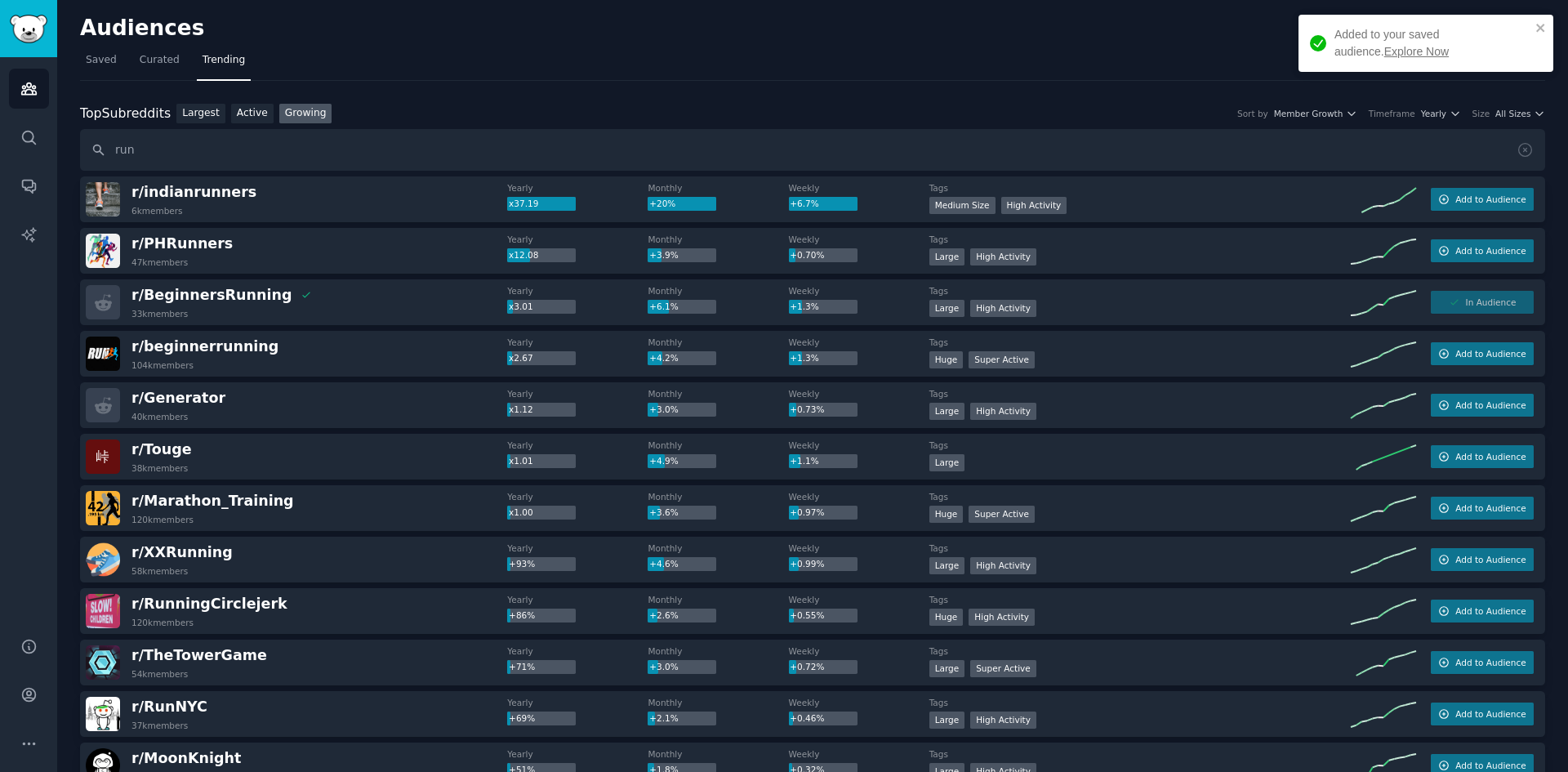
click at [1385, 54] on link "Explore Now" at bounding box center [1417, 52] width 65 height 13
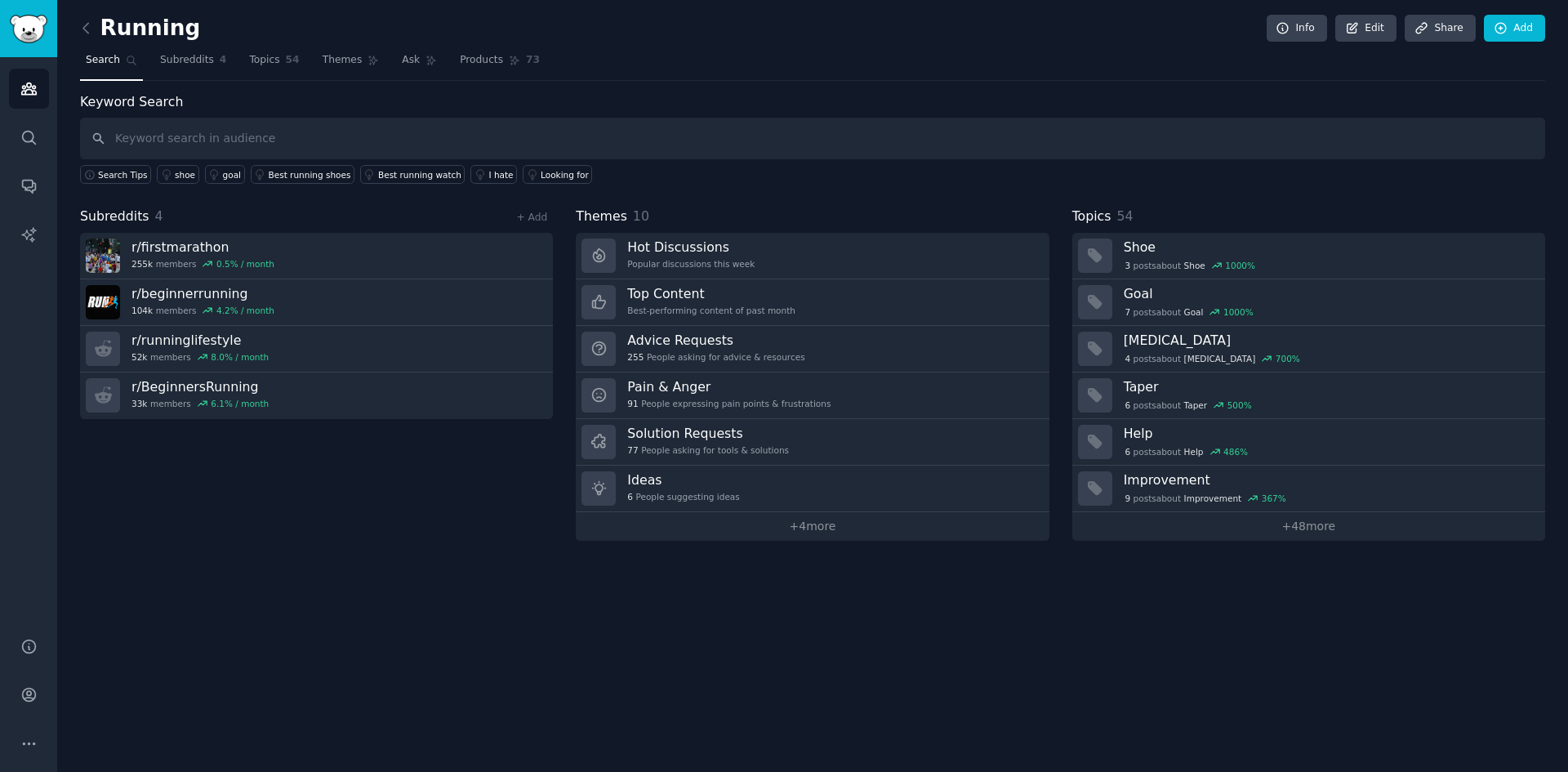
click at [322, 59] on span "Themes" at bounding box center [342, 61] width 40 height 15
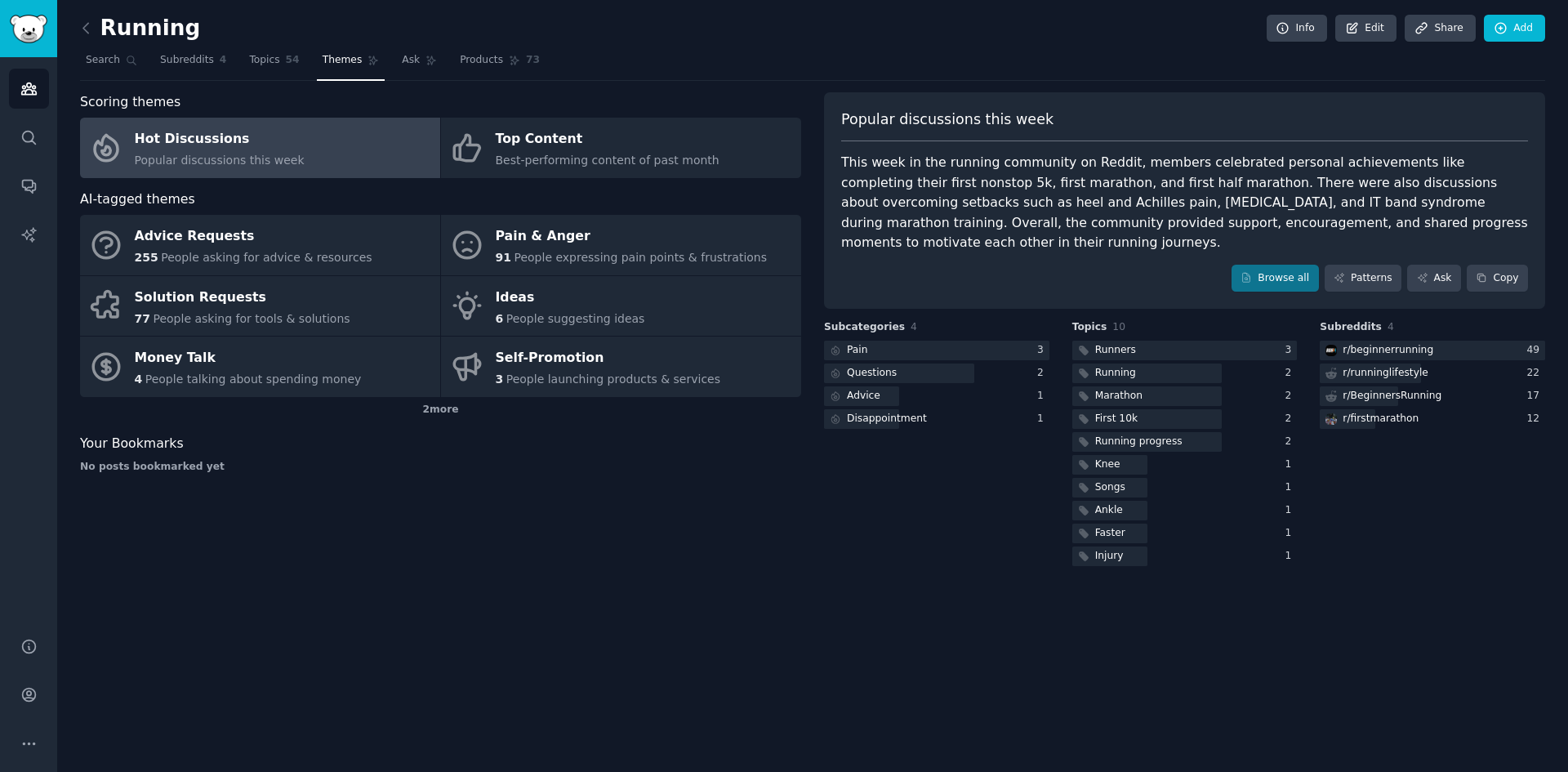
click at [705, 245] on div "Pain & Anger" at bounding box center [632, 236] width 272 height 26
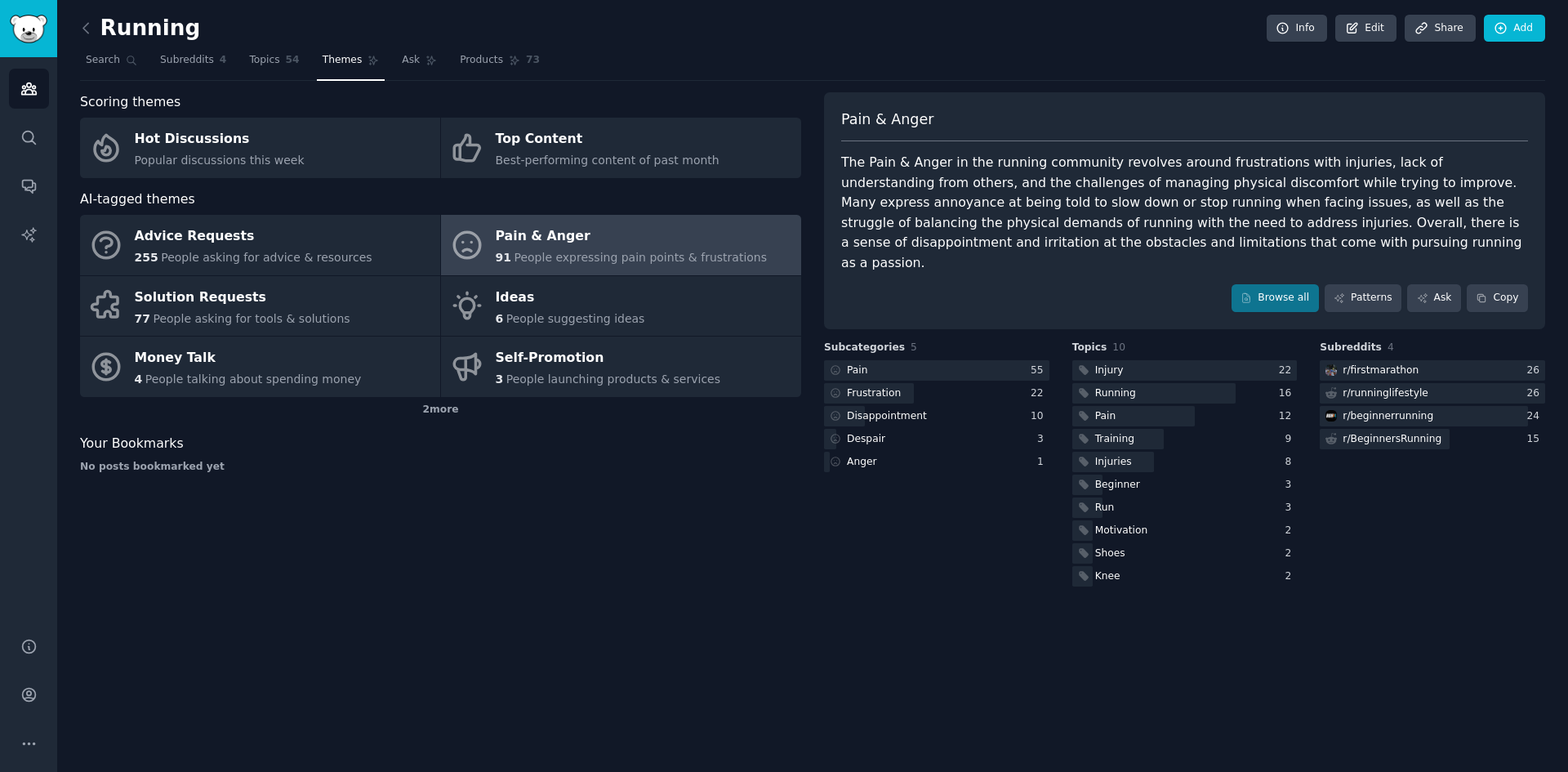
click at [274, 257] on span "People asking for advice & resources" at bounding box center [267, 258] width 211 height 13
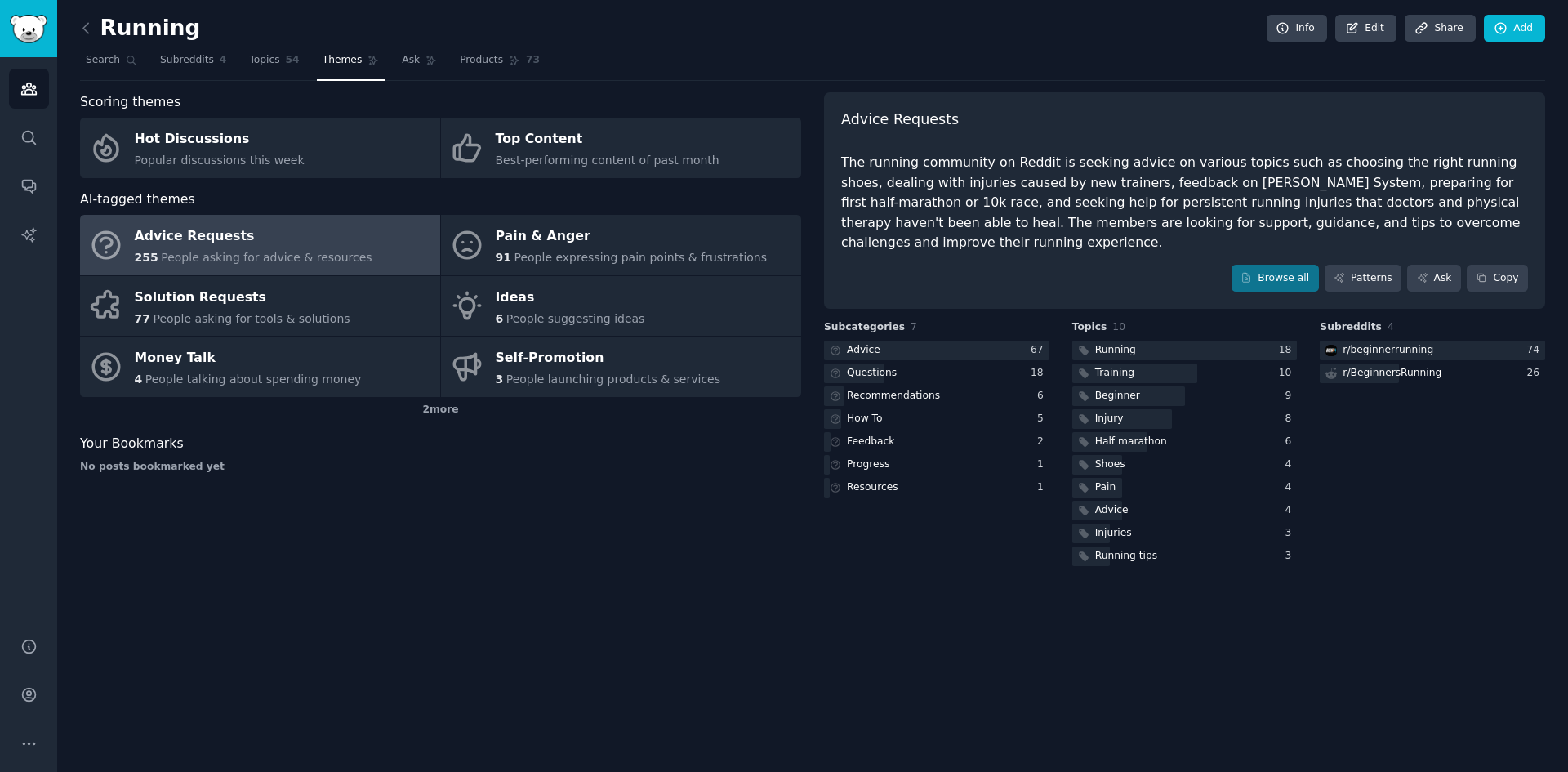
click at [362, 303] on link "Solution Requests 77 People asking for tools & solutions" at bounding box center [259, 306] width 360 height 61
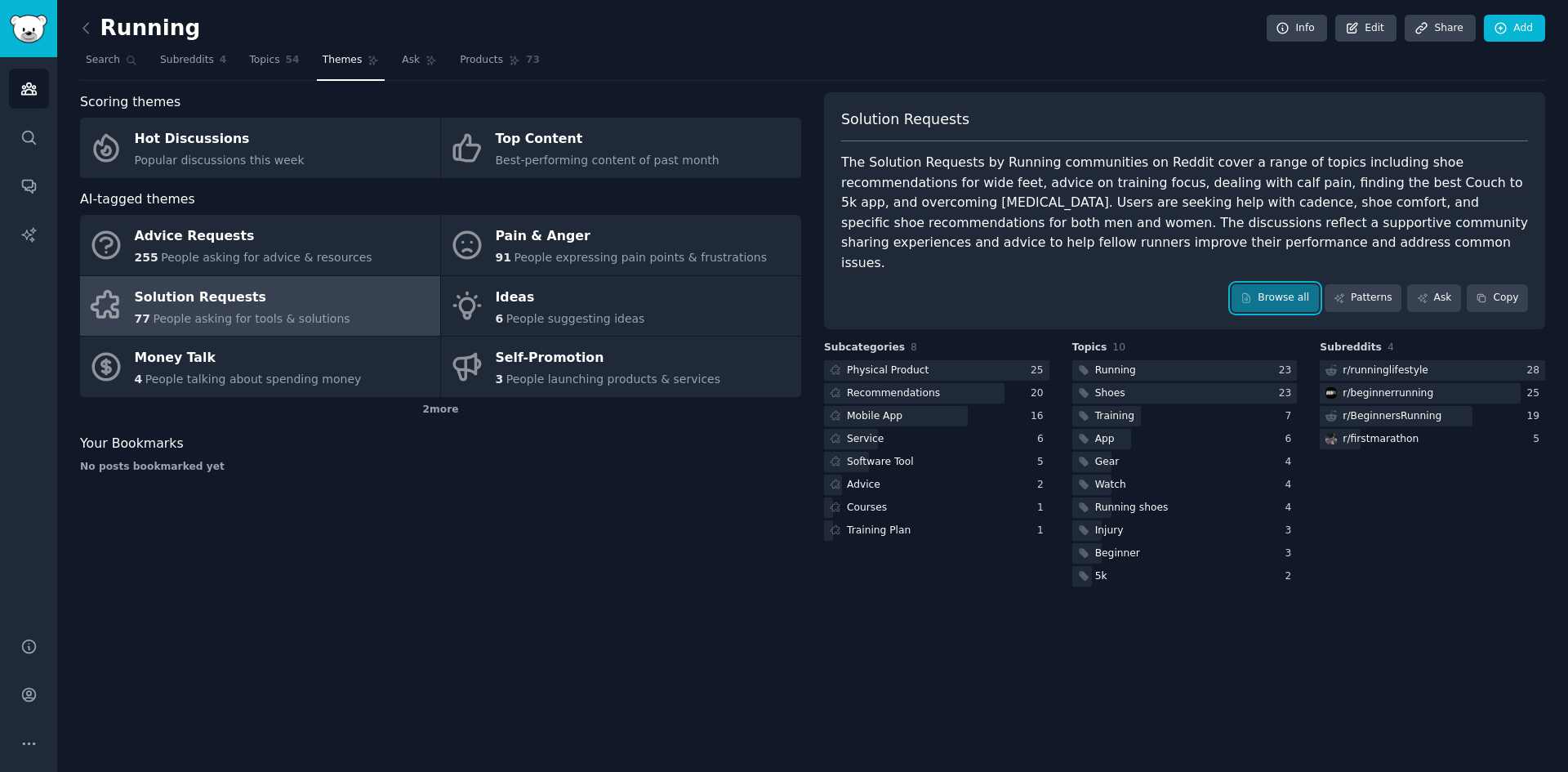
click at [1271, 284] on link "Browse all" at bounding box center [1275, 297] width 87 height 27
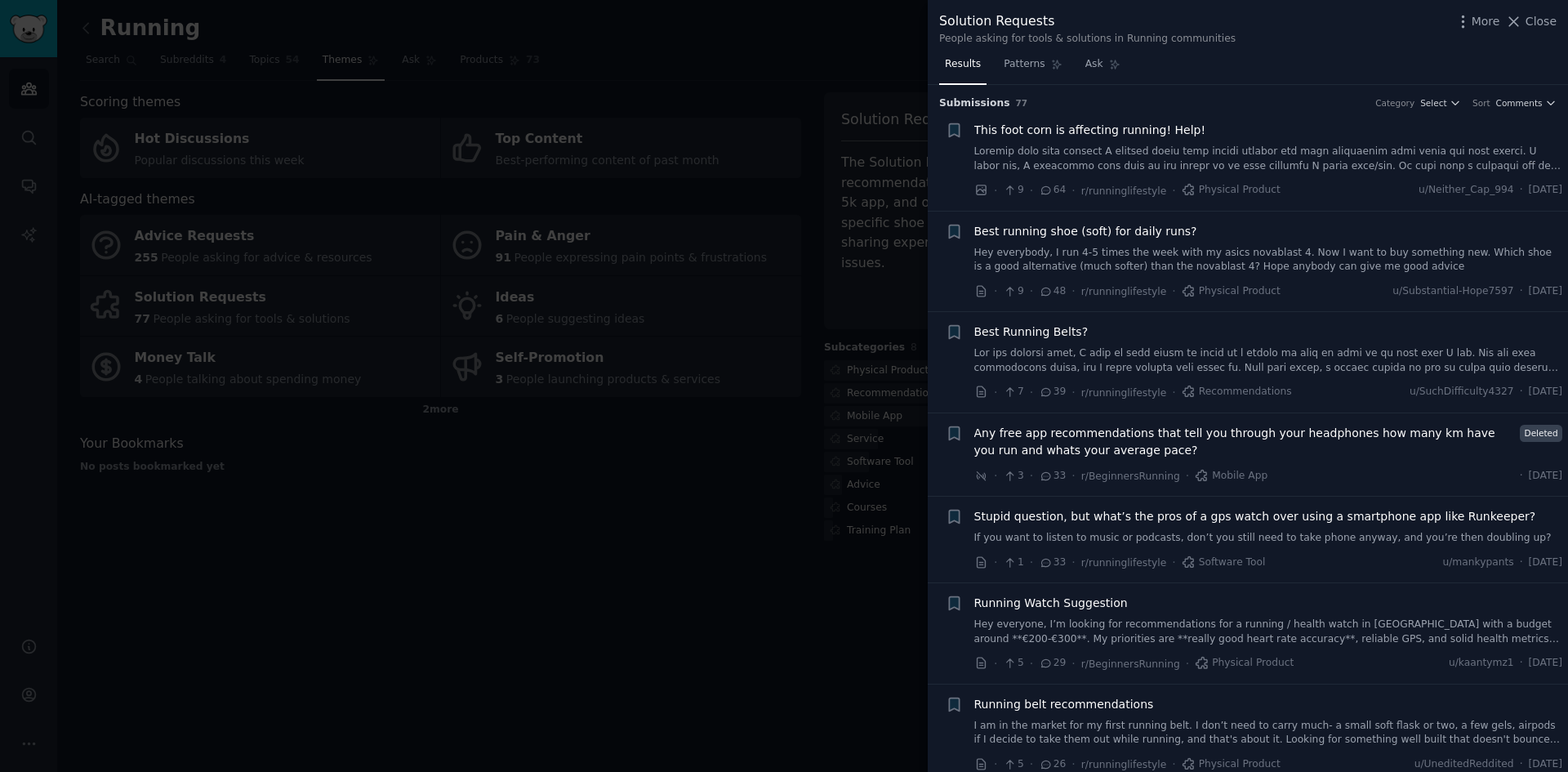
click at [785, 92] on div at bounding box center [784, 386] width 1568 height 772
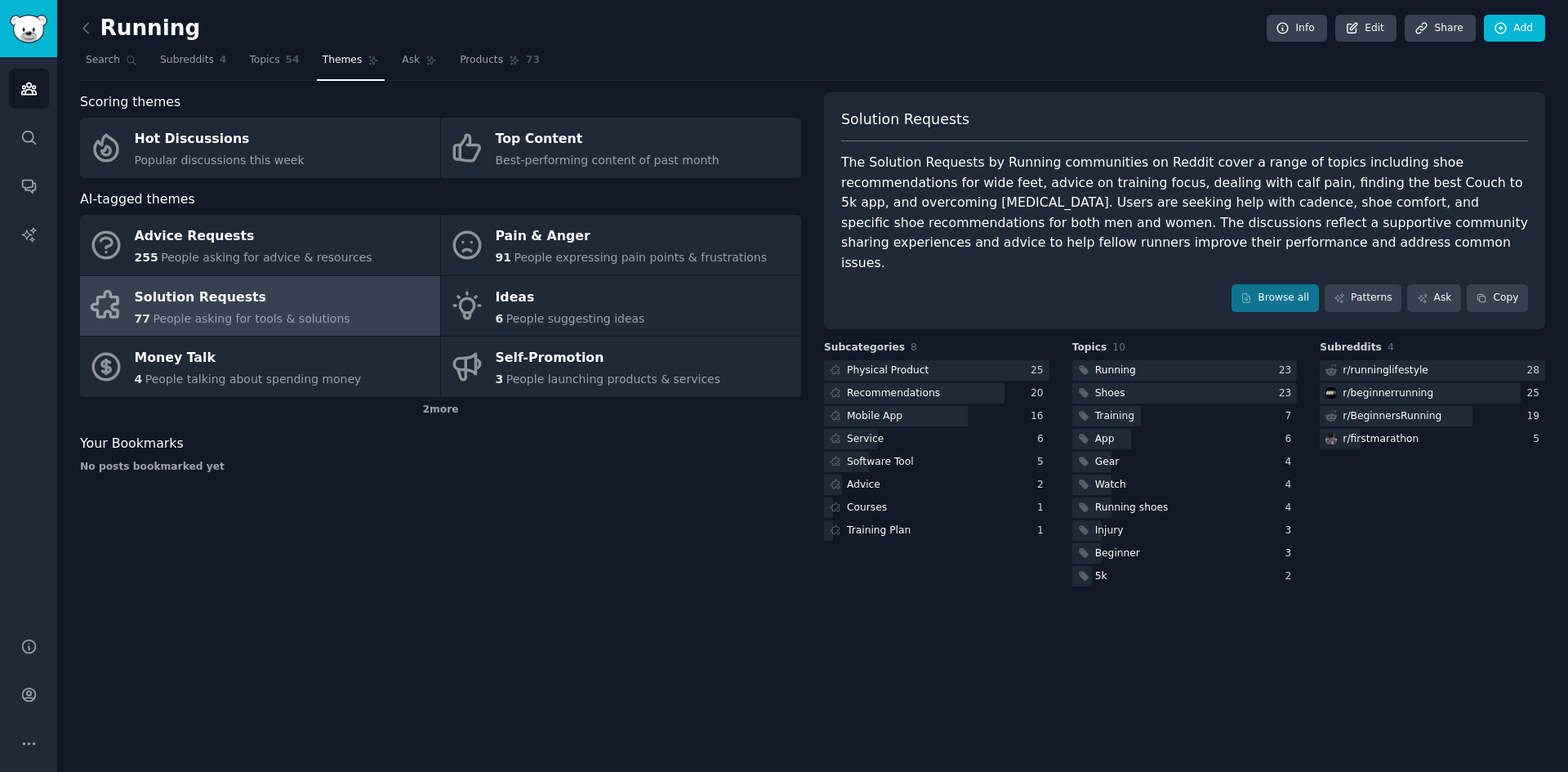
click at [333, 251] on span "People asking for advice & resources" at bounding box center [267, 258] width 211 height 13
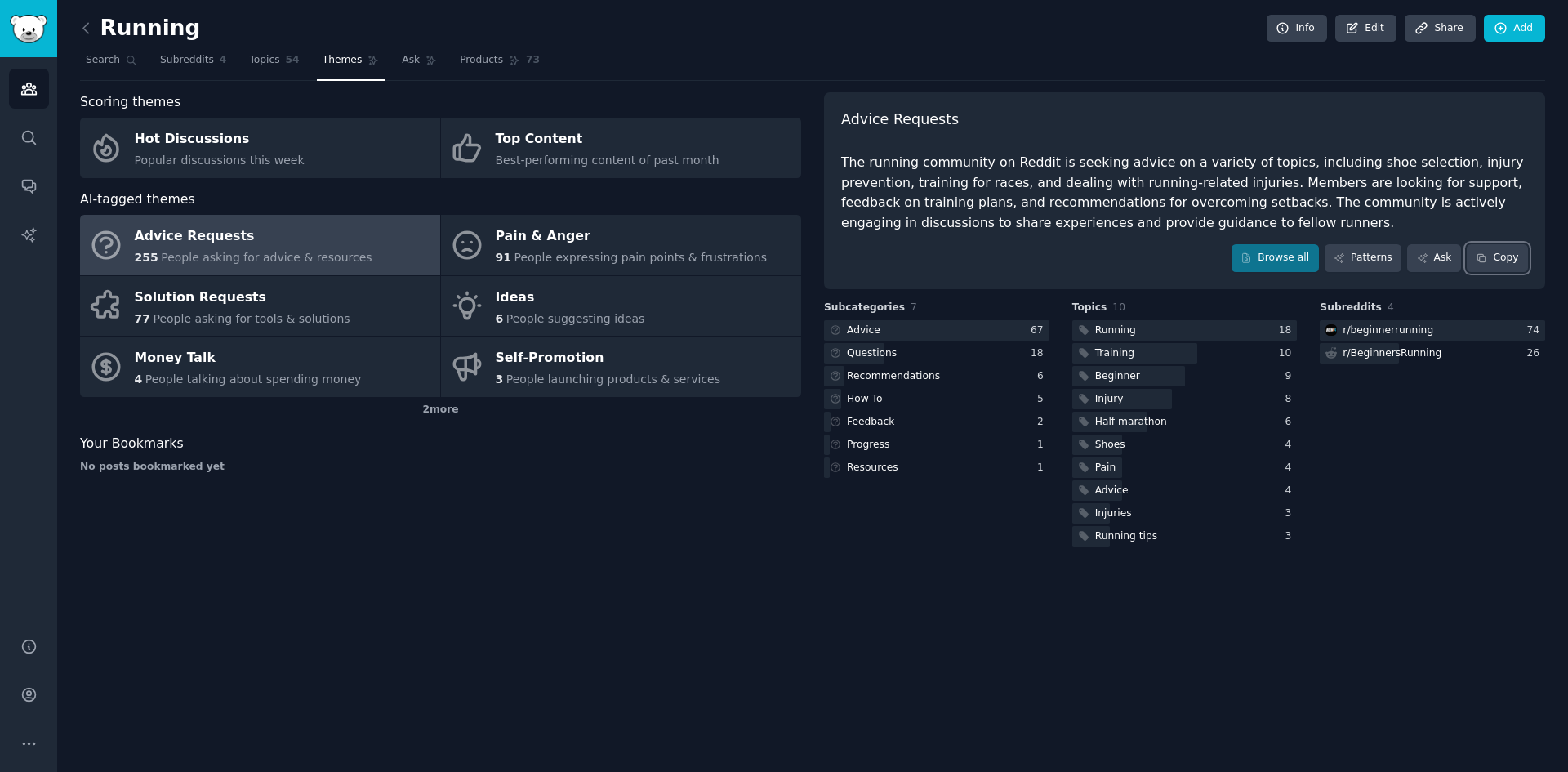
click at [1493, 254] on button "Copy" at bounding box center [1497, 258] width 61 height 27
click at [351, 295] on link "Solution Requests 77 People asking for tools & solutions" at bounding box center [259, 306] width 360 height 61
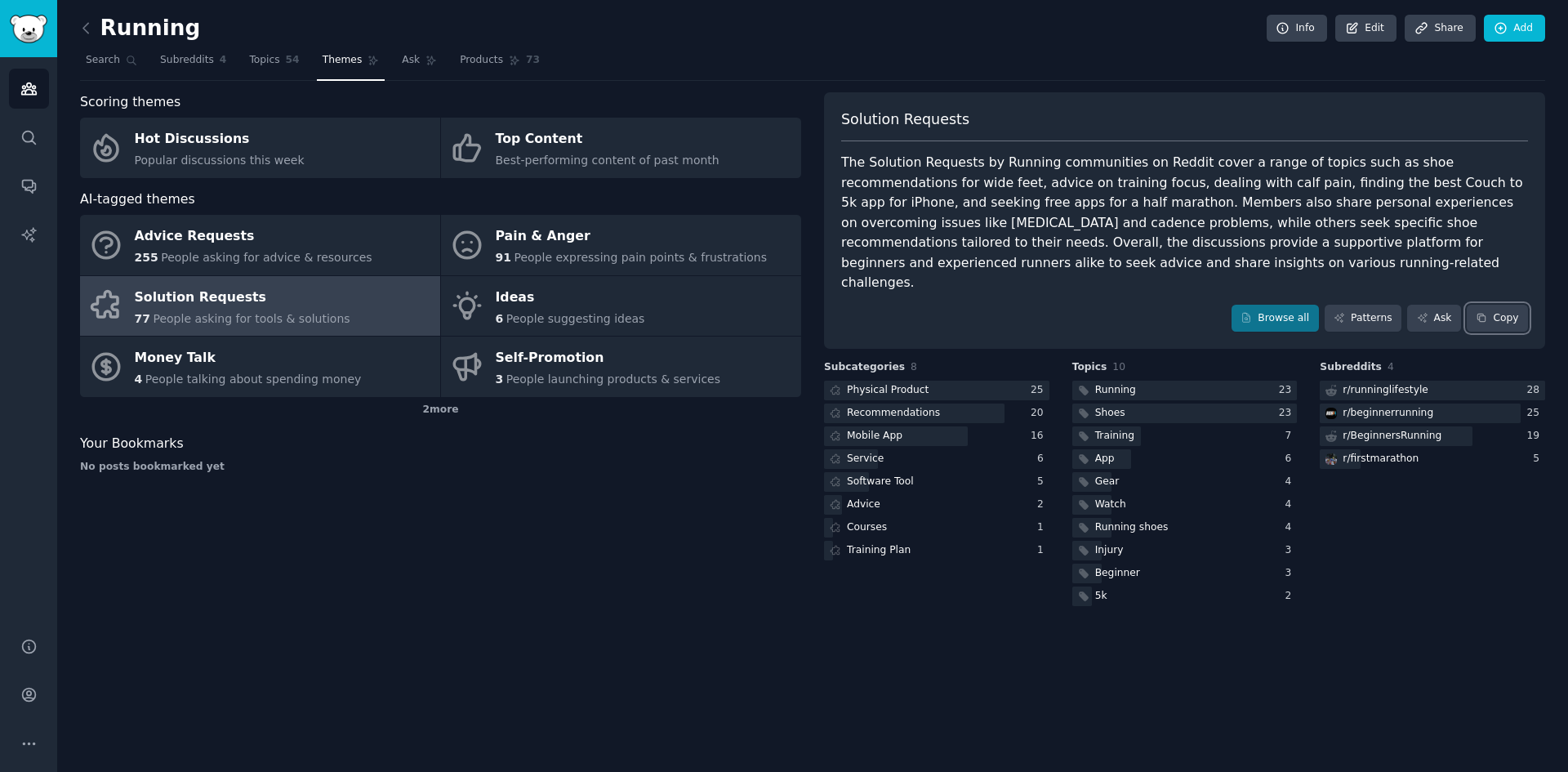
click at [1490, 305] on button "Copy" at bounding box center [1497, 318] width 61 height 27
click at [611, 229] on div "Pain & Anger" at bounding box center [632, 236] width 272 height 26
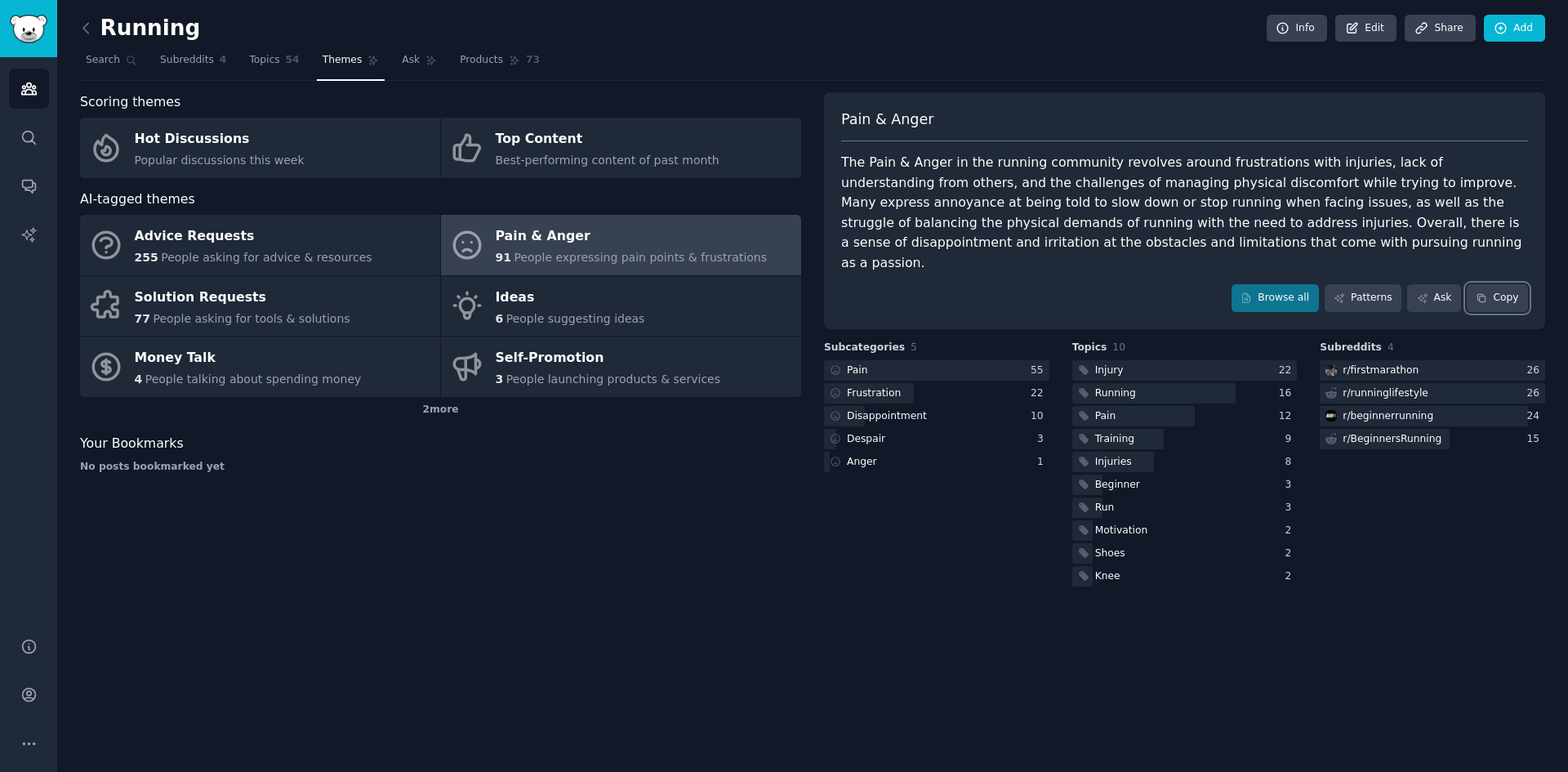
click at [1512, 284] on button "Copy" at bounding box center [1497, 297] width 61 height 27
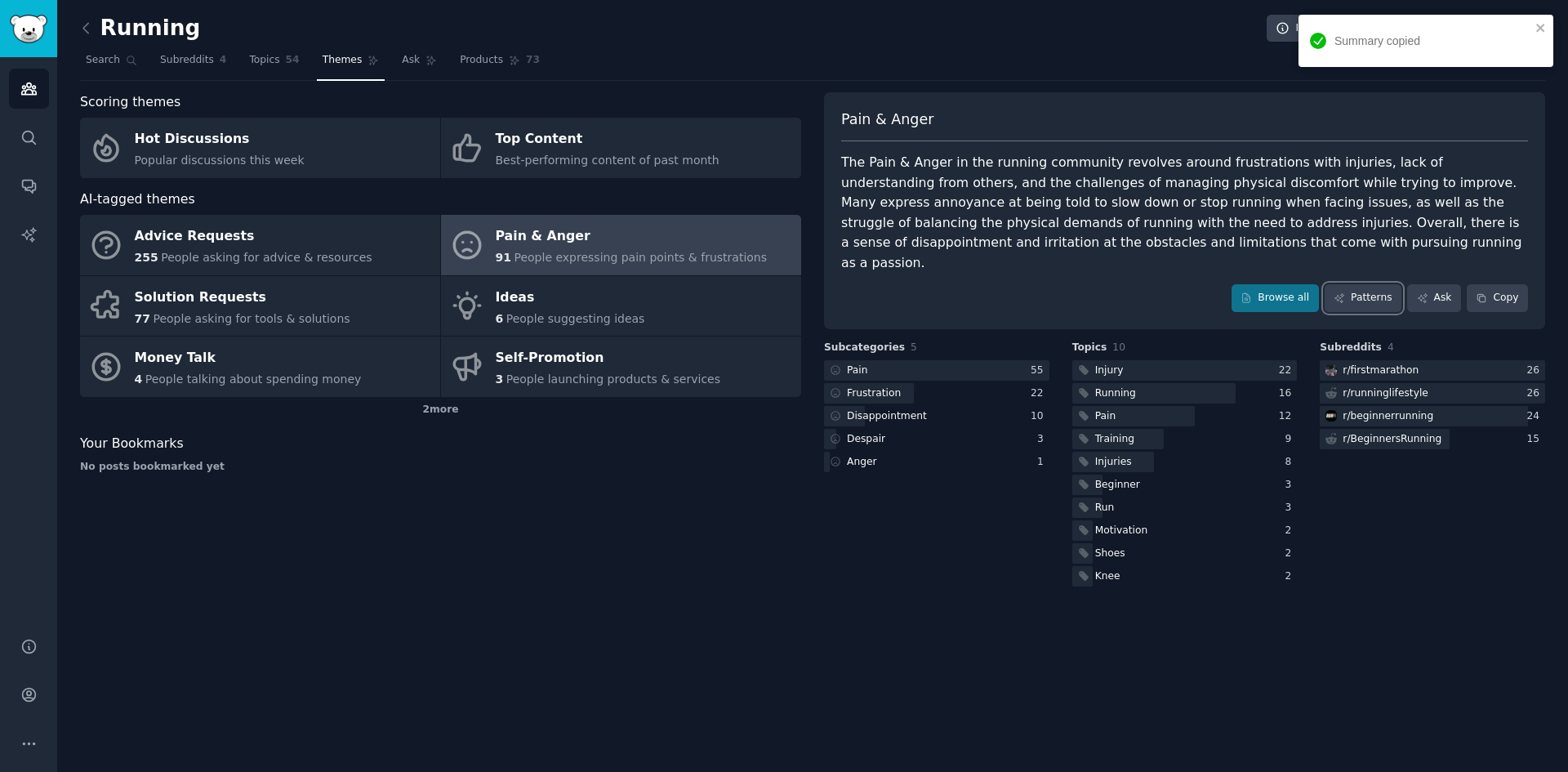
click at [1384, 284] on link "Patterns" at bounding box center [1363, 297] width 76 height 27
